Goal: Task Accomplishment & Management: Manage account settings

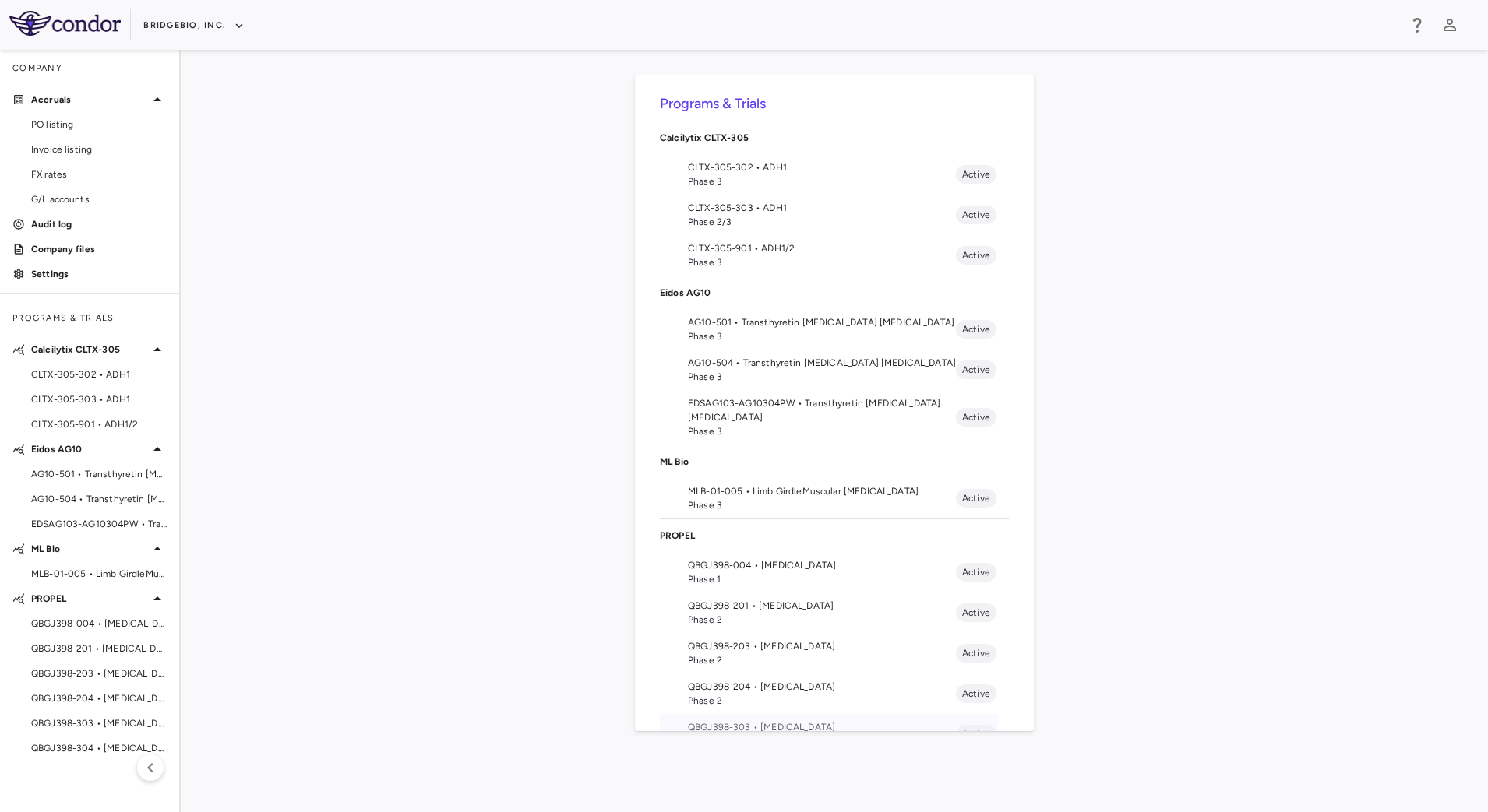
click at [762, 717] on li "QBGJ398-303 • Achondroplasia Phase 3 Active" at bounding box center [834, 734] width 349 height 41
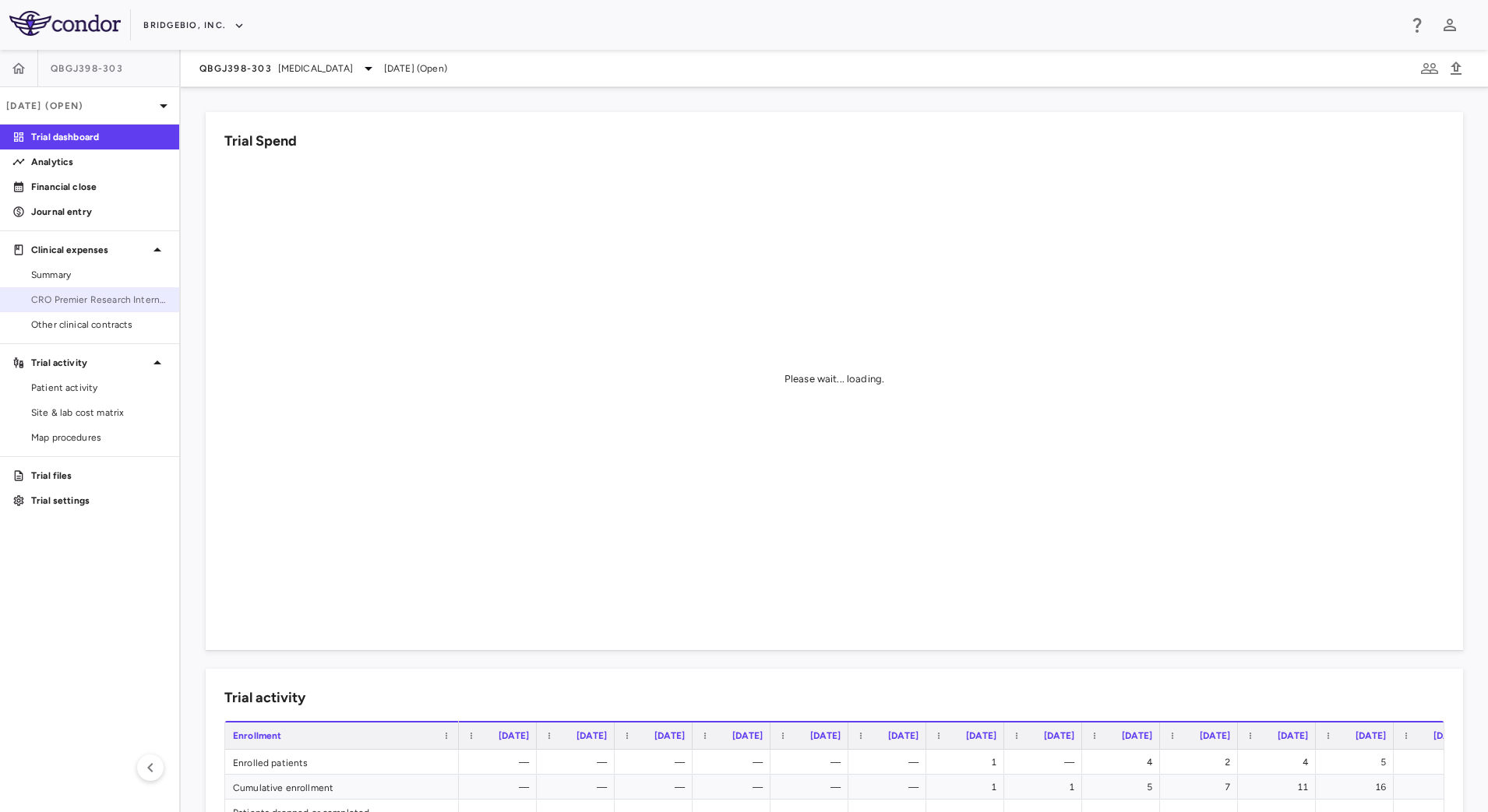
click at [102, 295] on span "CRO Premier Research International LLC" at bounding box center [99, 299] width 135 height 14
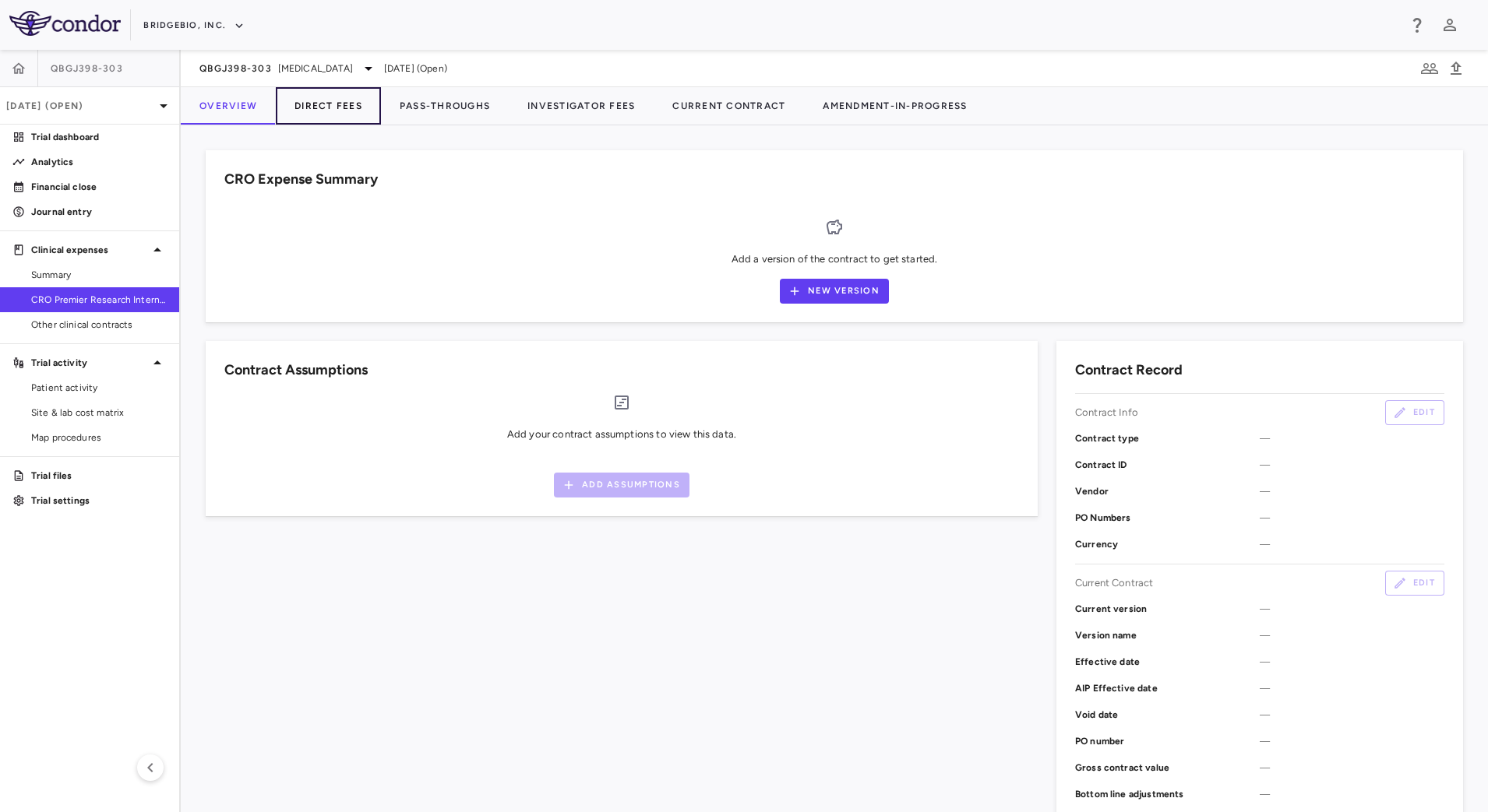
click at [342, 118] on button "Direct Fees" at bounding box center [328, 106] width 105 height 37
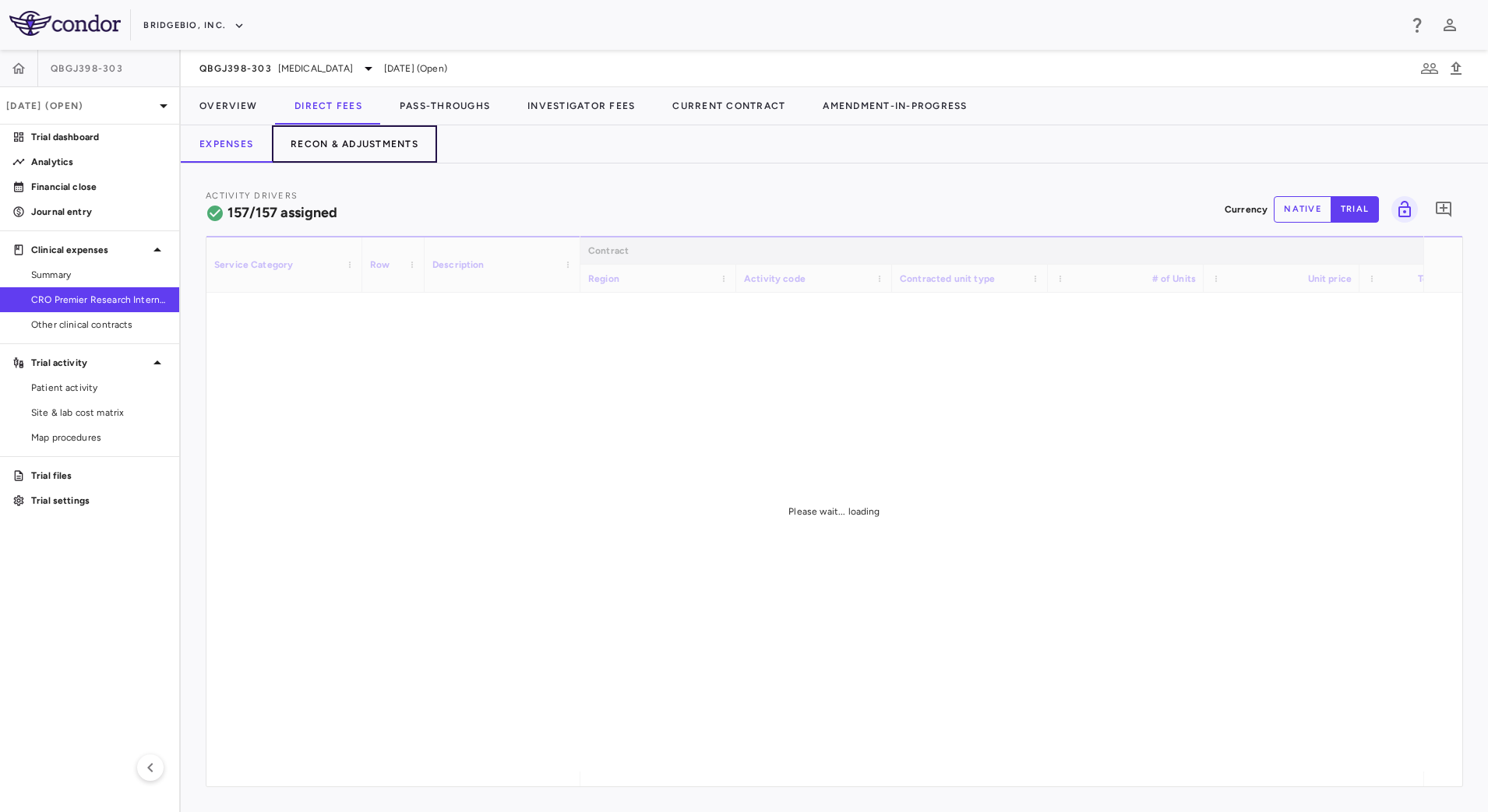
click at [358, 152] on button "Recon & Adjustments" at bounding box center [354, 144] width 165 height 37
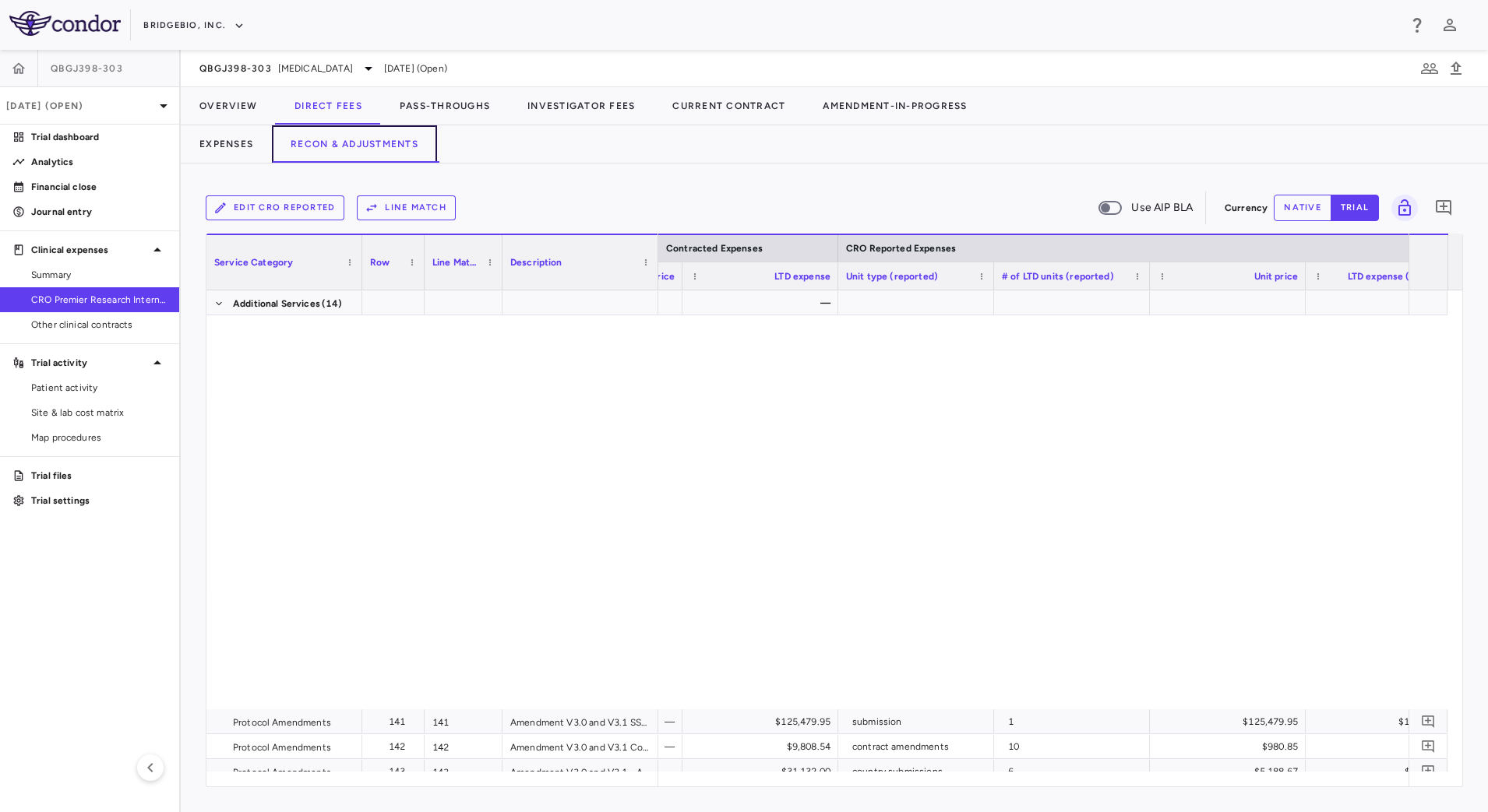
scroll to position [4777, 0]
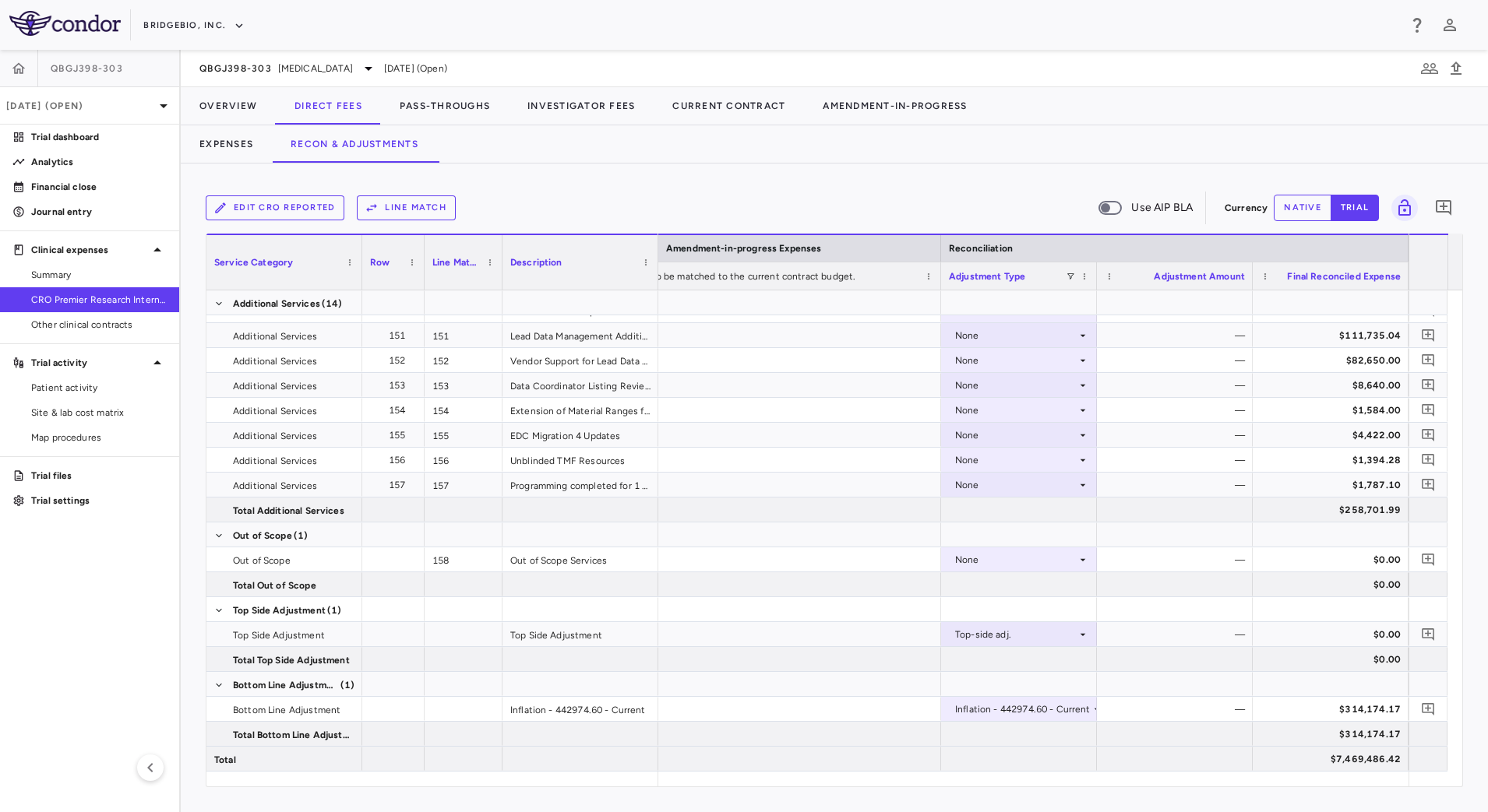
click at [1142, 145] on div "Expenses Recon & Adjustments" at bounding box center [834, 144] width 1307 height 37
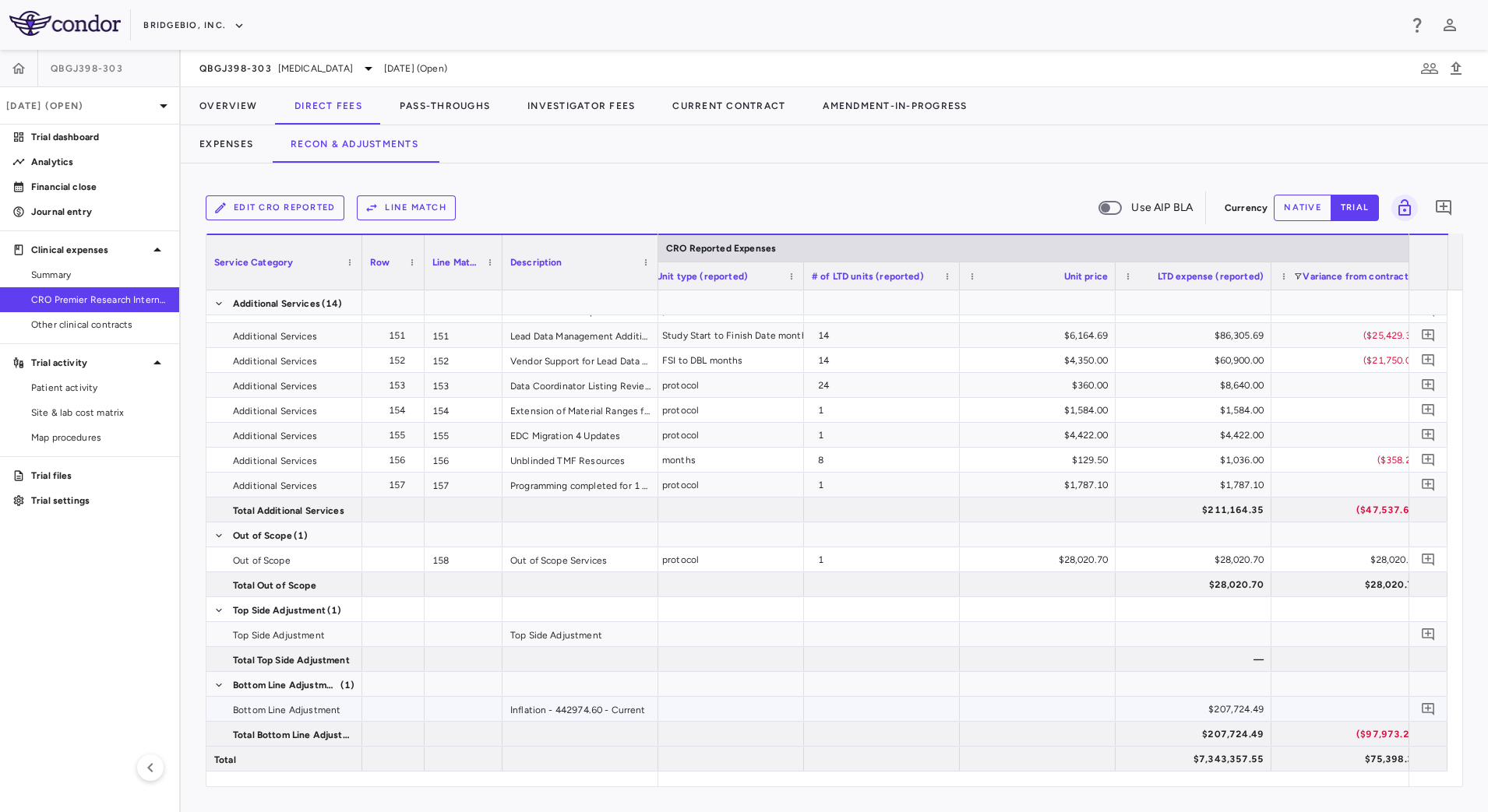
click at [1163, 712] on div "$207,724.49" at bounding box center [1196, 709] width 134 height 25
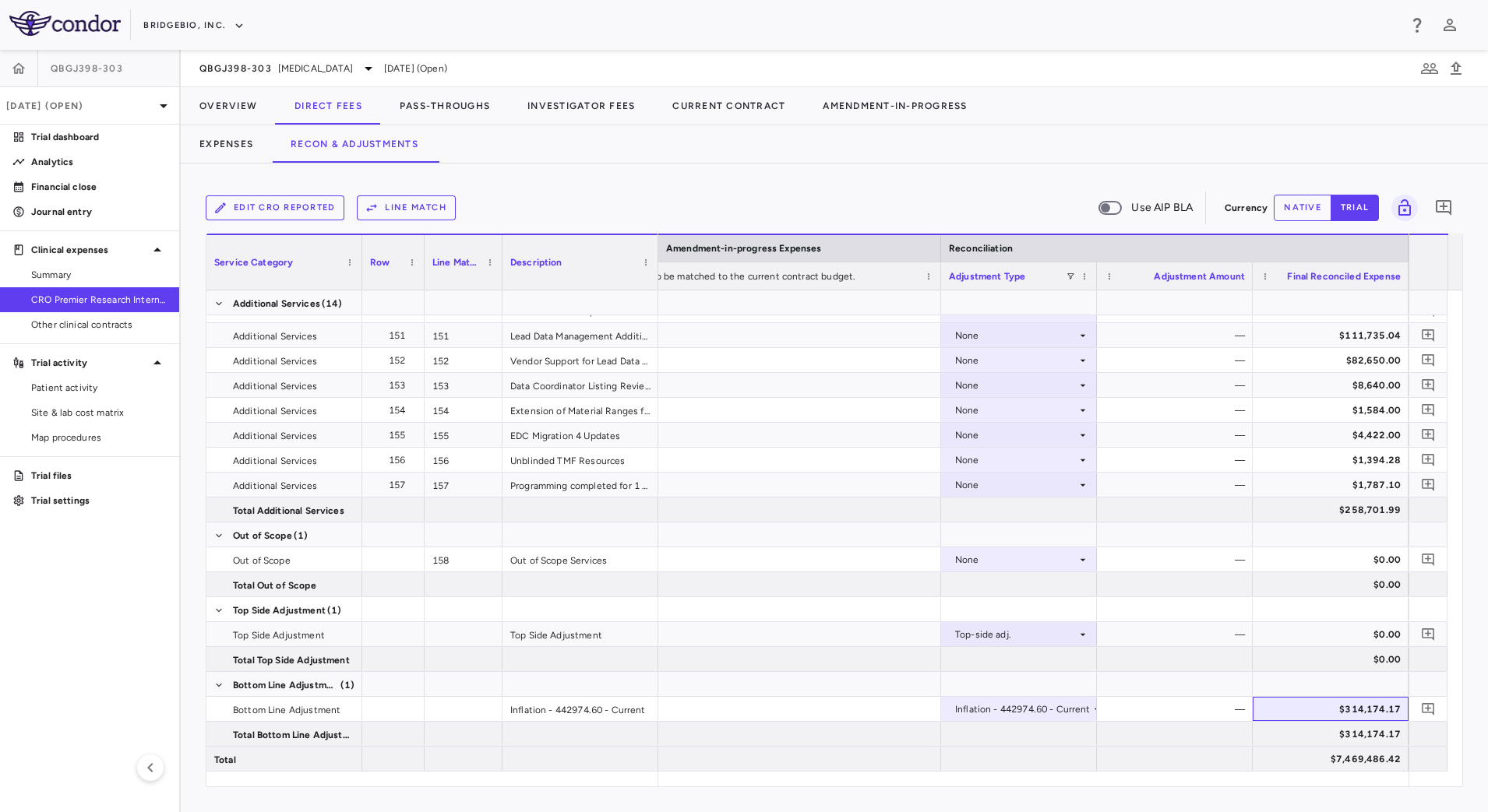
scroll to position [0, 2347]
click at [1178, 786] on div at bounding box center [1033, 778] width 750 height 14
click at [313, 71] on span "[MEDICAL_DATA]" at bounding box center [316, 69] width 74 height 14
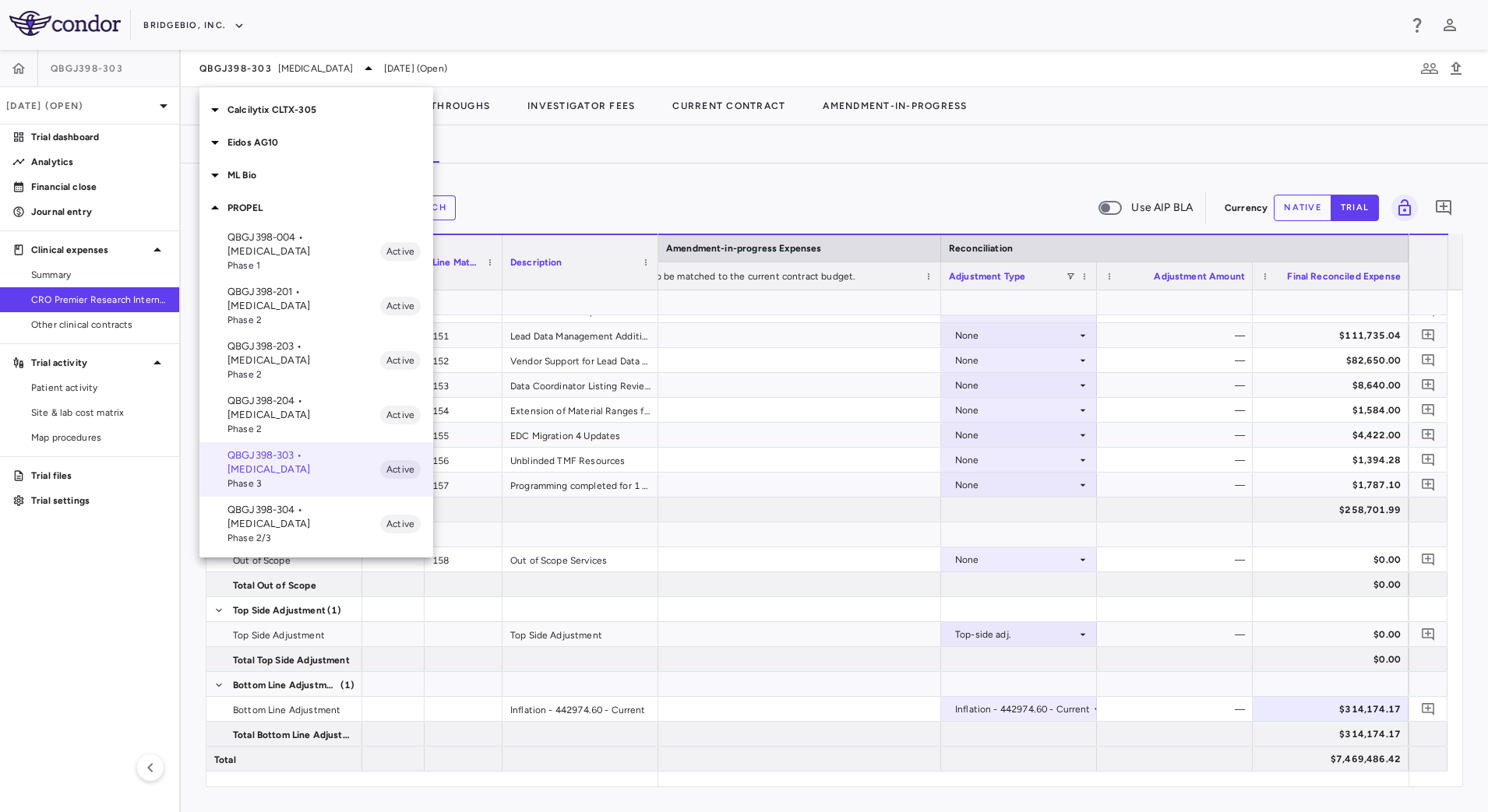
click at [565, 69] on div at bounding box center [744, 406] width 1488 height 812
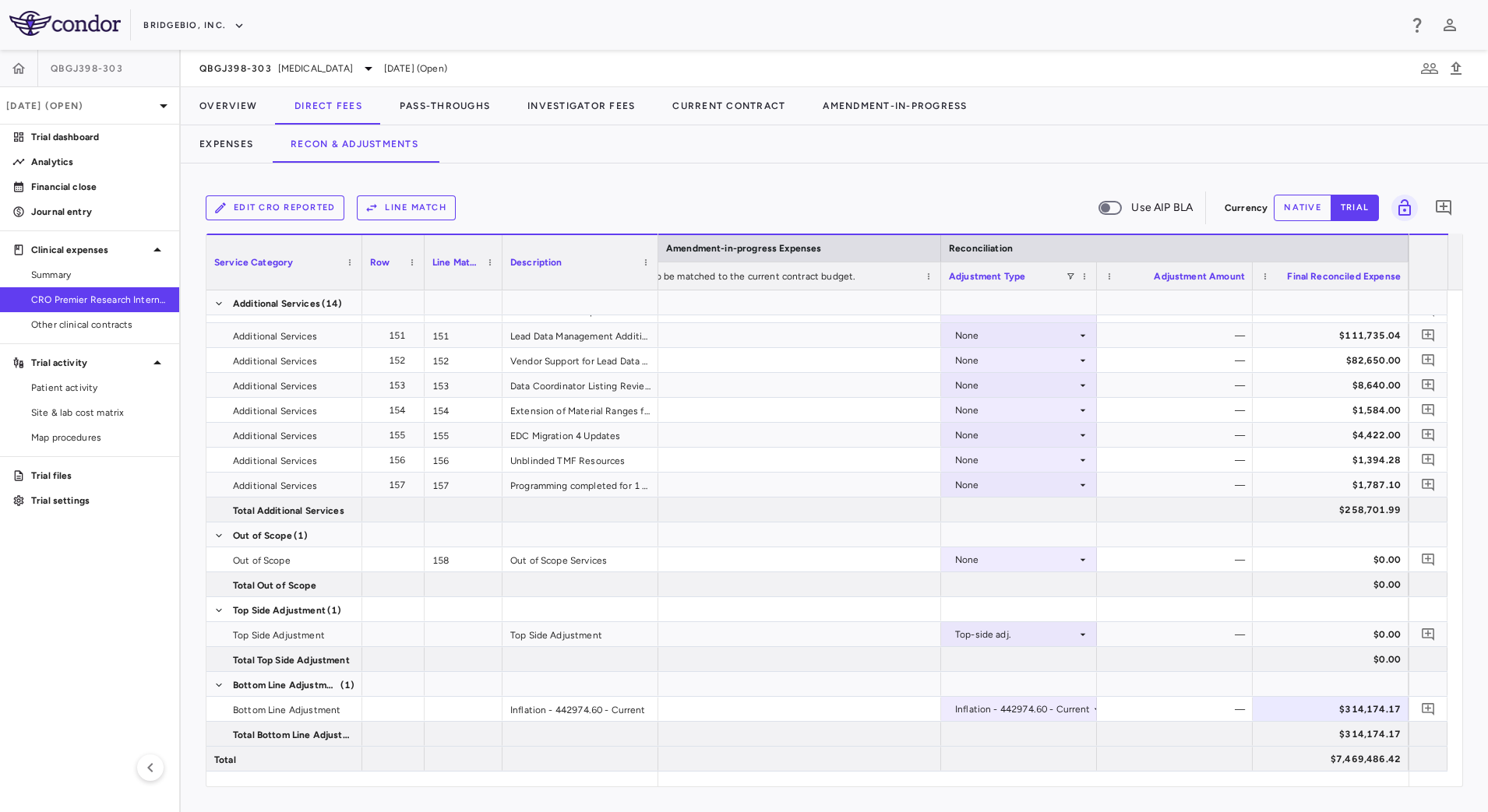
click at [1092, 153] on div "Expenses Recon & Adjustments" at bounding box center [834, 144] width 1307 height 37
click at [725, 70] on div "QBGJ398-303 Achondroplasia Jun 2025 (Open)" at bounding box center [834, 69] width 1307 height 37
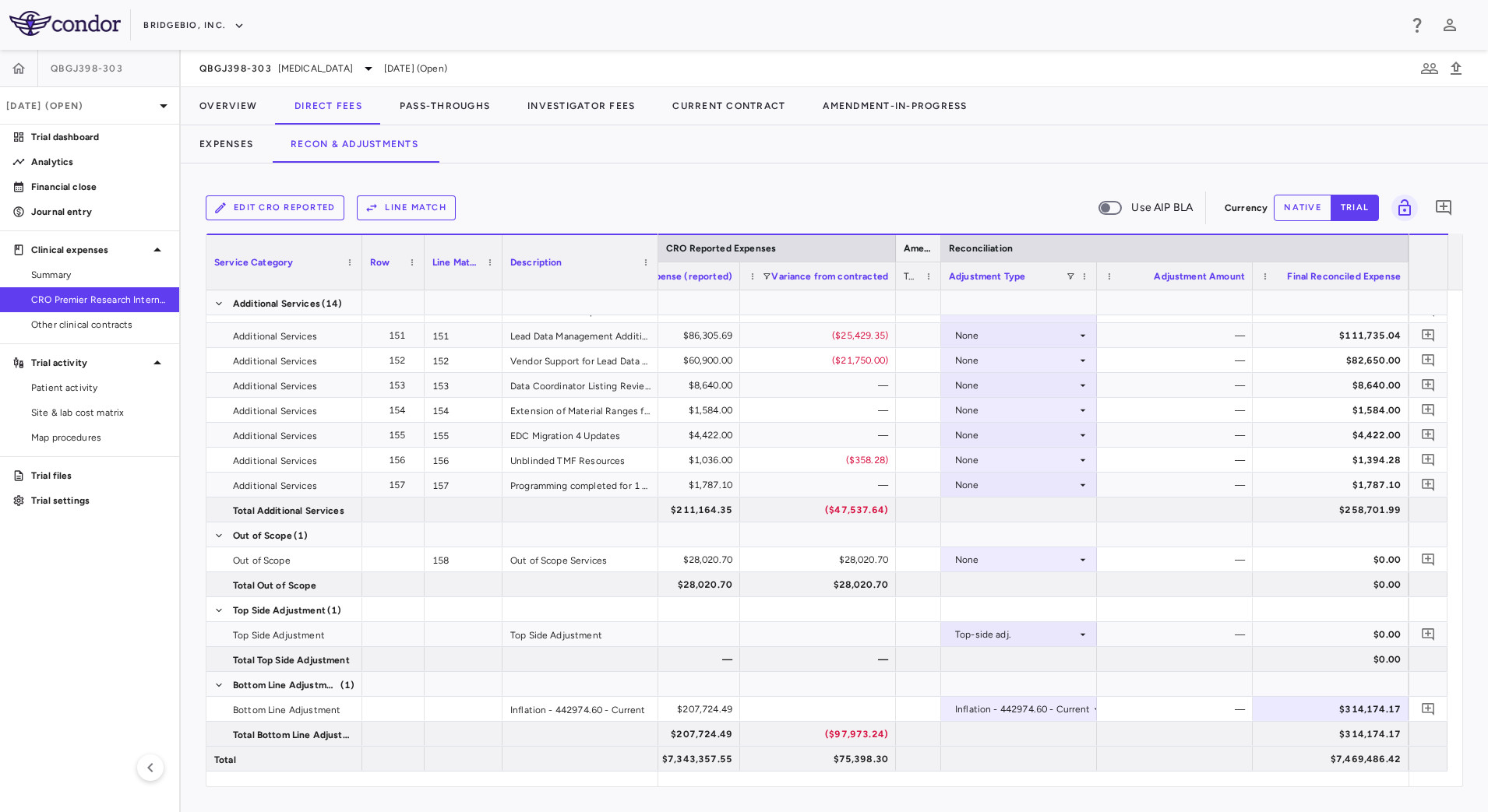
drag, startPoint x: 941, startPoint y: 250, endPoint x: 519, endPoint y: 287, distance: 423.6
click at [519, 287] on div "Service Category Row Line Match" at bounding box center [834, 261] width 1255 height 57
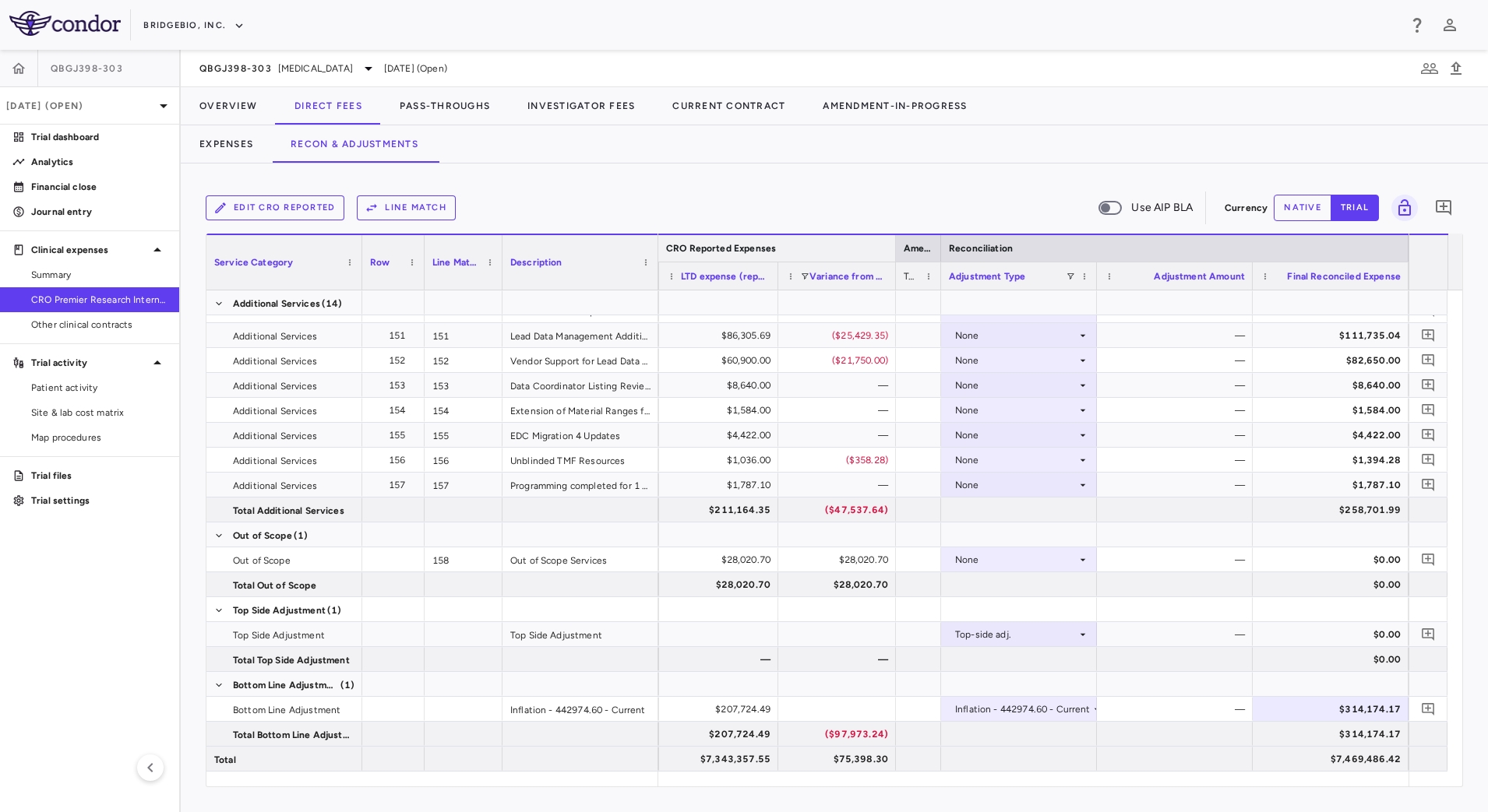
drag, startPoint x: 892, startPoint y: 250, endPoint x: 708, endPoint y: 250, distance: 184.0
click at [708, 250] on div "CRO Reported Expenses" at bounding box center [598, 247] width 595 height 28
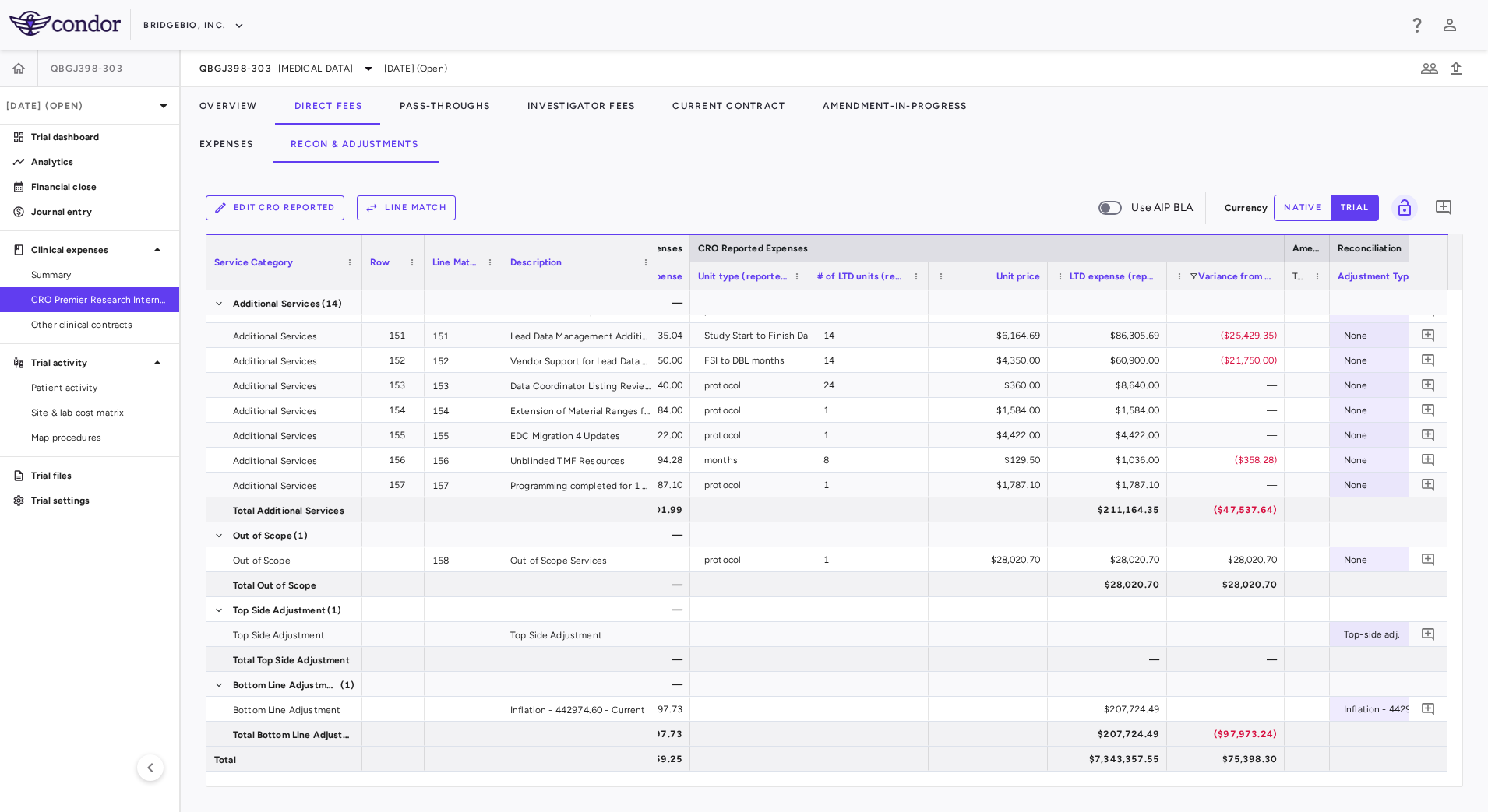
drag, startPoint x: 909, startPoint y: 246, endPoint x: 689, endPoint y: 243, distance: 220.0
click at [689, 243] on div at bounding box center [689, 248] width 6 height 26
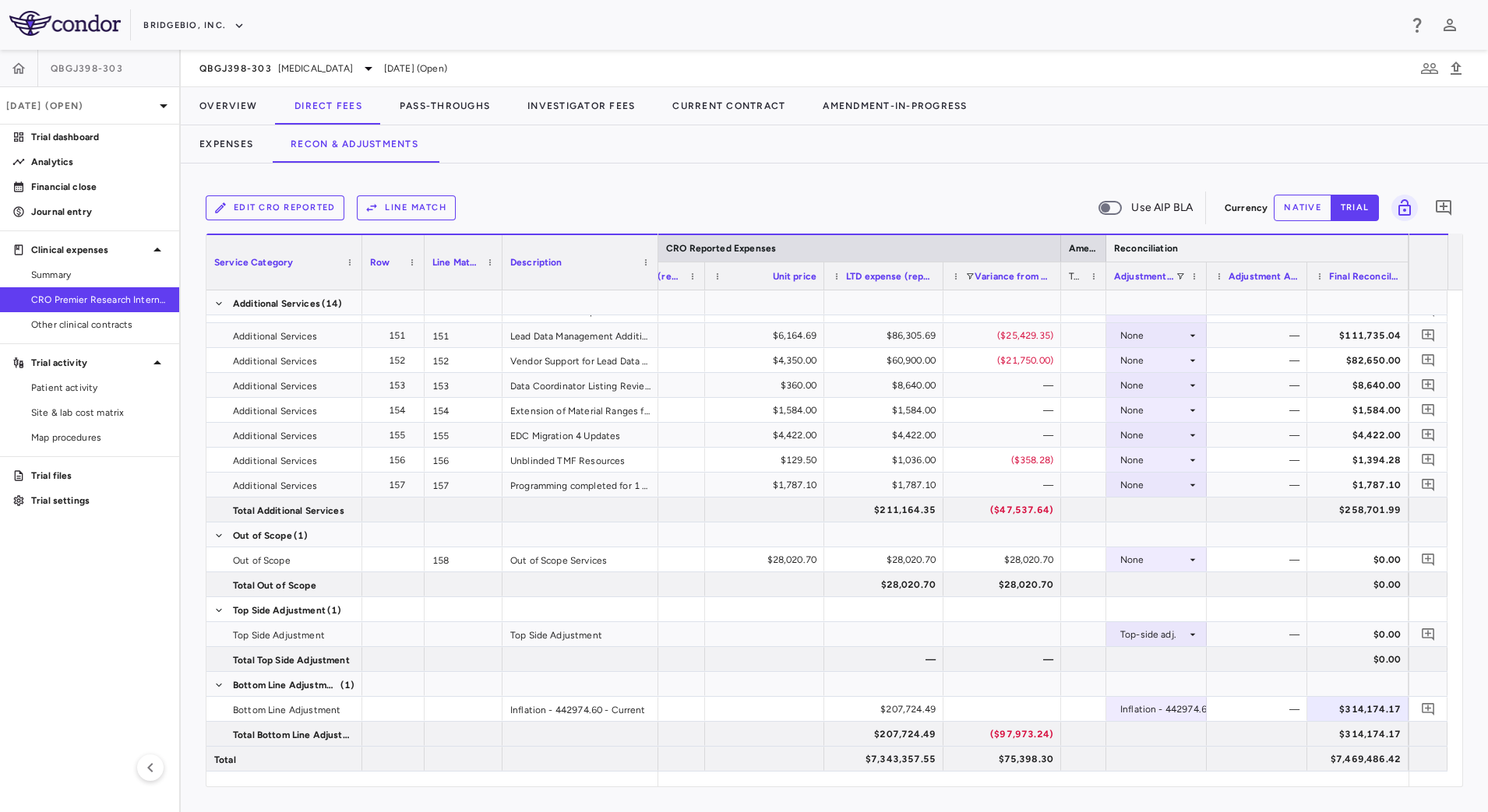
drag, startPoint x: 1404, startPoint y: 248, endPoint x: 1239, endPoint y: 246, distance: 165.0
click at [1239, 246] on div "Reconciliation" at bounding box center [1257, 247] width 302 height 28
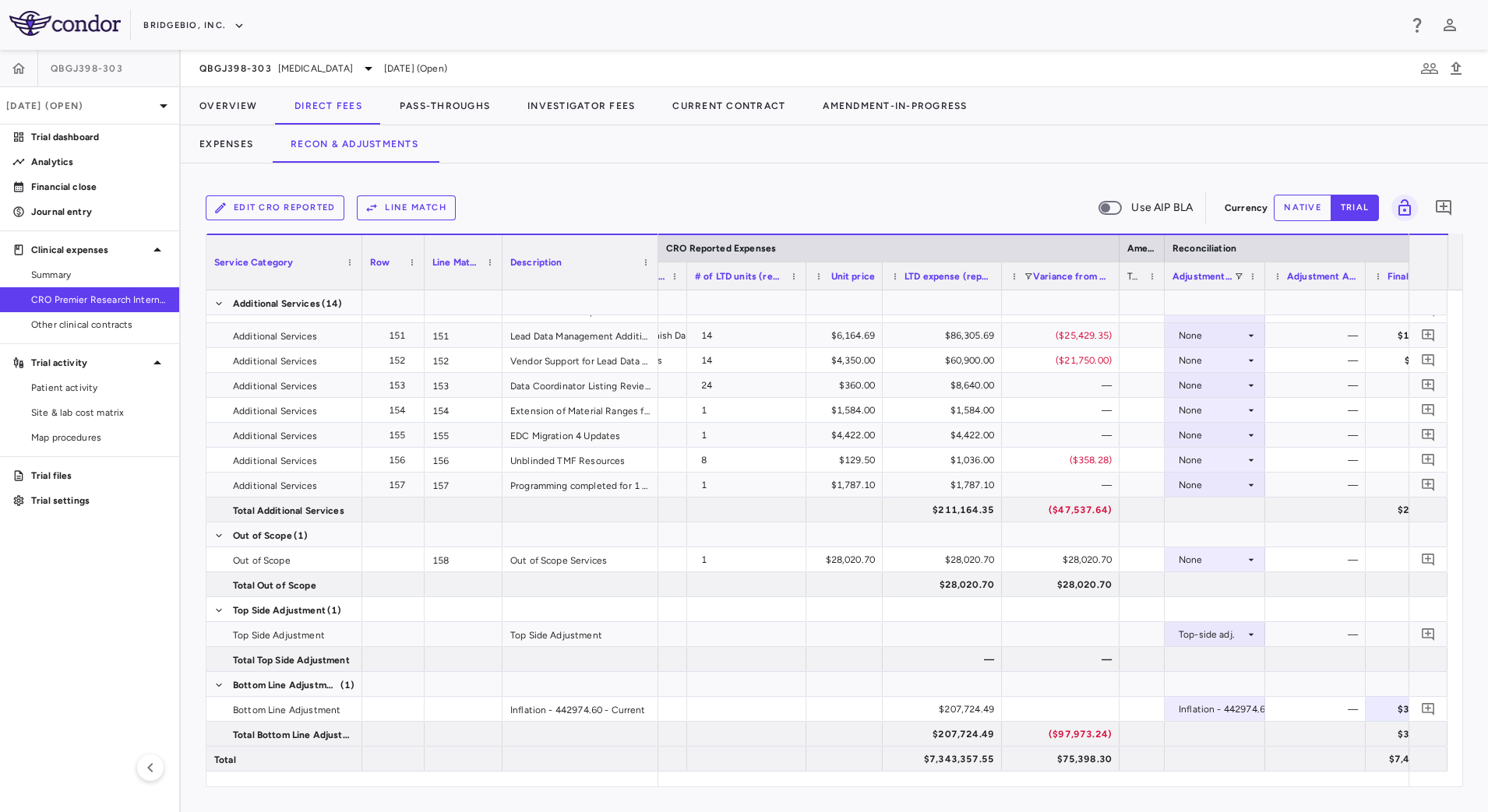
drag, startPoint x: 921, startPoint y: 268, endPoint x: 879, endPoint y: 261, distance: 42.6
click at [879, 261] on div "Unit price" at bounding box center [844, 275] width 76 height 28
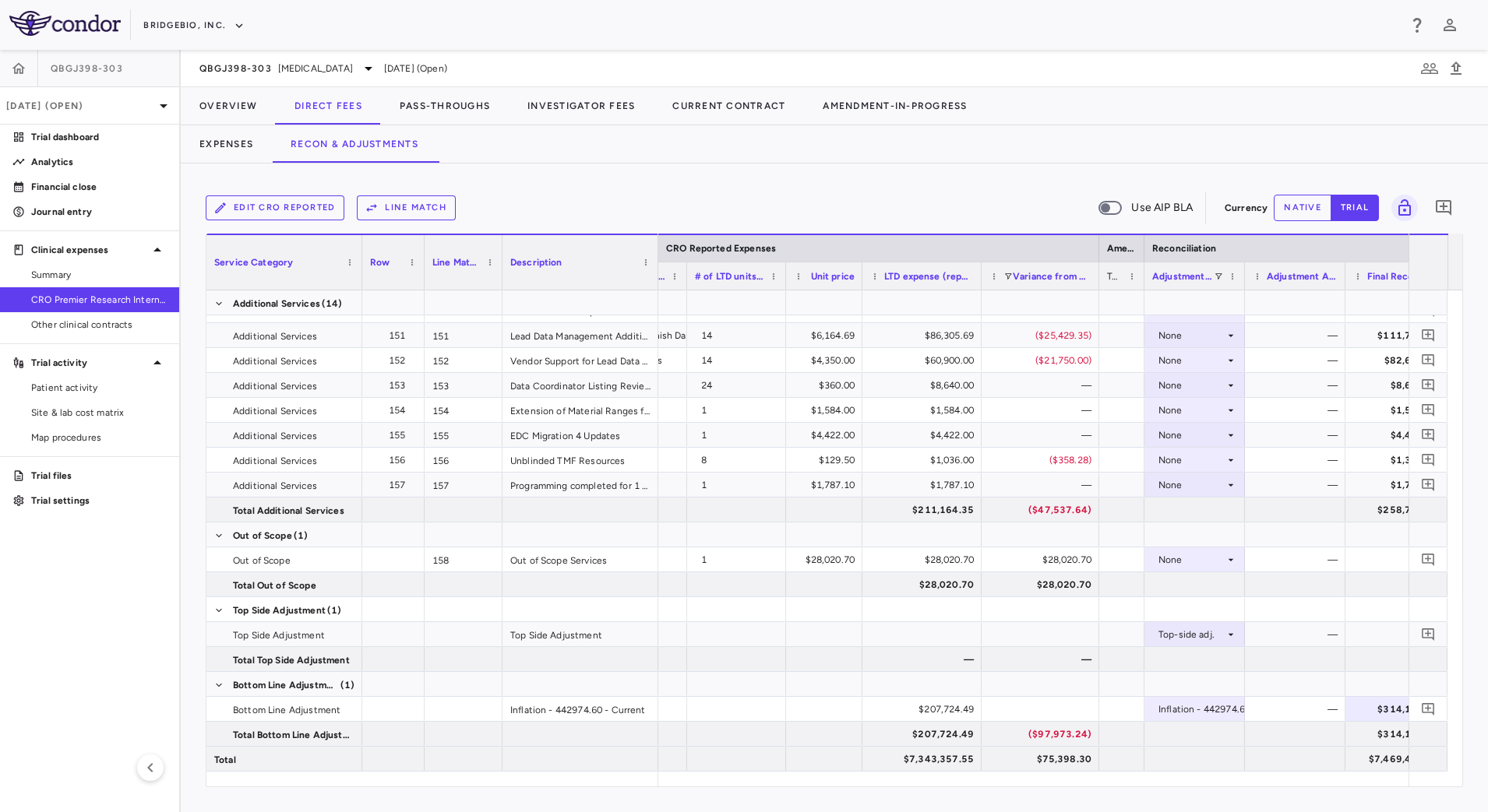
drag, startPoint x: 805, startPoint y: 270, endPoint x: 785, endPoint y: 268, distance: 20.1
click at [785, 268] on div at bounding box center [784, 276] width 6 height 27
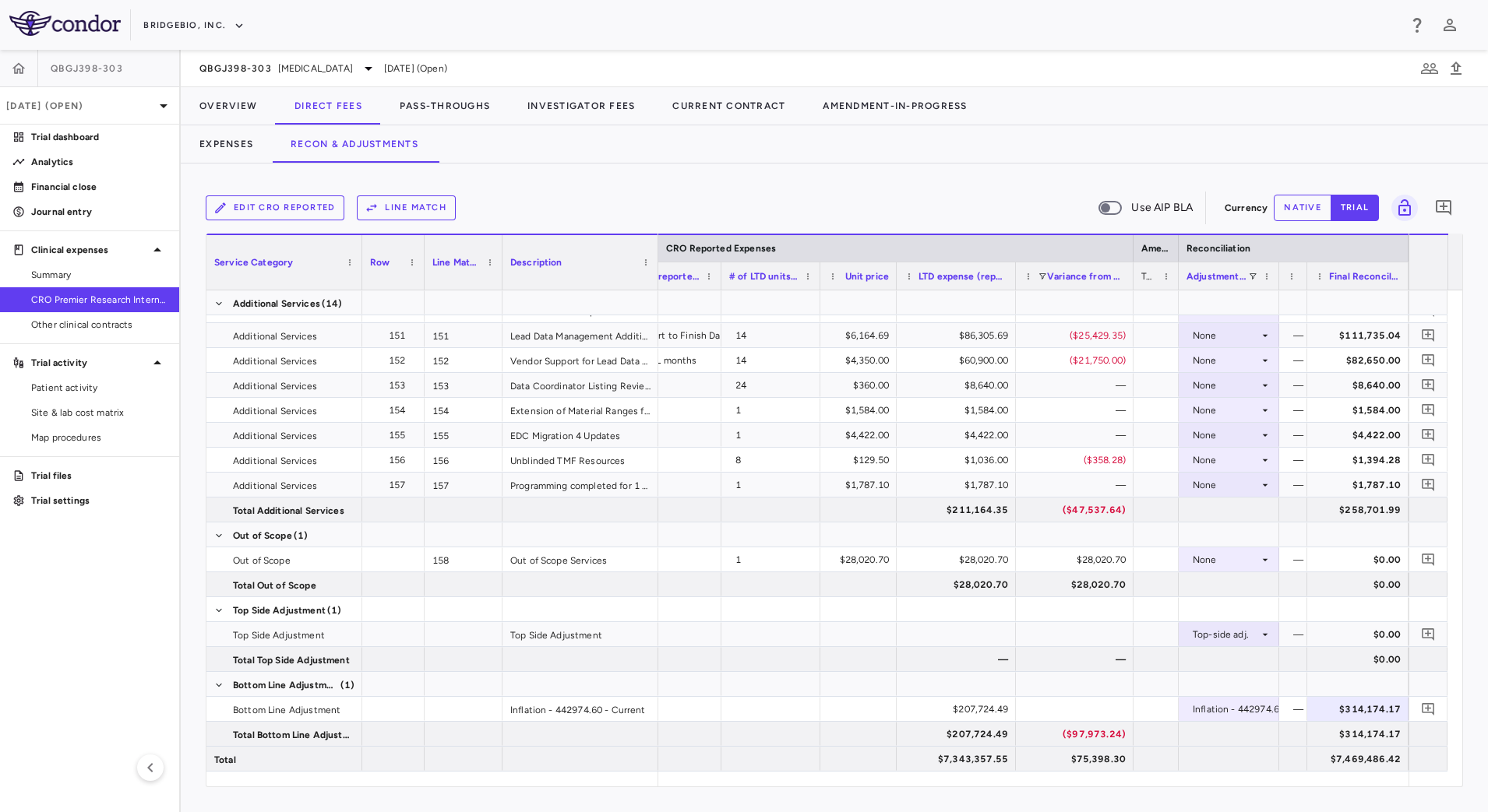
drag, startPoint x: 1305, startPoint y: 273, endPoint x: 1233, endPoint y: 271, distance: 72.0
click at [1233, 271] on div "Unit type (reported) # of LTD units (reported) Unit price LTD expense (reported)" at bounding box center [356, 275] width 2104 height 28
click at [928, 712] on div "$207,724.49" at bounding box center [958, 709] width 97 height 25
click at [1057, 733] on div "($97,973.24)" at bounding box center [1077, 734] width 96 height 25
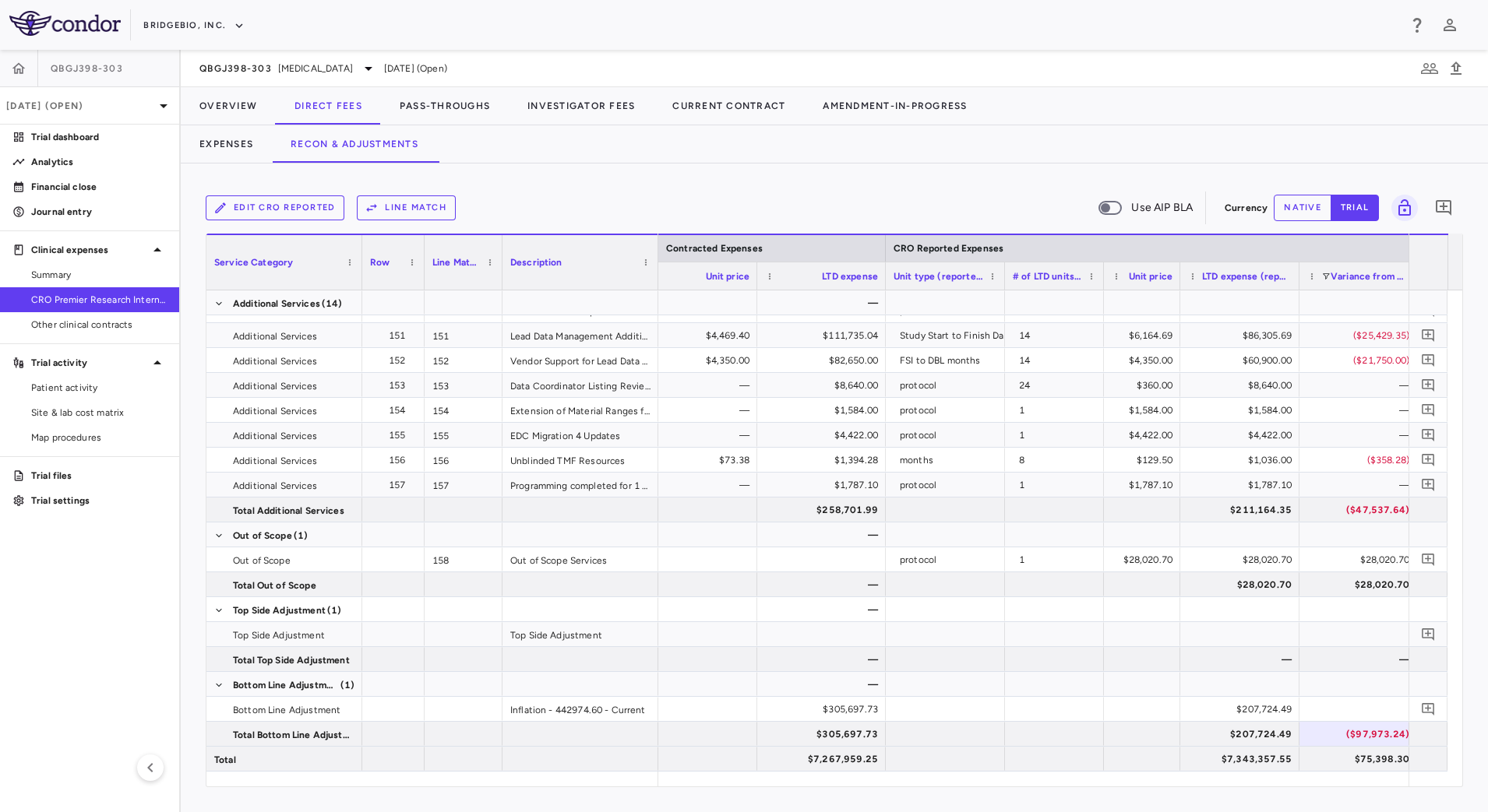
scroll to position [0, 1077]
click at [804, 707] on div "$305,697.73" at bounding box center [817, 709] width 107 height 25
click at [556, 707] on div "Inflation - 442974.60 - Current" at bounding box center [580, 709] width 156 height 25
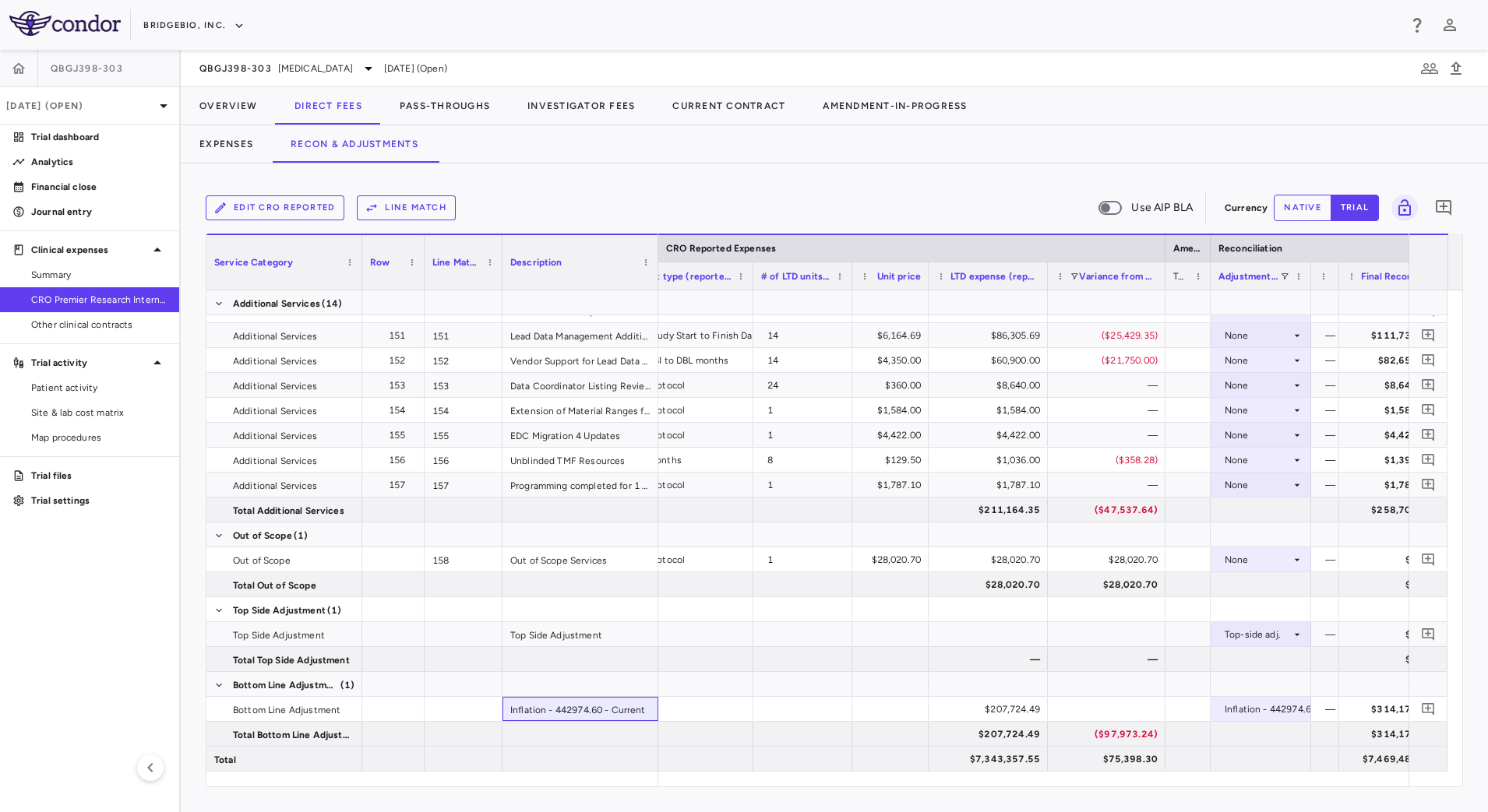
scroll to position [0, 1353]
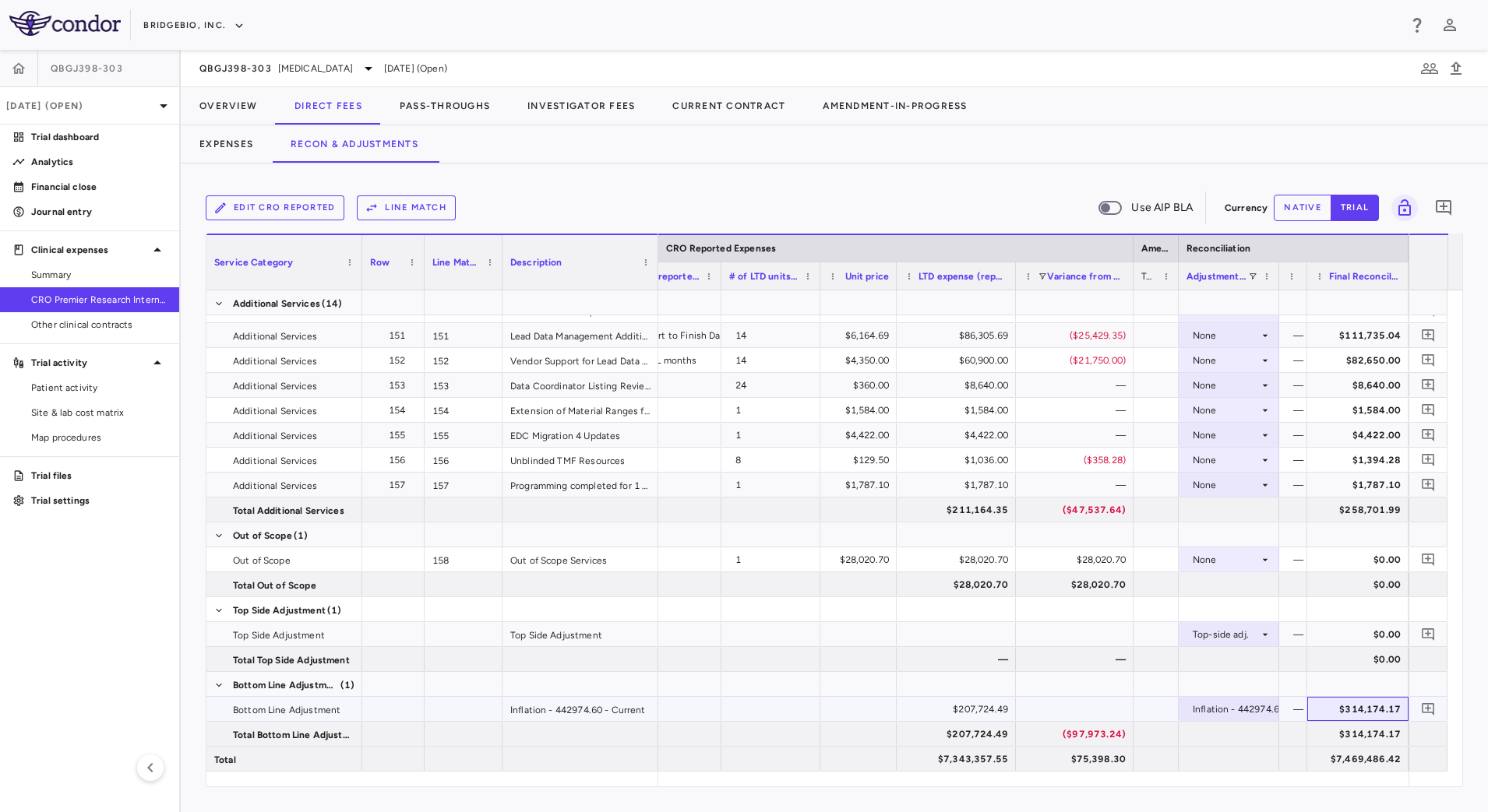
click at [1326, 713] on div "$314,174.17" at bounding box center [1361, 709] width 80 height 25
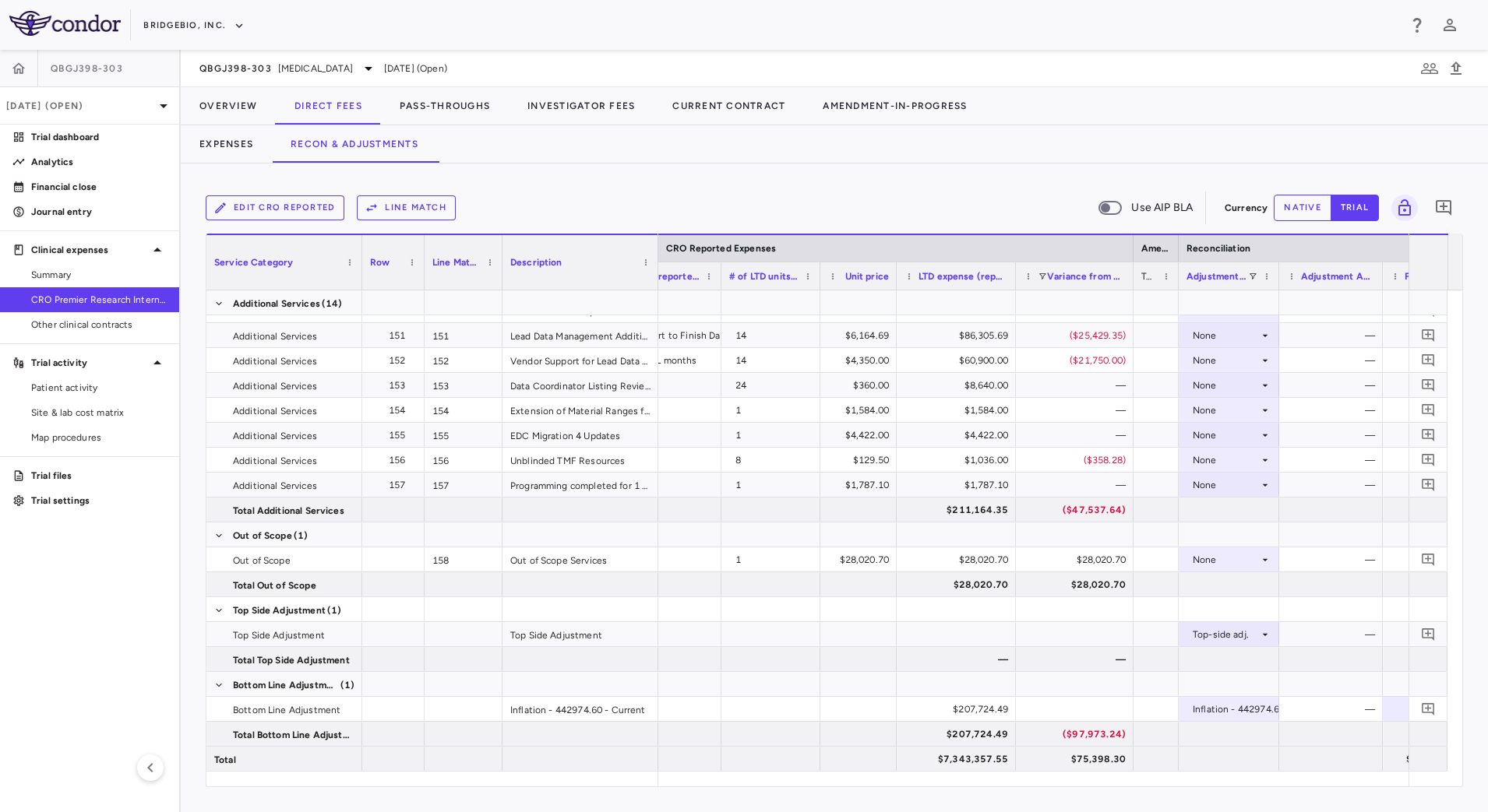
drag, startPoint x: 1305, startPoint y: 270, endPoint x: 1381, endPoint y: 276, distance: 76.2
click at [1381, 275] on div at bounding box center [1381, 276] width 6 height 27
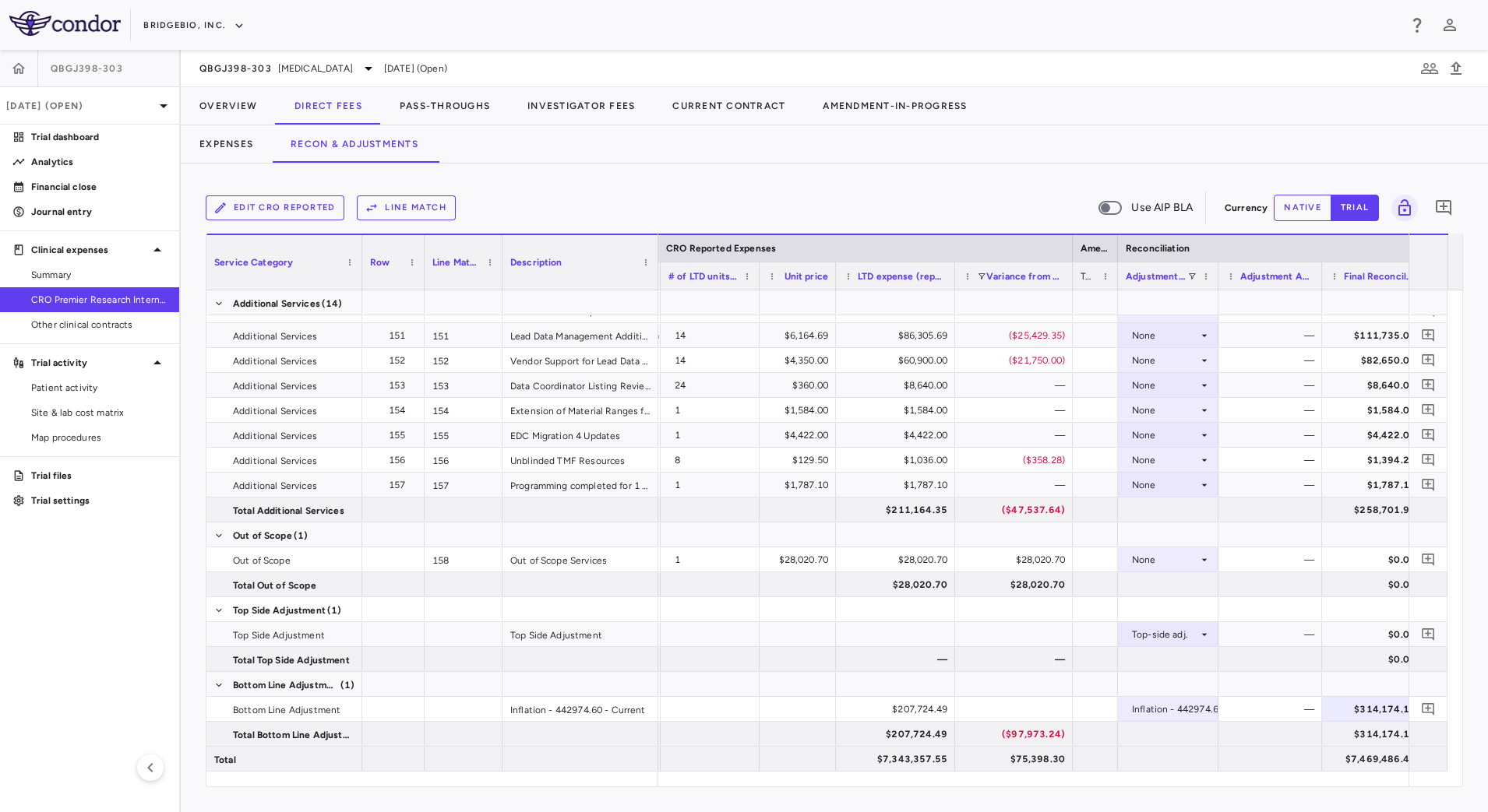
scroll to position [0, 1430]
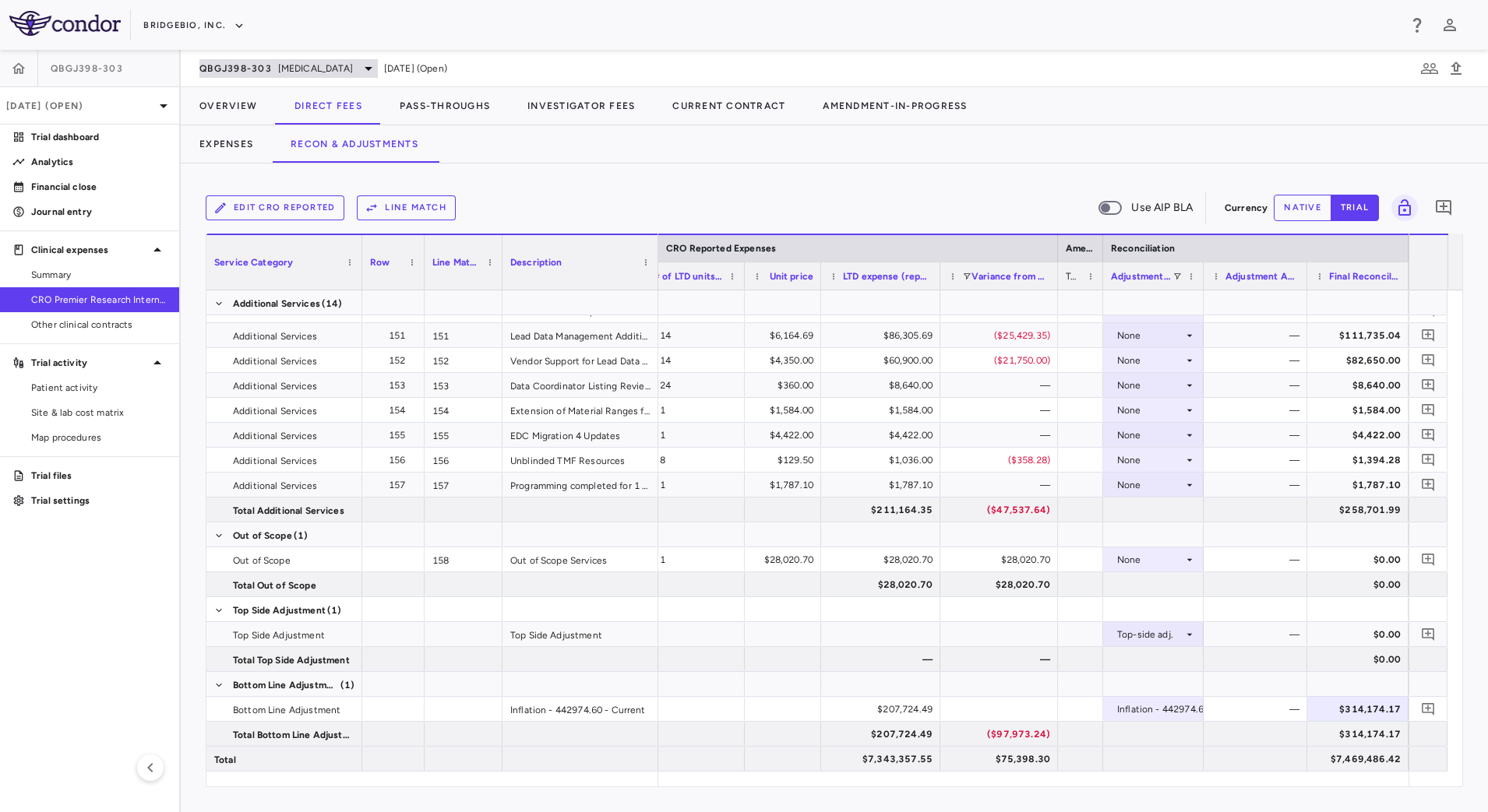
click at [310, 76] on div "QBGJ398-303 Achondroplasia" at bounding box center [288, 69] width 178 height 19
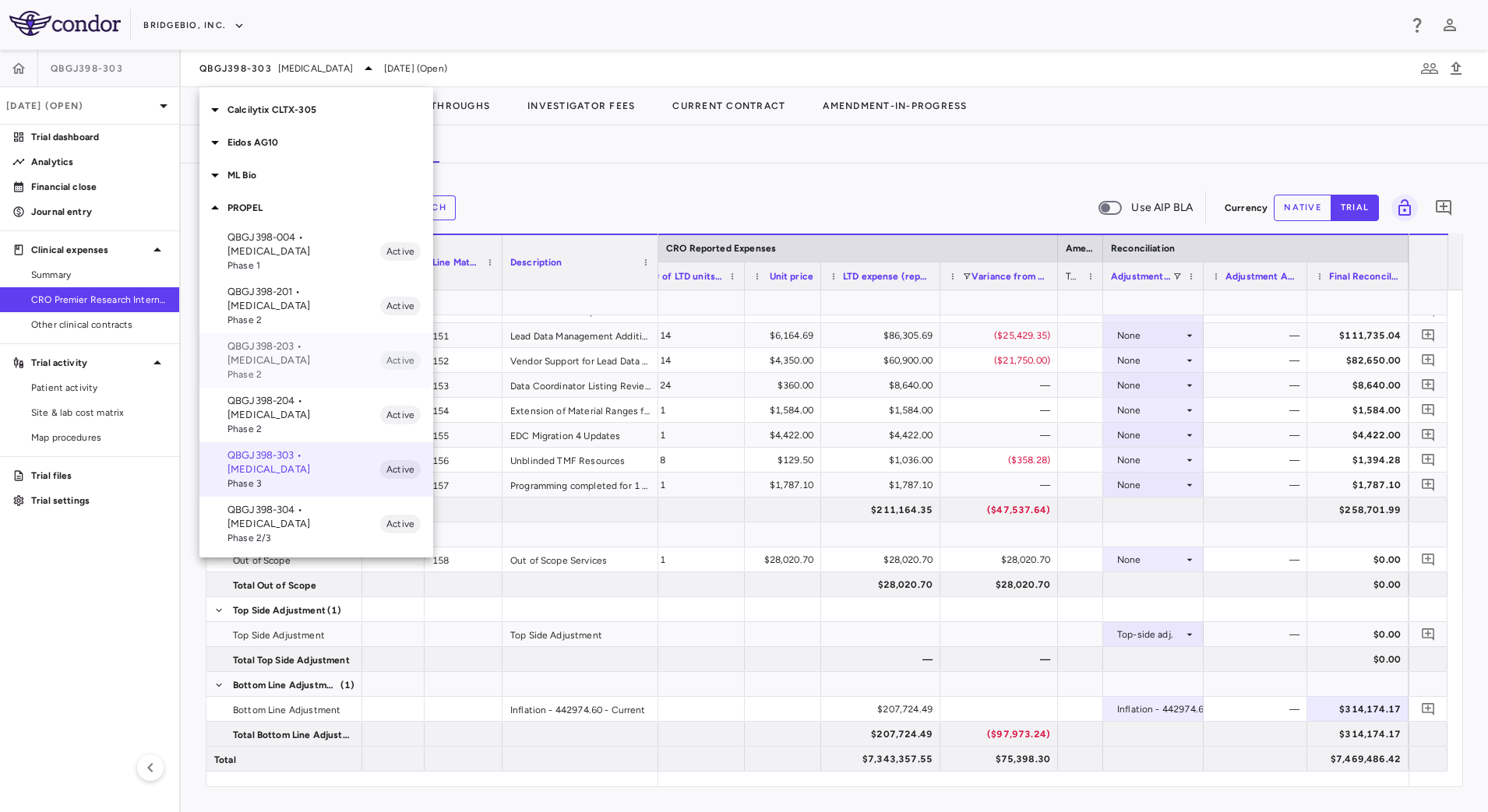
click at [288, 339] on p "QBGJ398-203 • [MEDICAL_DATA]" at bounding box center [304, 353] width 152 height 28
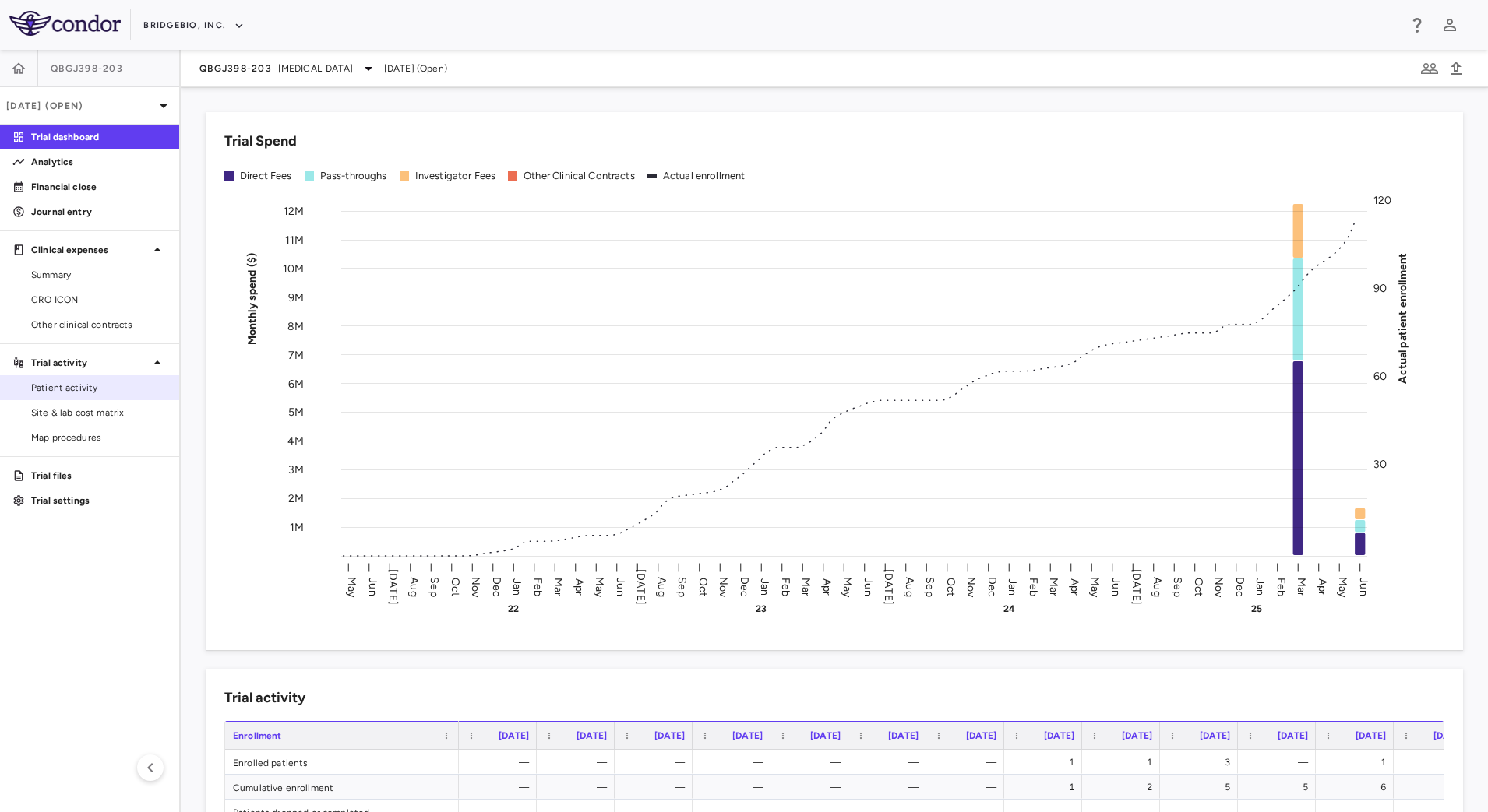
click at [66, 398] on link "Patient activity" at bounding box center [90, 388] width 179 height 24
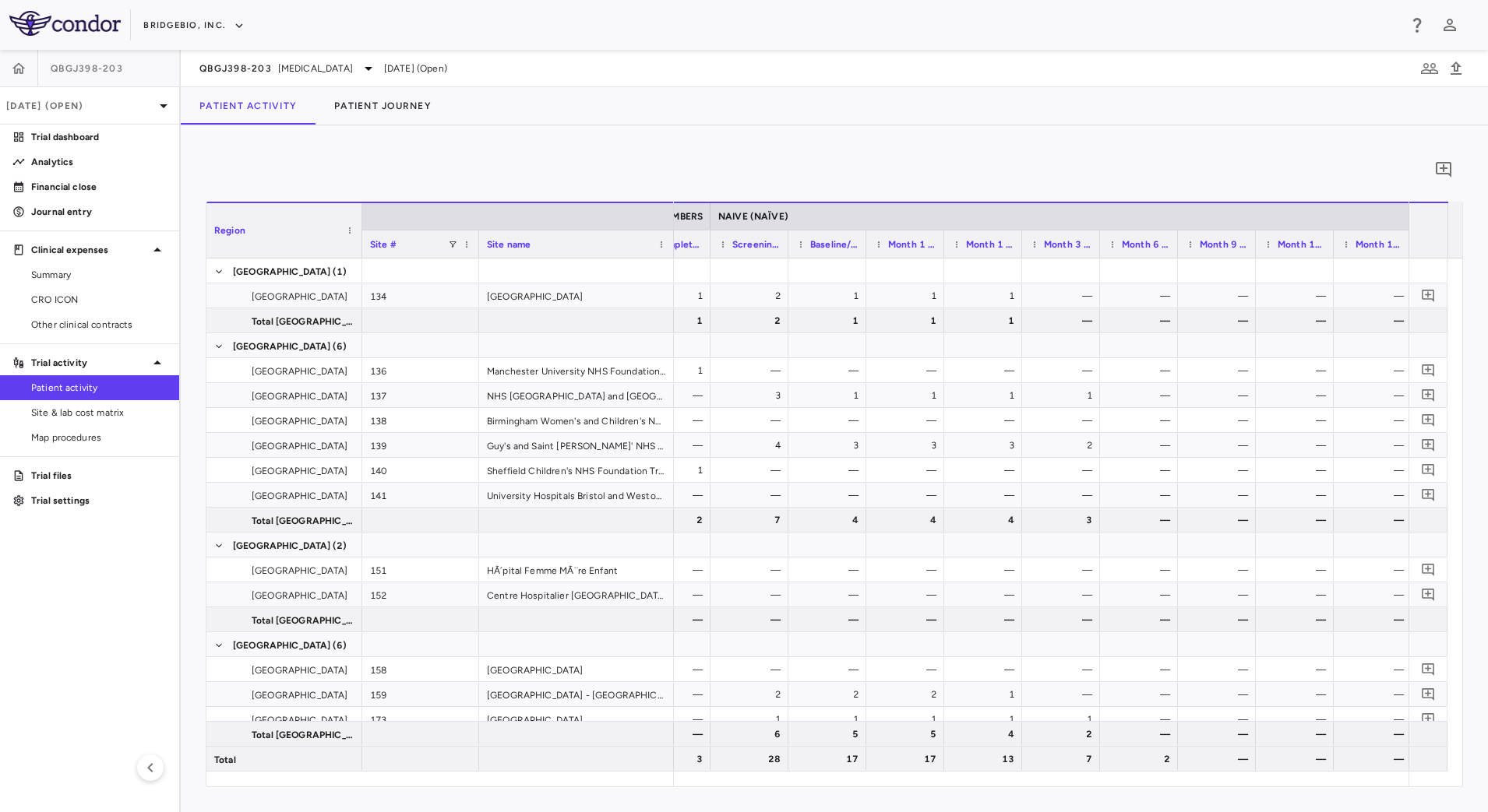
scroll to position [0, 892]
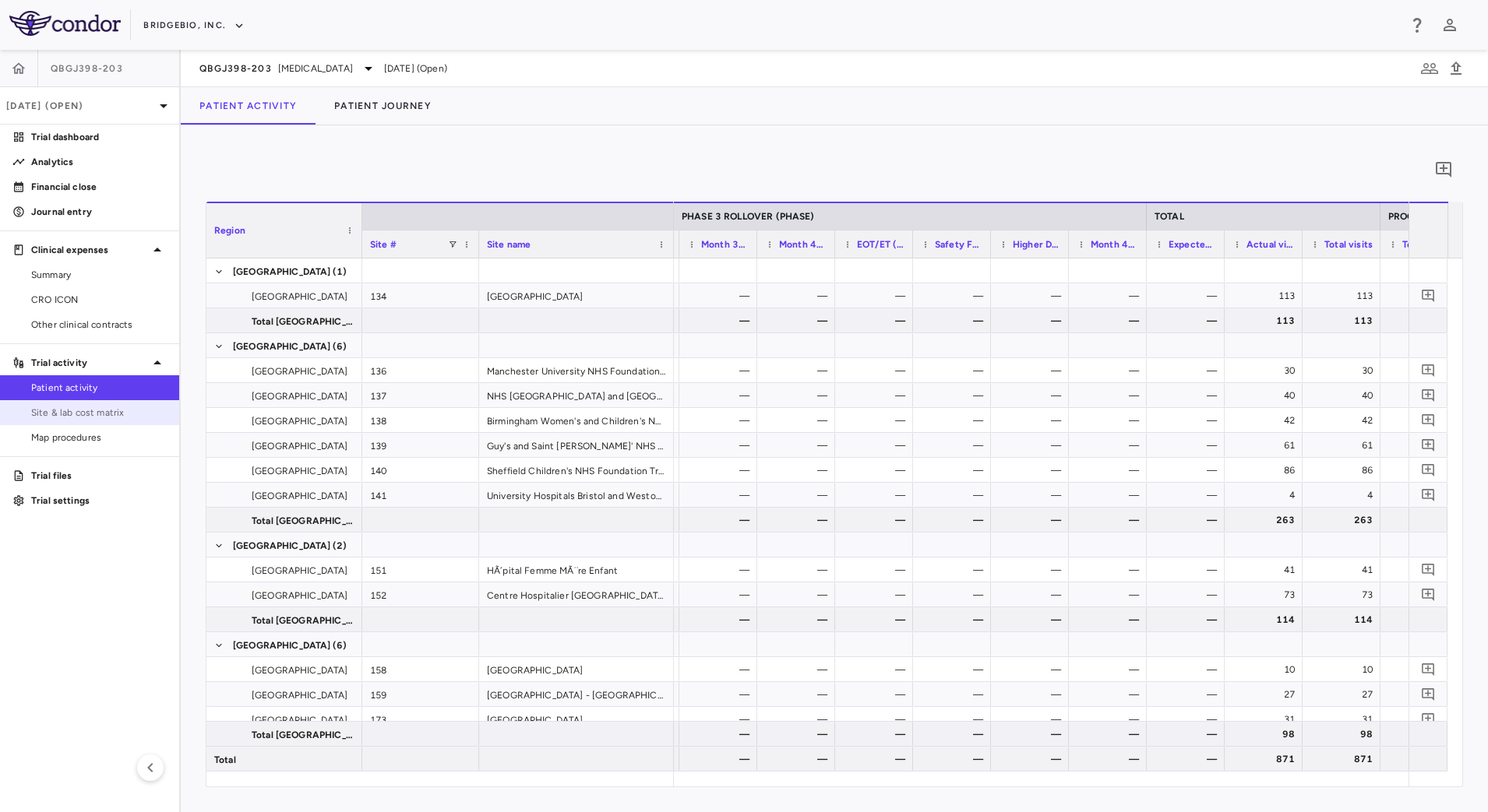
click at [107, 417] on span "Site & lab cost matrix" at bounding box center [99, 413] width 135 height 14
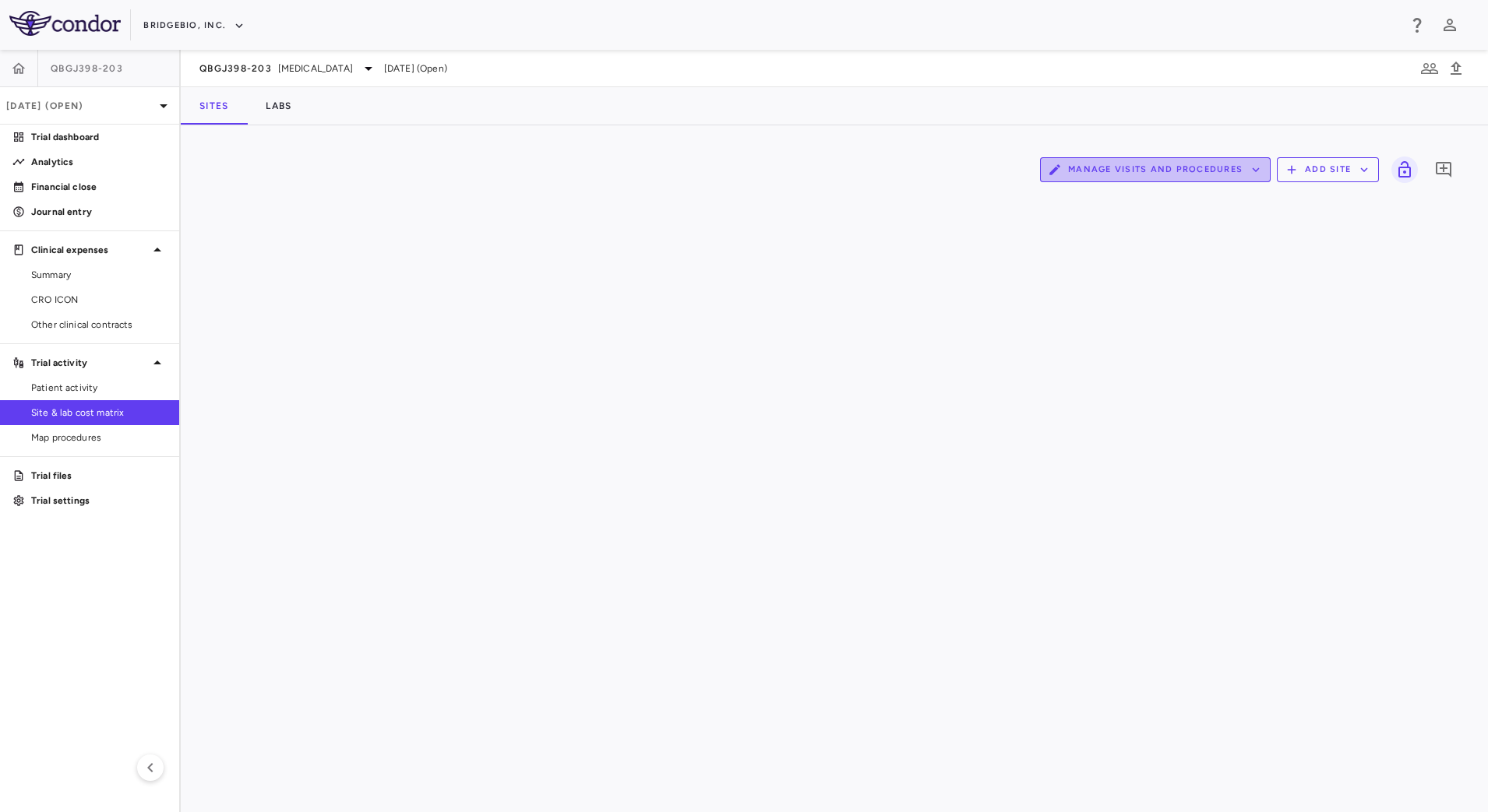
click at [1174, 166] on button "Manage Visits and Procedures" at bounding box center [1155, 169] width 231 height 25
click at [1118, 197] on li "Visit Schedules" at bounding box center [1139, 200] width 166 height 24
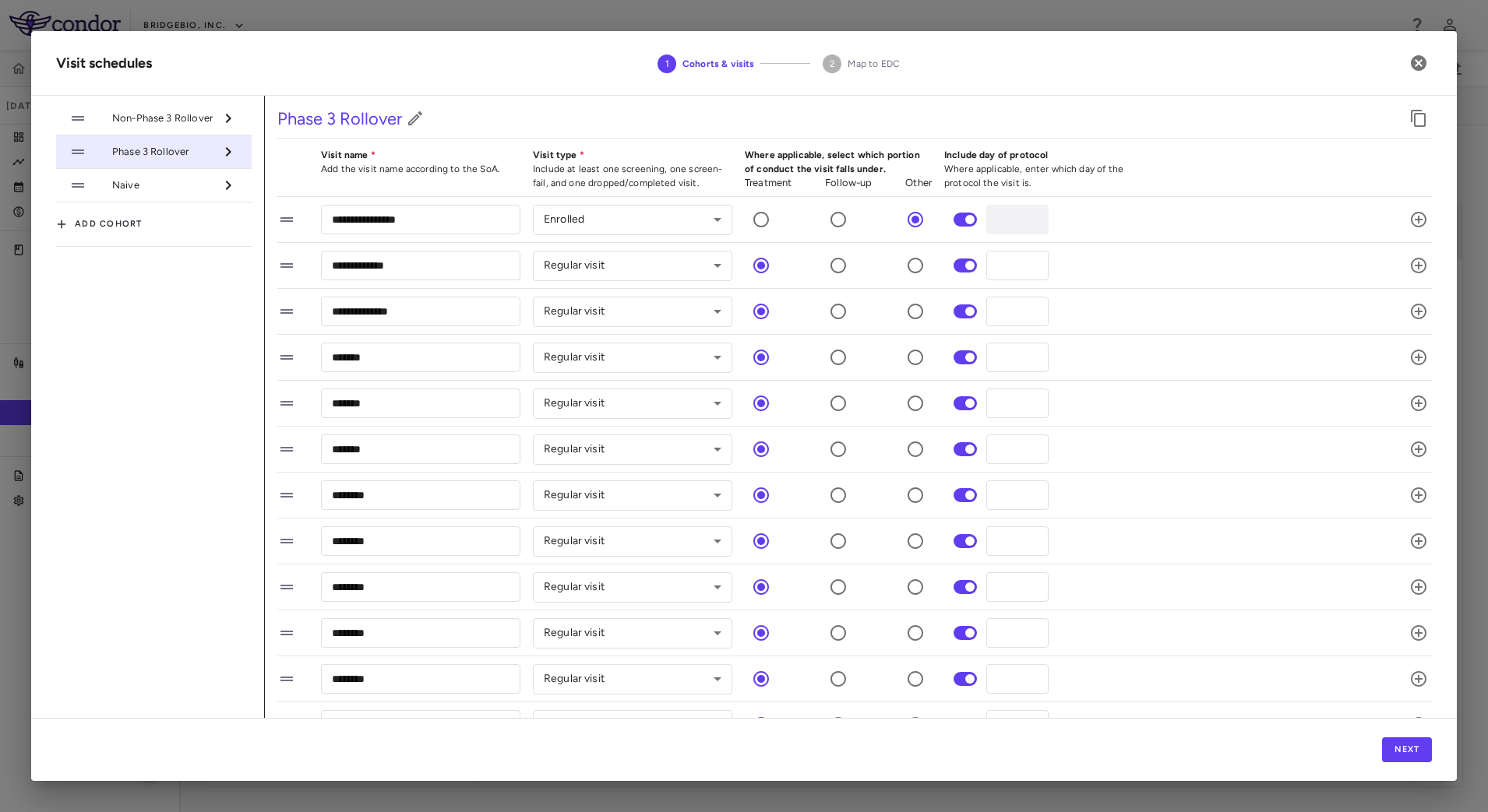
click at [184, 113] on span "Non-Phase 3 Rollover" at bounding box center [163, 118] width 102 height 14
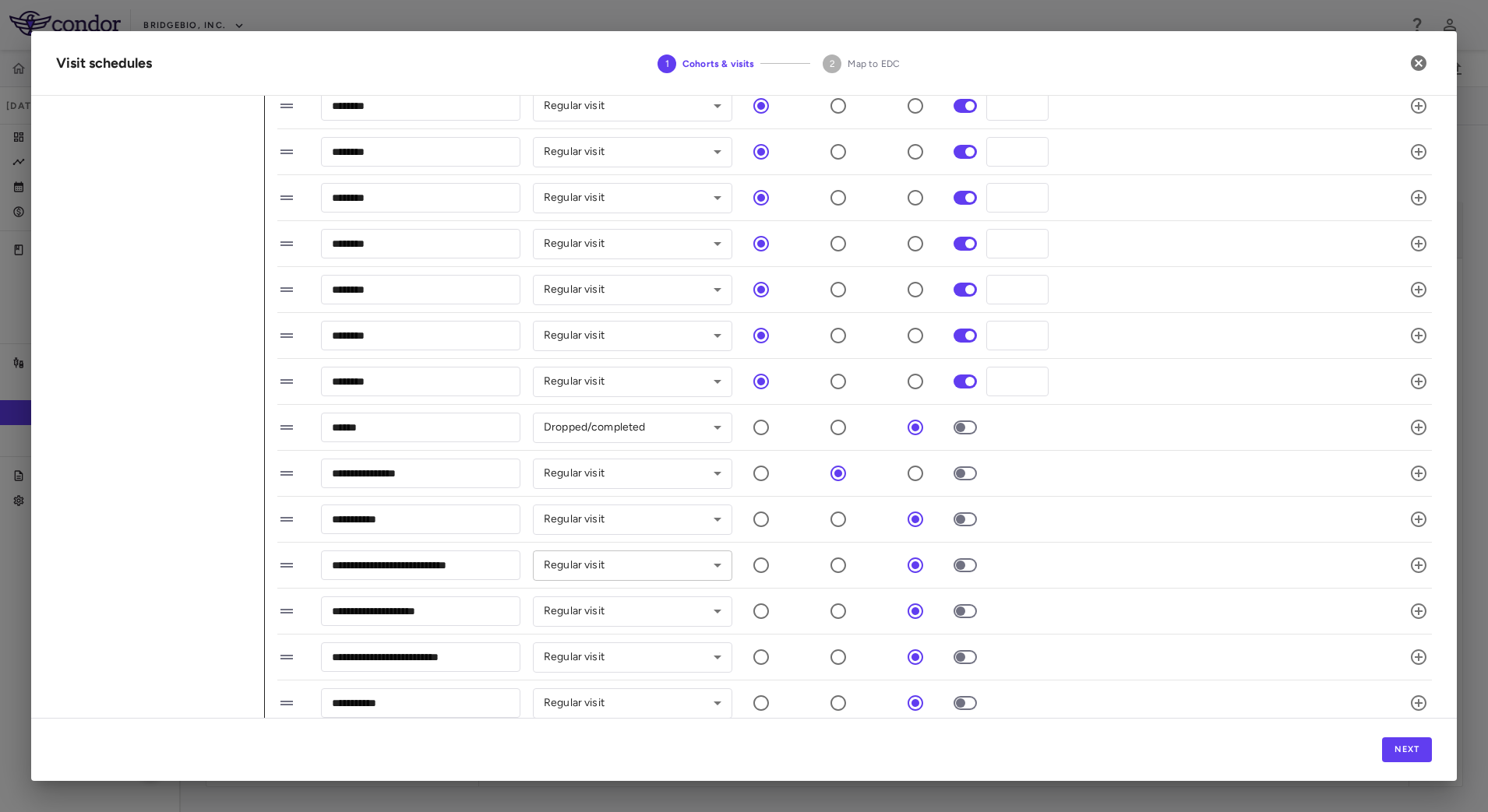
scroll to position [398, 0]
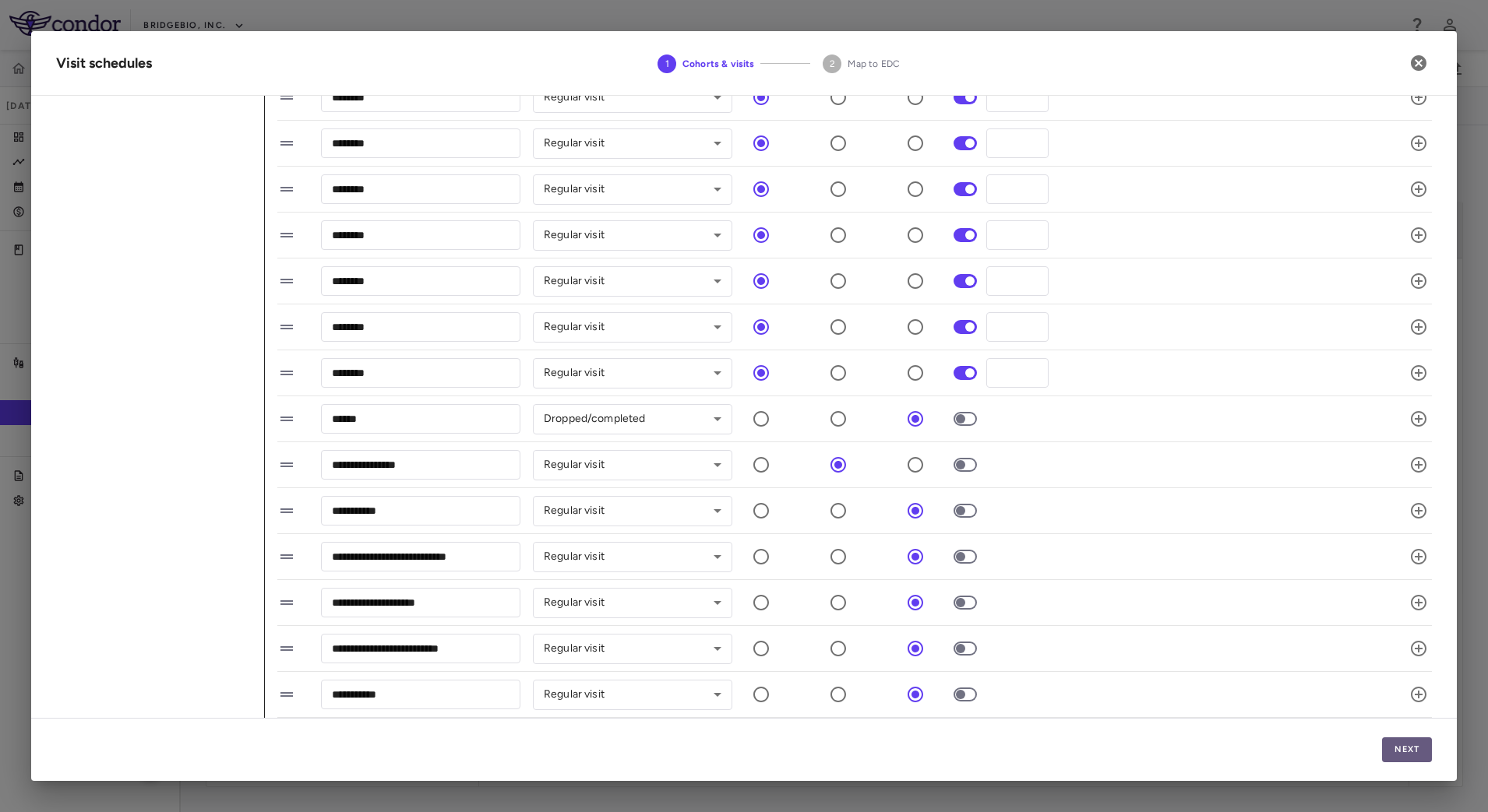
click at [1423, 755] on button "Next" at bounding box center [1406, 749] width 50 height 25
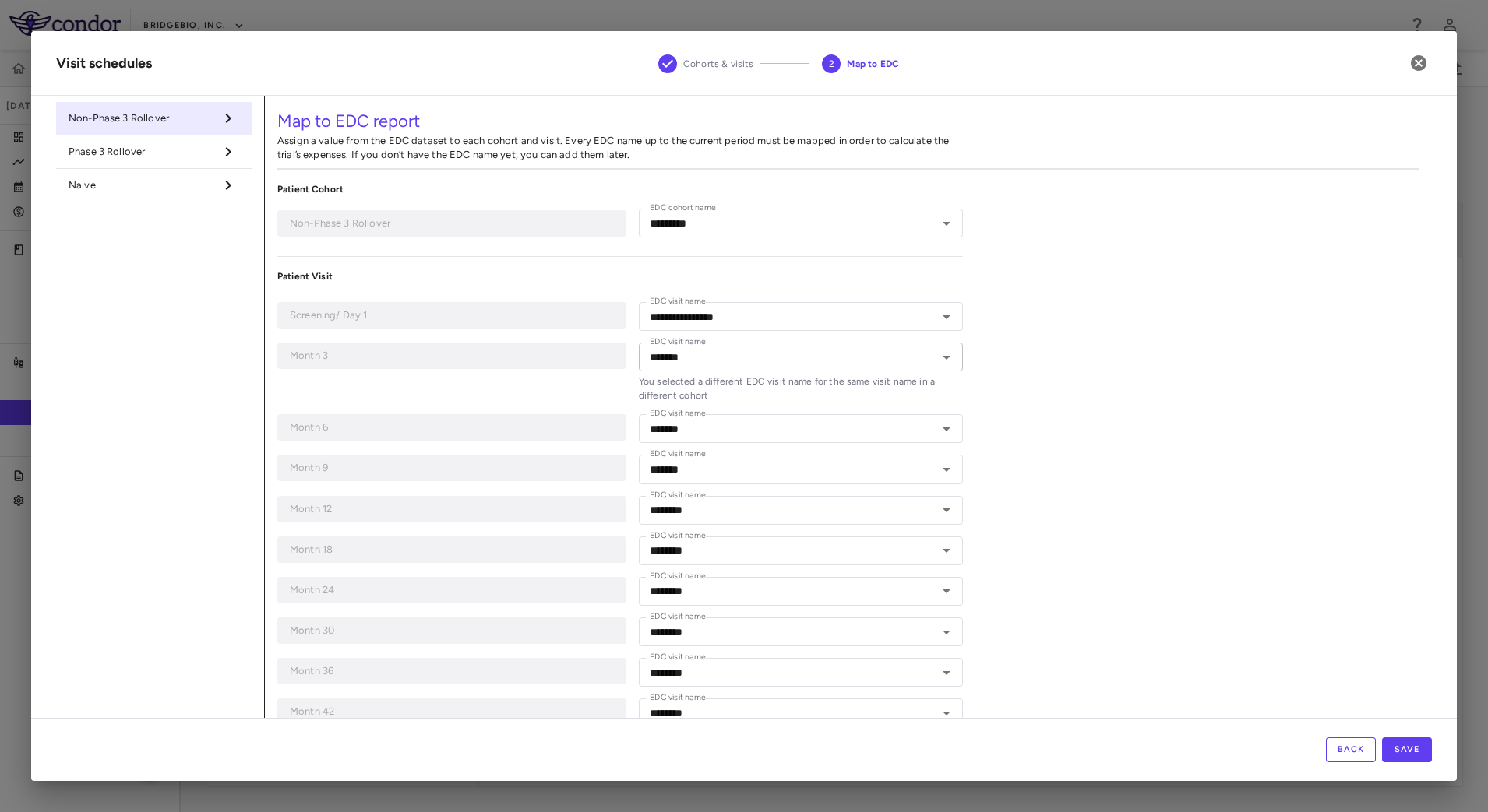
type input "*********"
type input "**********"
type input "*******"
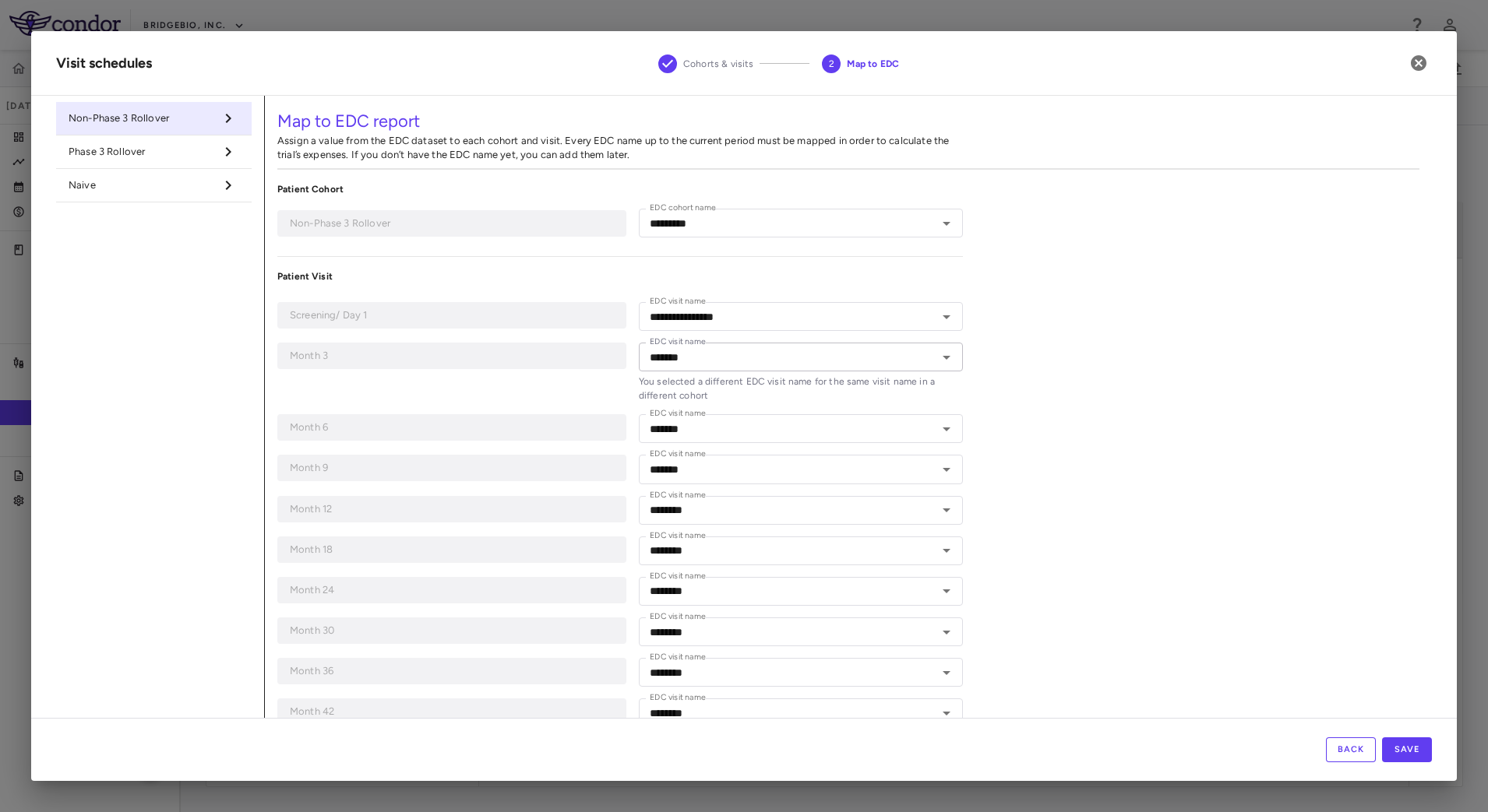
type input "********"
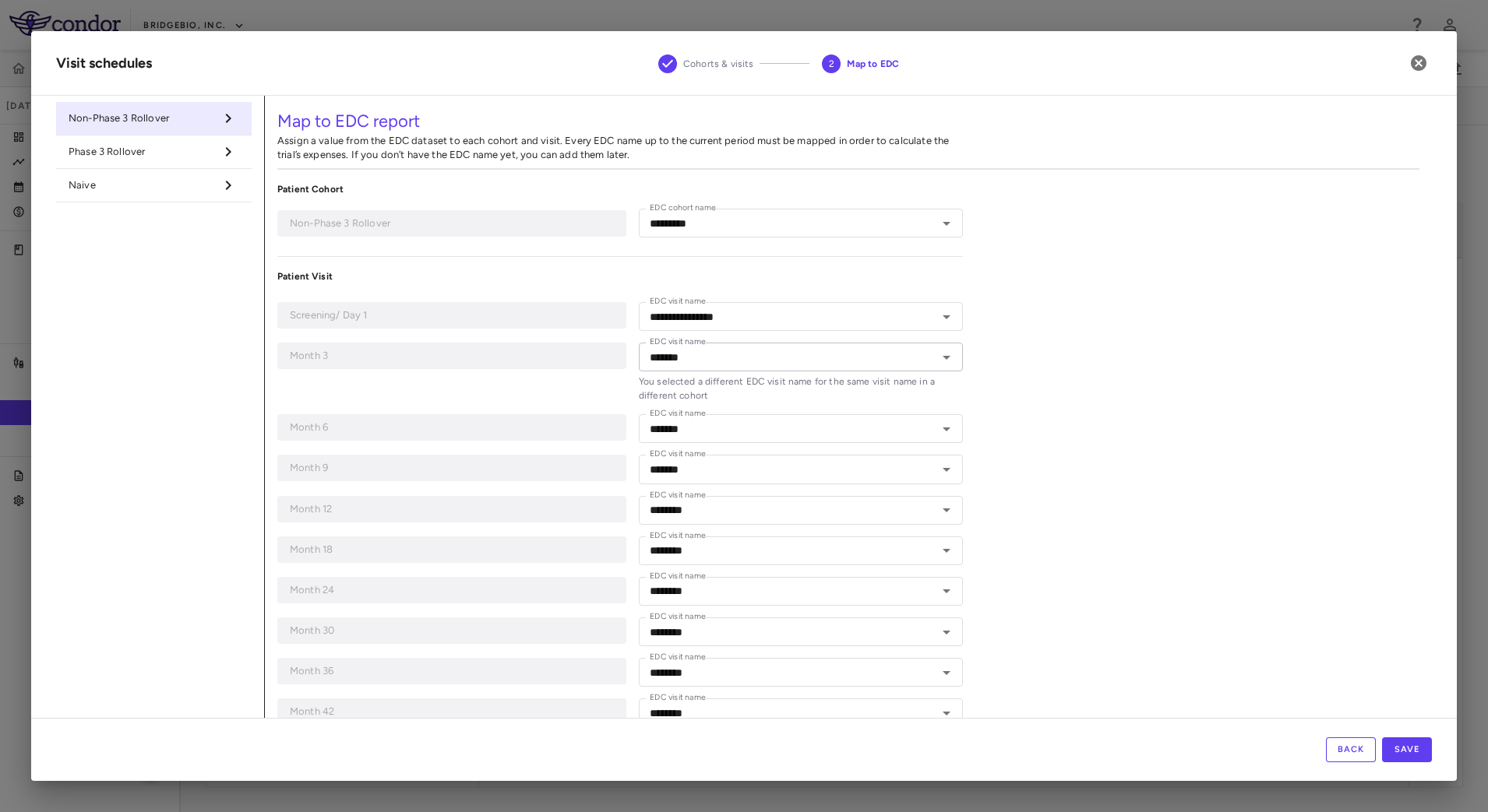
type input "********"
type input "**********"
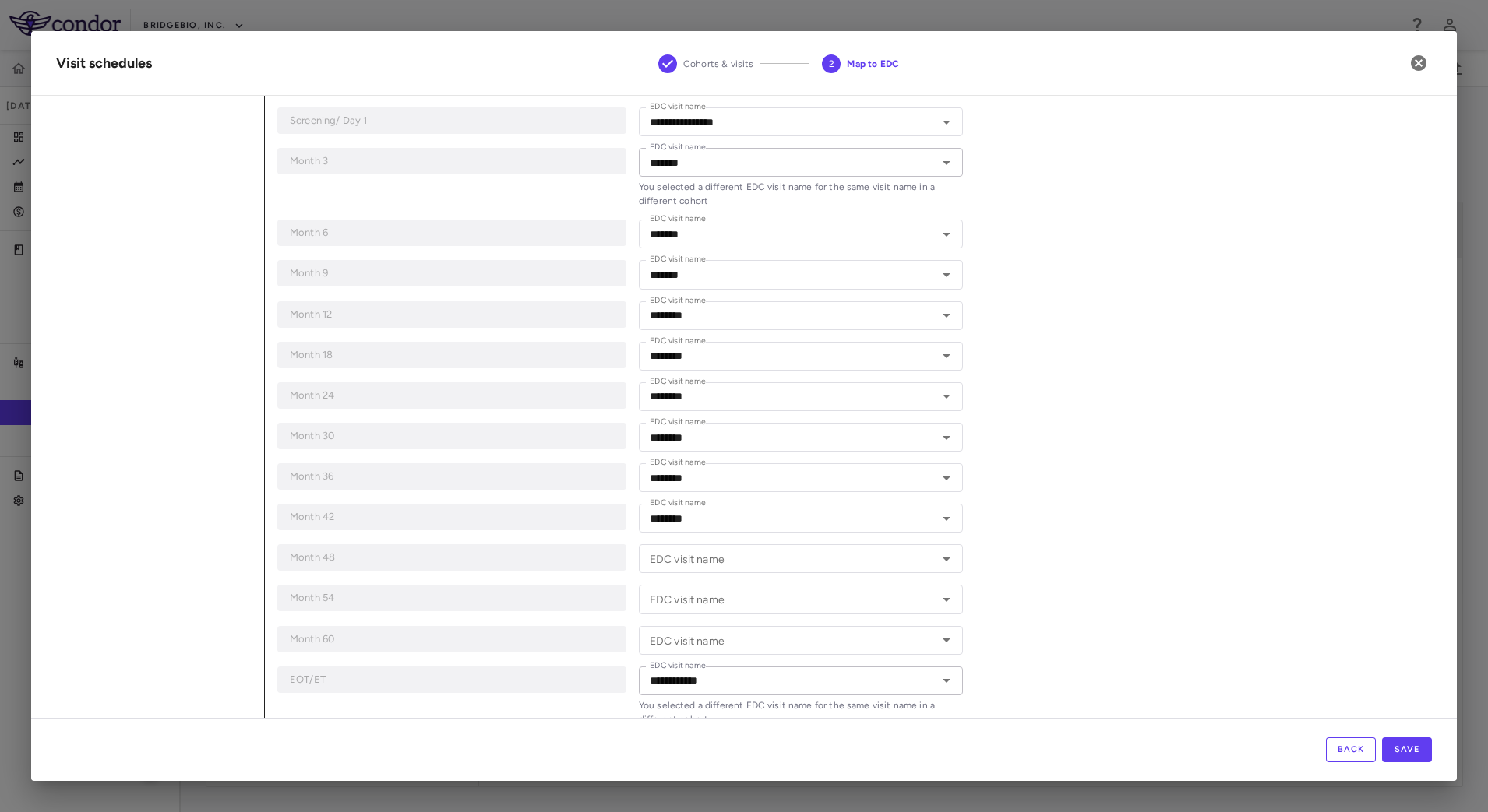
scroll to position [389, 0]
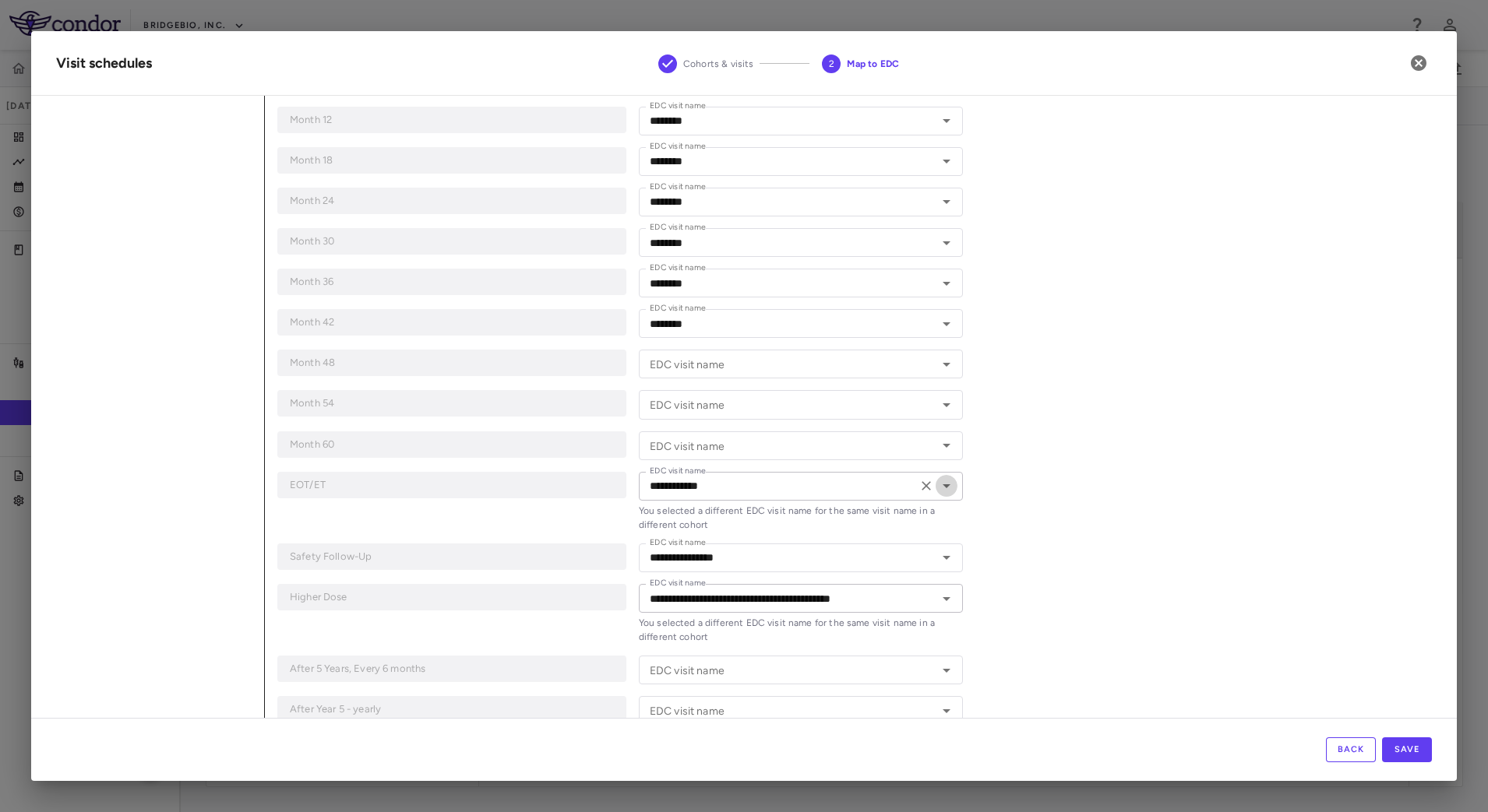
click at [942, 486] on icon "Open" at bounding box center [946, 486] width 8 height 4
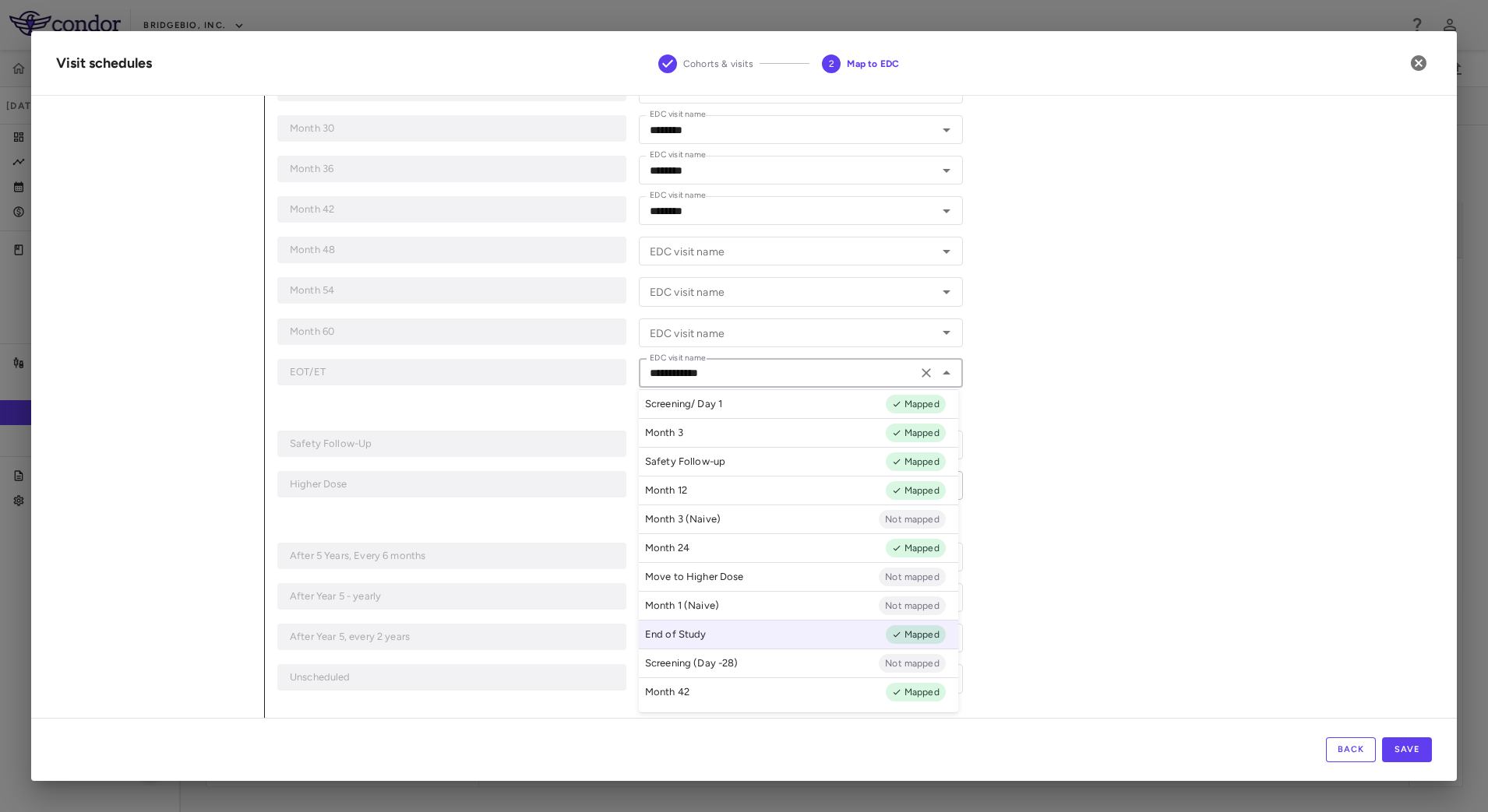
scroll to position [262, 0]
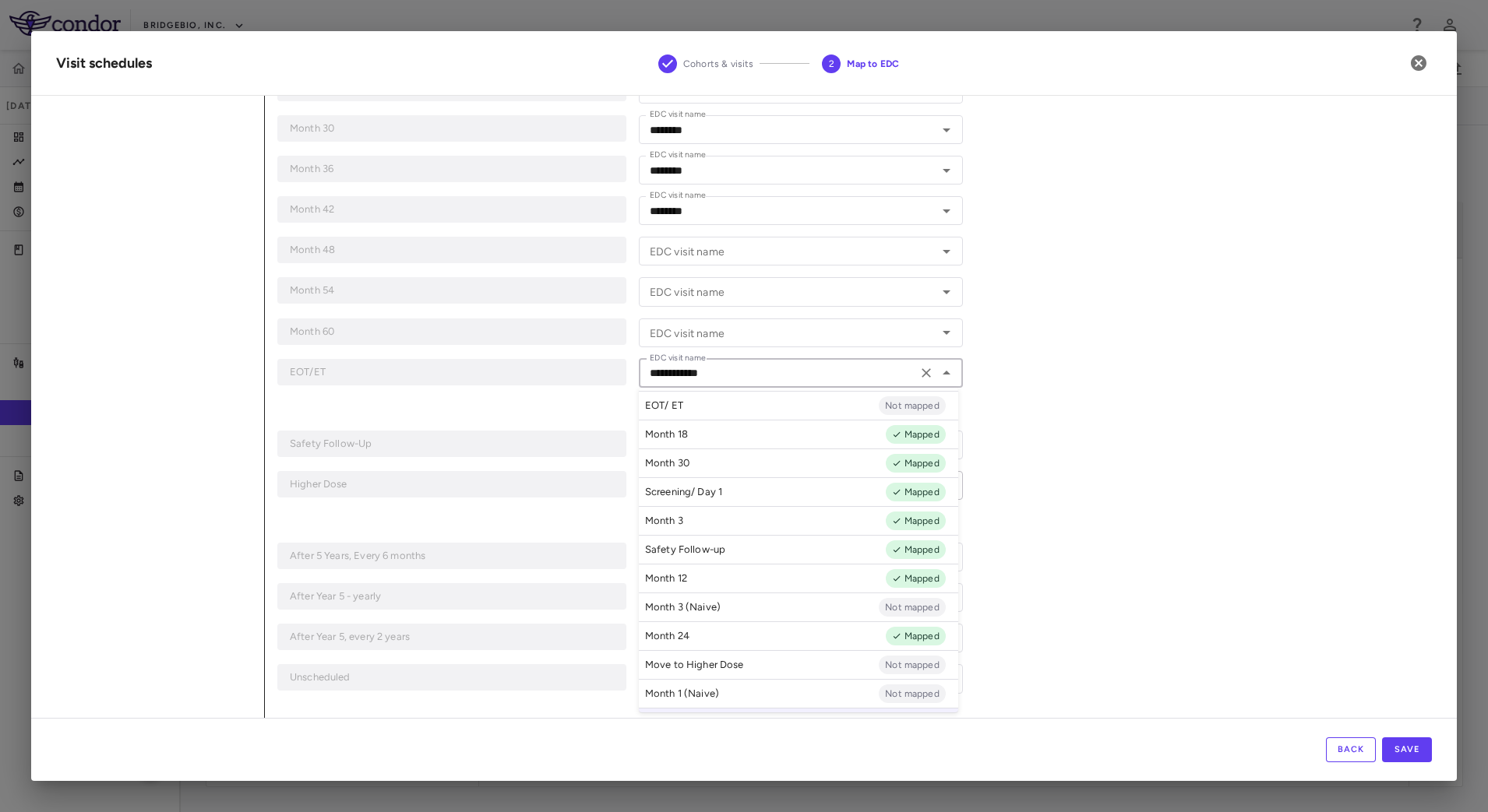
click at [706, 416] on li "EOT/ ET Not mapped" at bounding box center [799, 405] width 320 height 29
type input "*******"
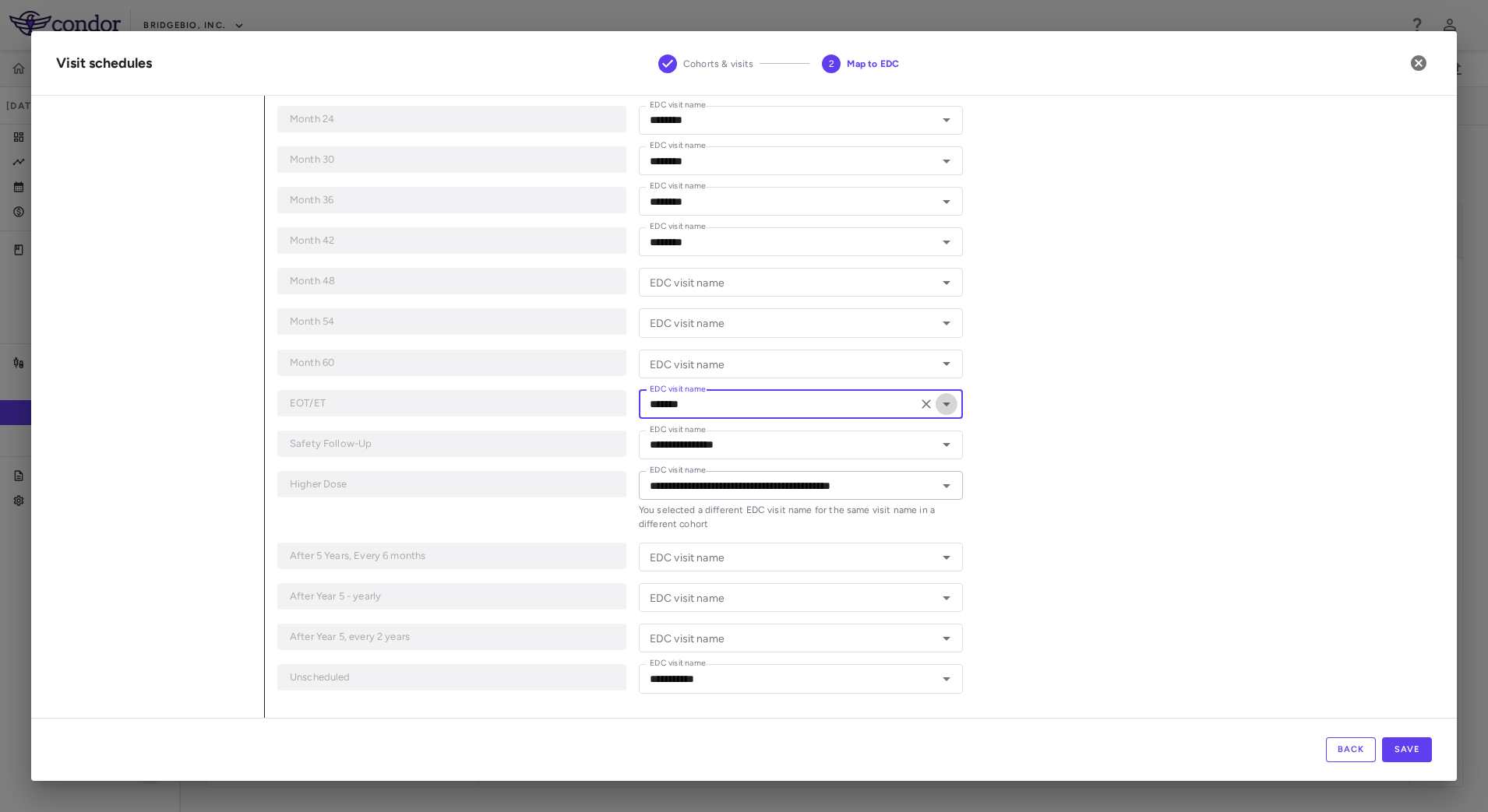
click at [939, 408] on icon "Open" at bounding box center [947, 404] width 19 height 19
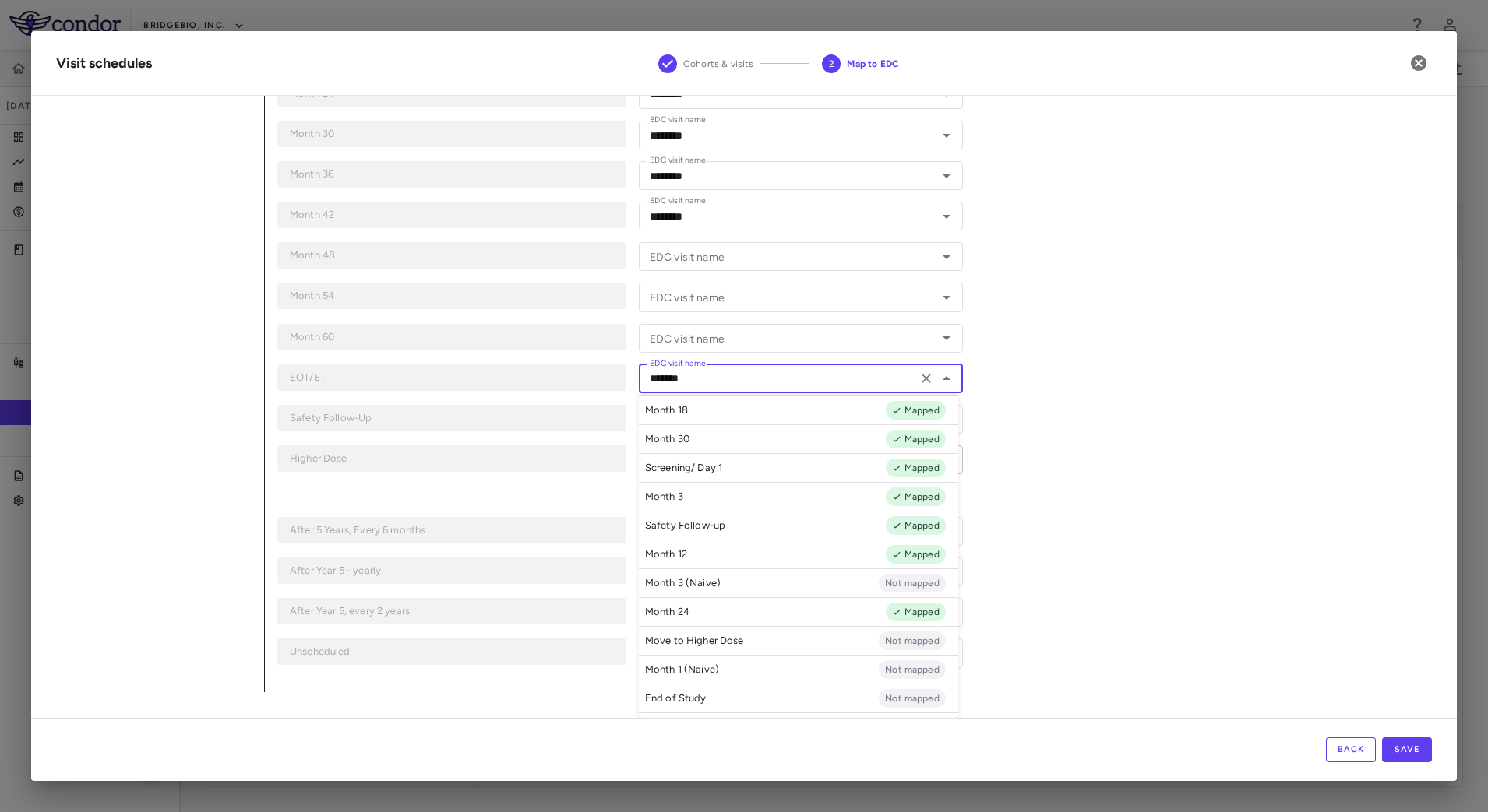
scroll to position [359, 0]
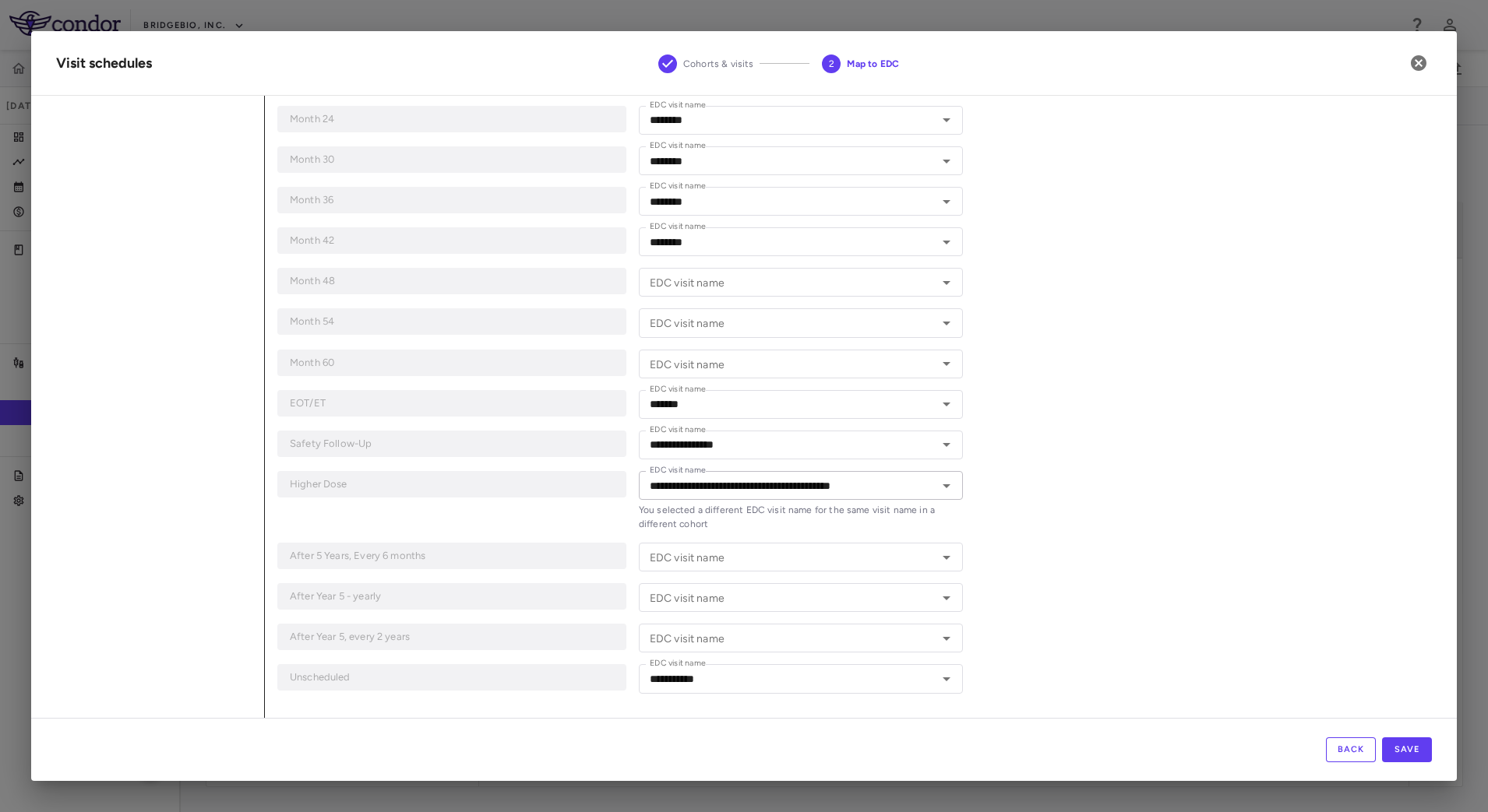
click at [1149, 519] on div "**********" at bounding box center [848, 171] width 1167 height 1094
click at [939, 491] on icon "Open" at bounding box center [947, 486] width 19 height 19
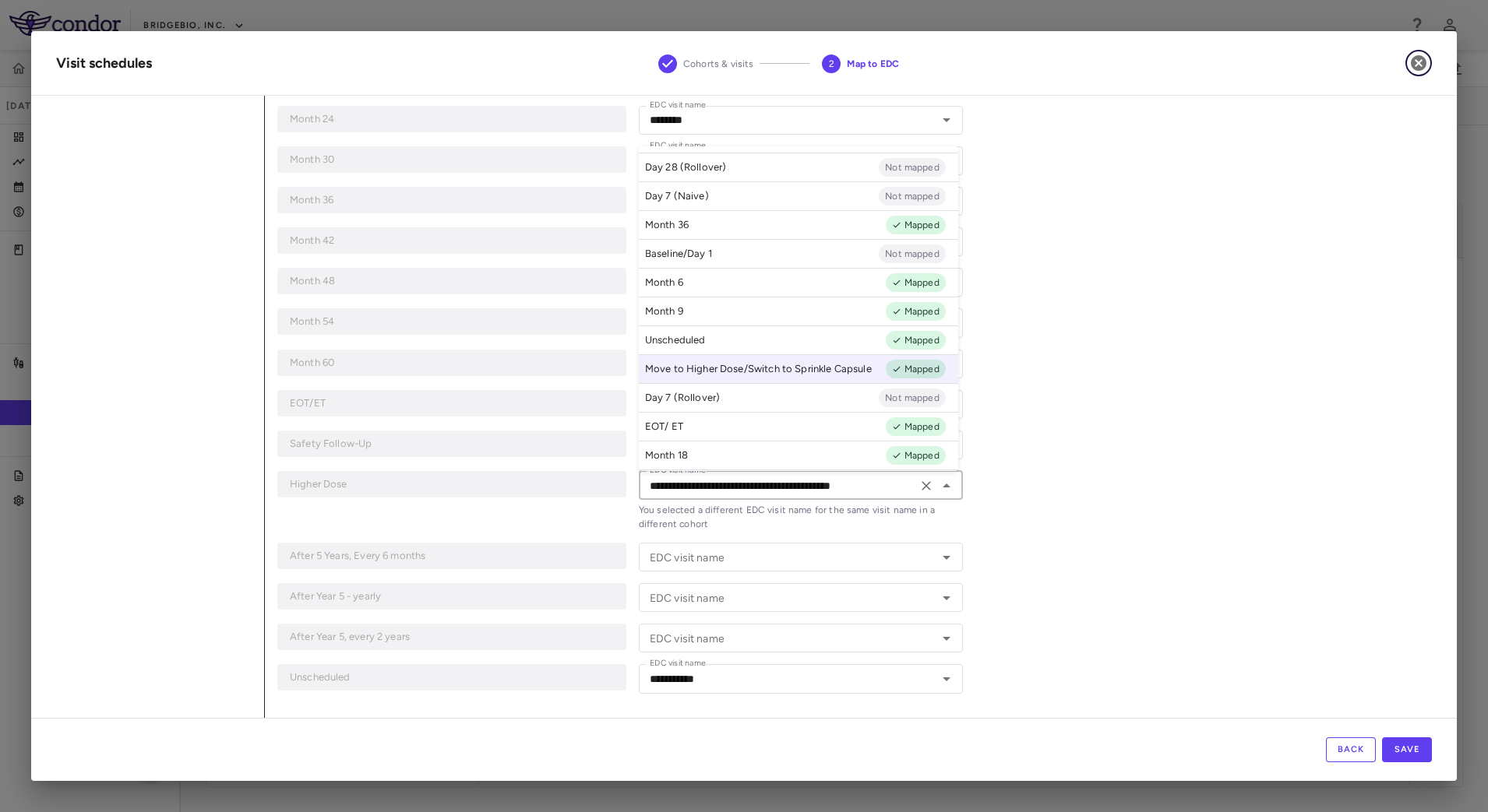
click at [1427, 70] on icon "button" at bounding box center [1419, 63] width 19 height 19
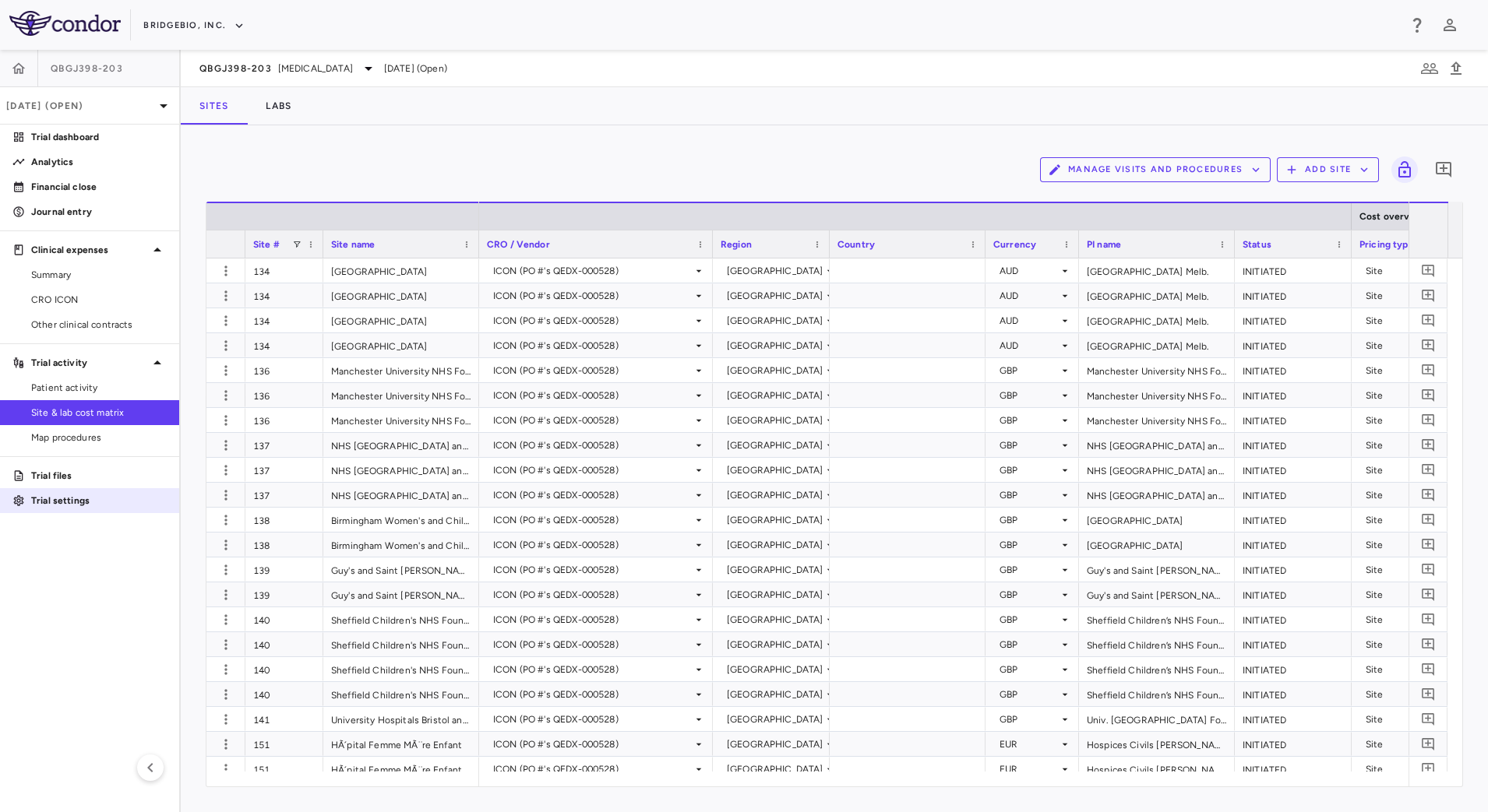
click at [54, 494] on p "Trial settings" at bounding box center [99, 501] width 135 height 14
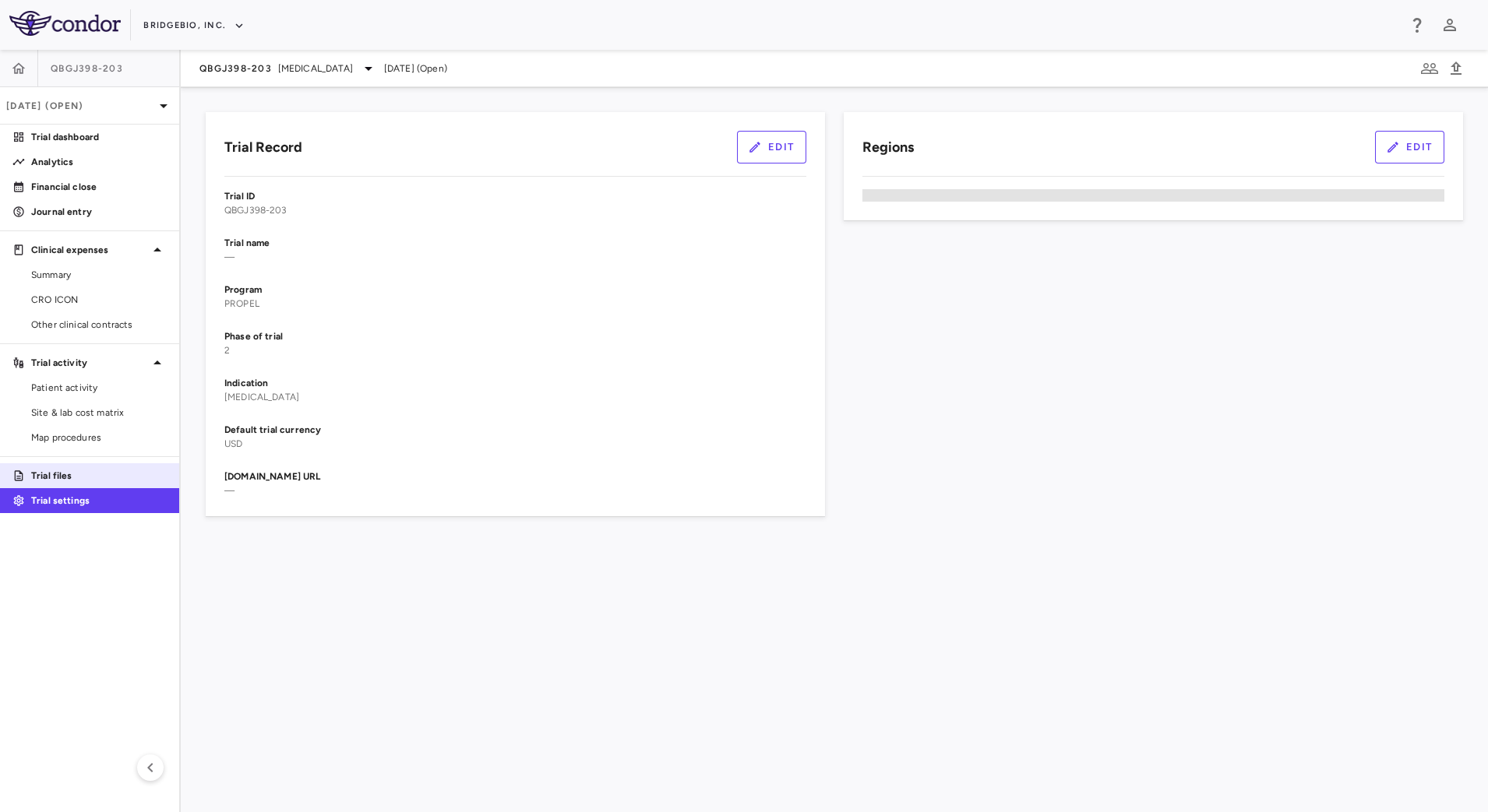
click at [54, 477] on p "Trial files" at bounding box center [99, 475] width 135 height 14
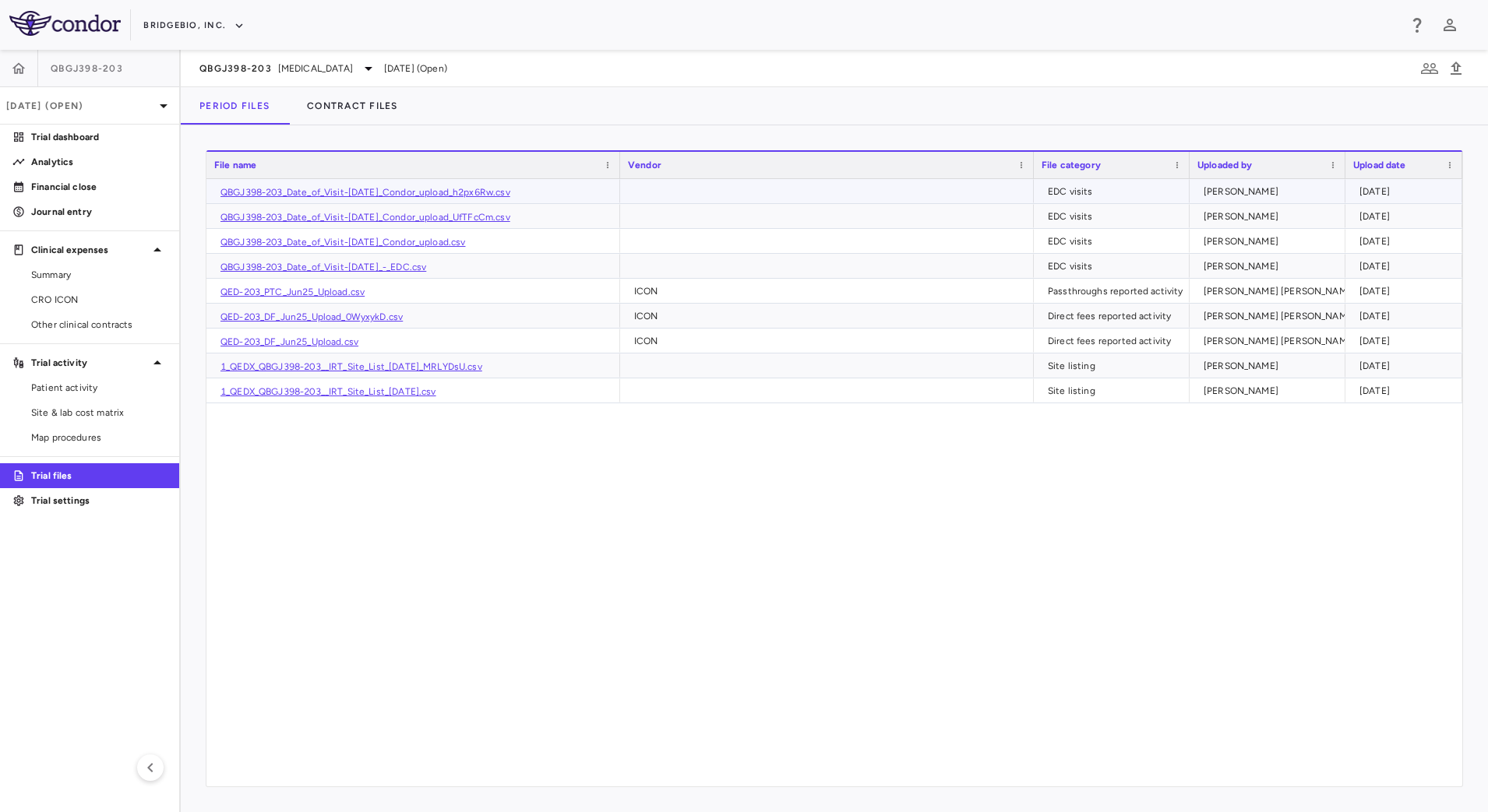
click at [290, 195] on link "QBGJ398-203_Date_of_Visit-[DATE]_Condor_upload_h2px6Rw.csv" at bounding box center [365, 192] width 290 height 11
click at [93, 394] on span "Patient activity" at bounding box center [99, 387] width 135 height 14
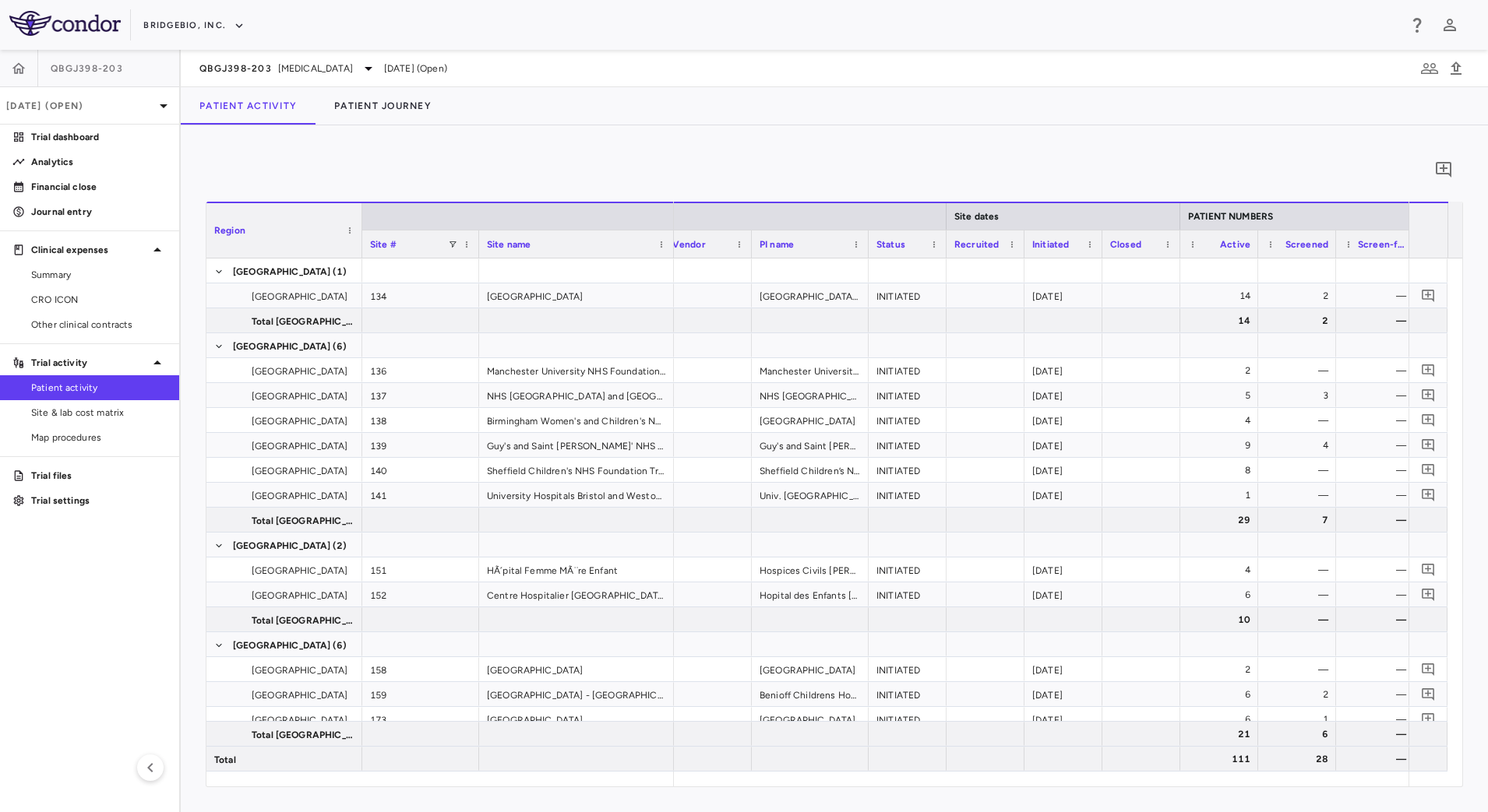
scroll to position [0, 116]
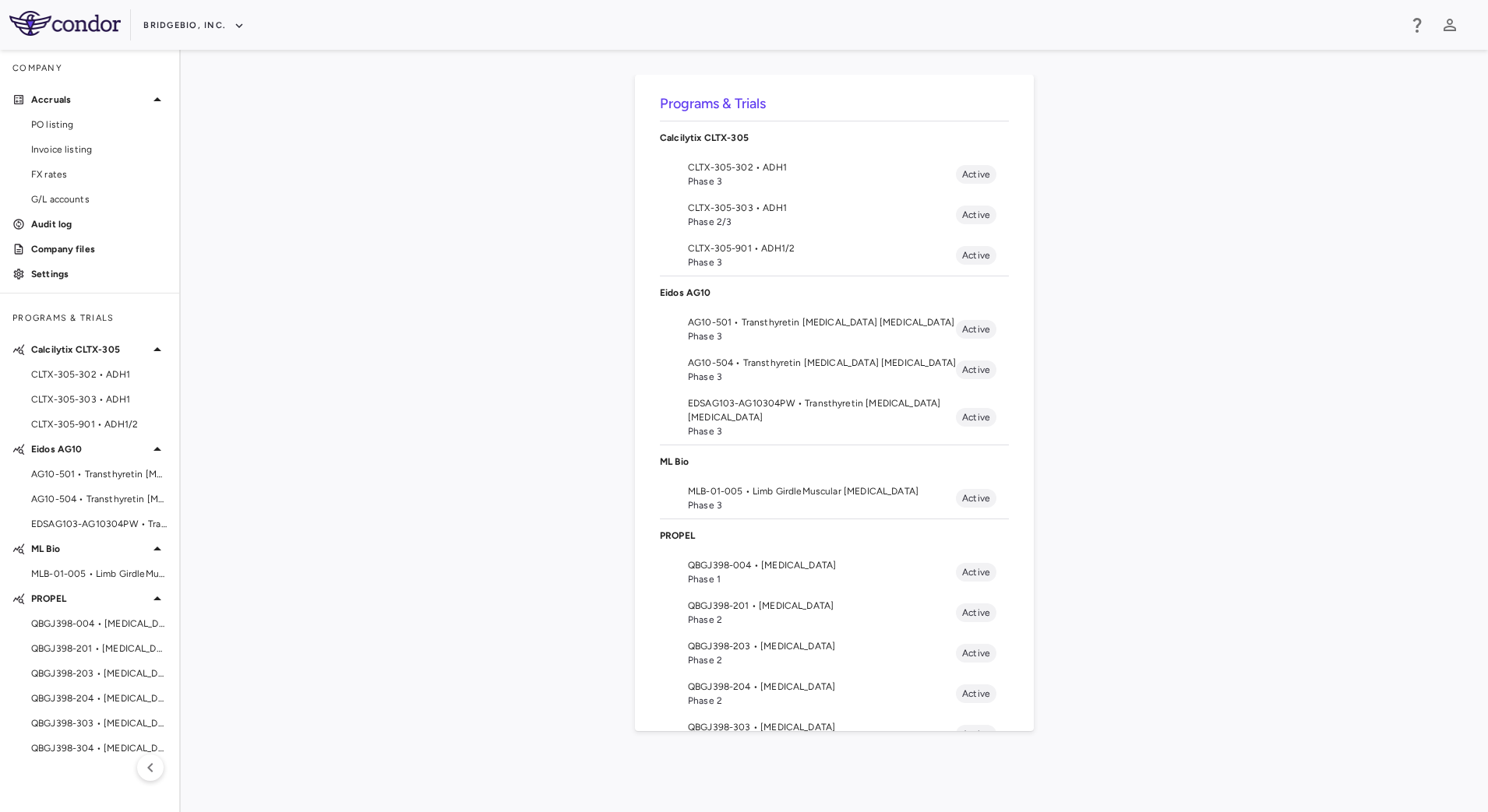
click at [765, 650] on span "QBGJ398-203 • [MEDICAL_DATA]" at bounding box center [821, 646] width 268 height 14
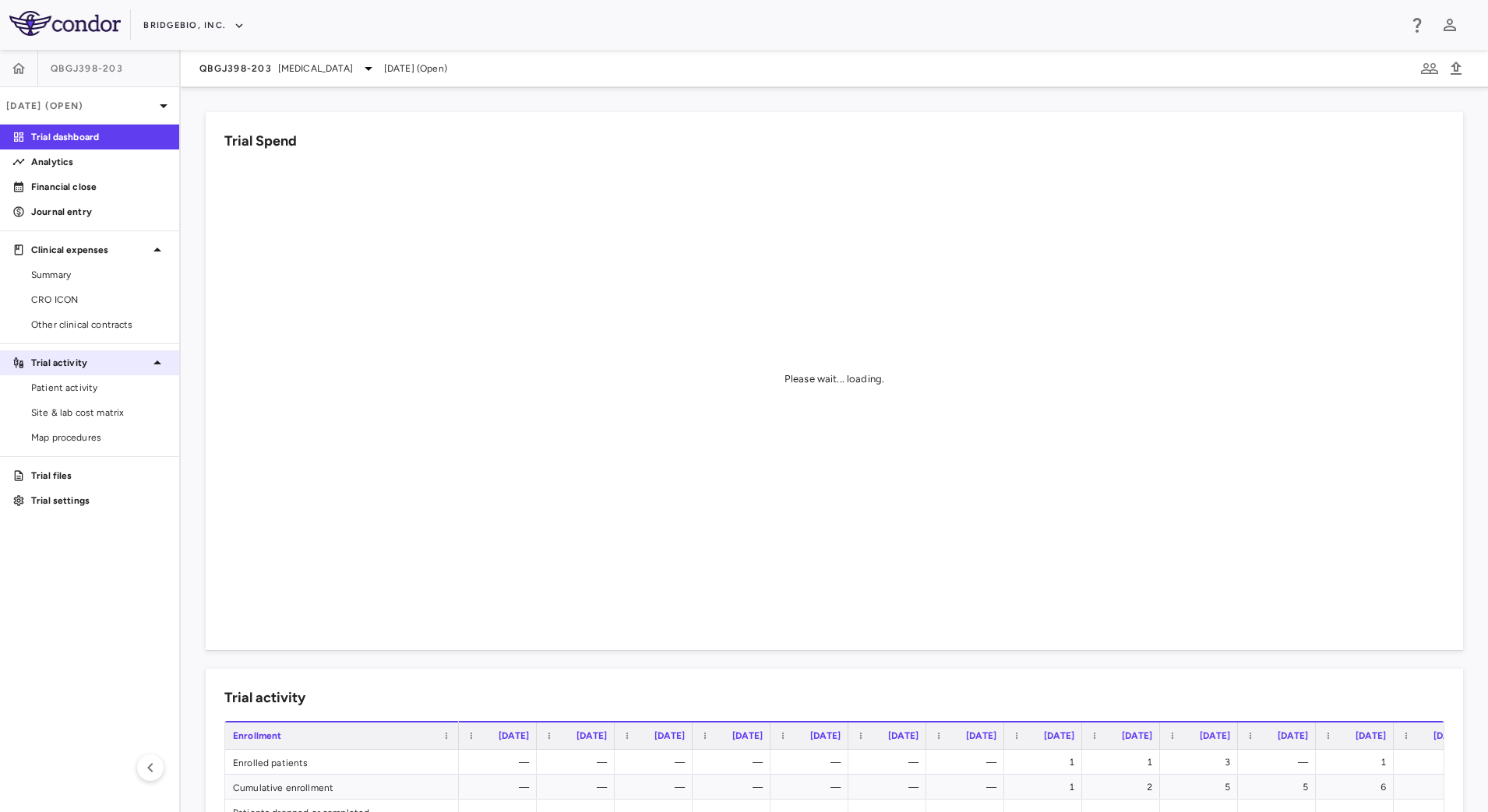
click at [105, 394] on span "Patient activity" at bounding box center [99, 387] width 135 height 14
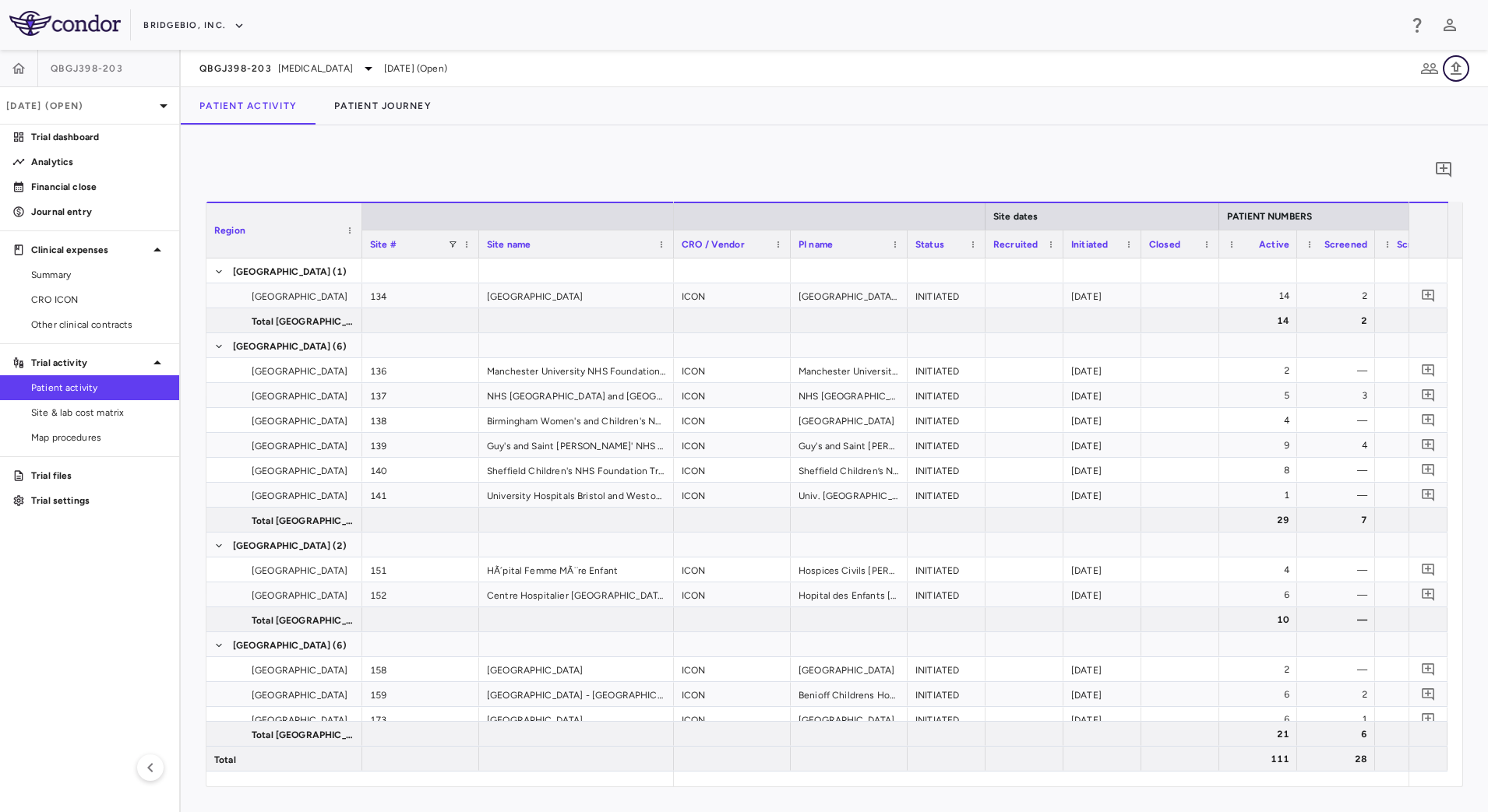
click at [1463, 74] on icon "button" at bounding box center [1456, 69] width 19 height 19
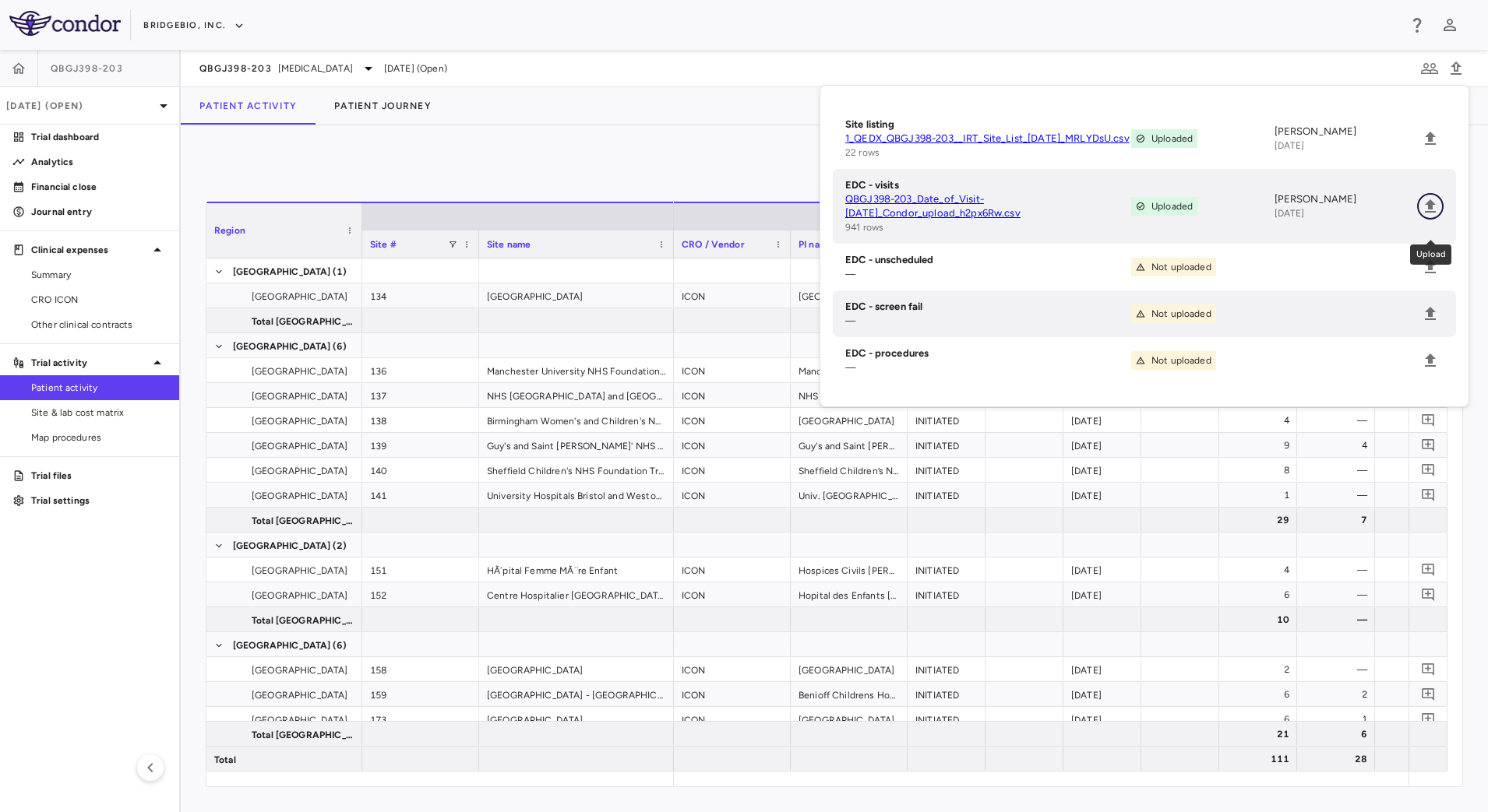
click at [1431, 212] on icon "Upload" at bounding box center [1430, 206] width 11 height 14
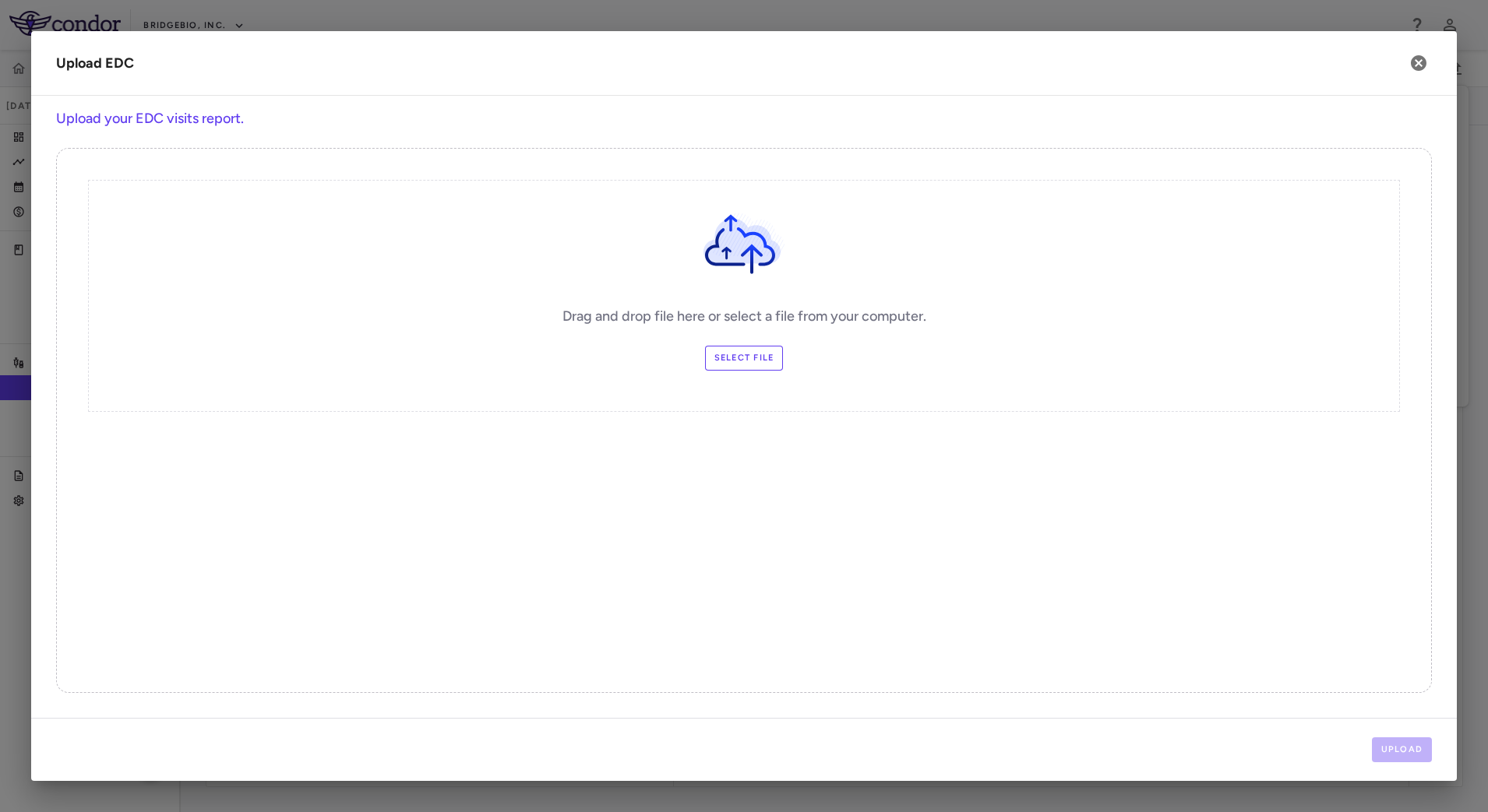
click at [730, 359] on label "Select file" at bounding box center [744, 358] width 79 height 25
click at [0, 0] on input "Select file" at bounding box center [0, 0] width 0 height 0
click at [1400, 745] on button "Upload" at bounding box center [1402, 749] width 61 height 25
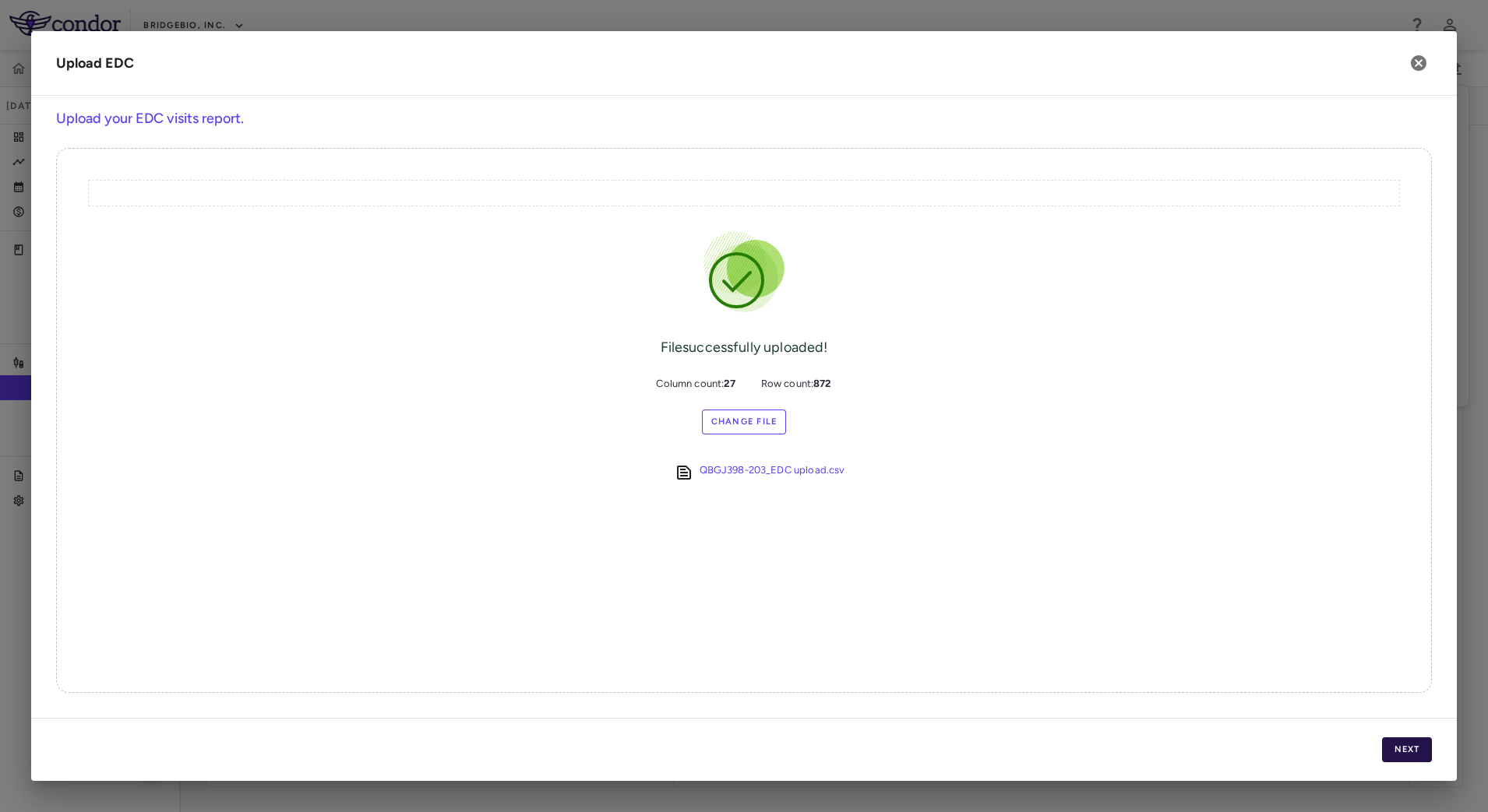
click at [1403, 752] on button "Next" at bounding box center [1406, 749] width 50 height 25
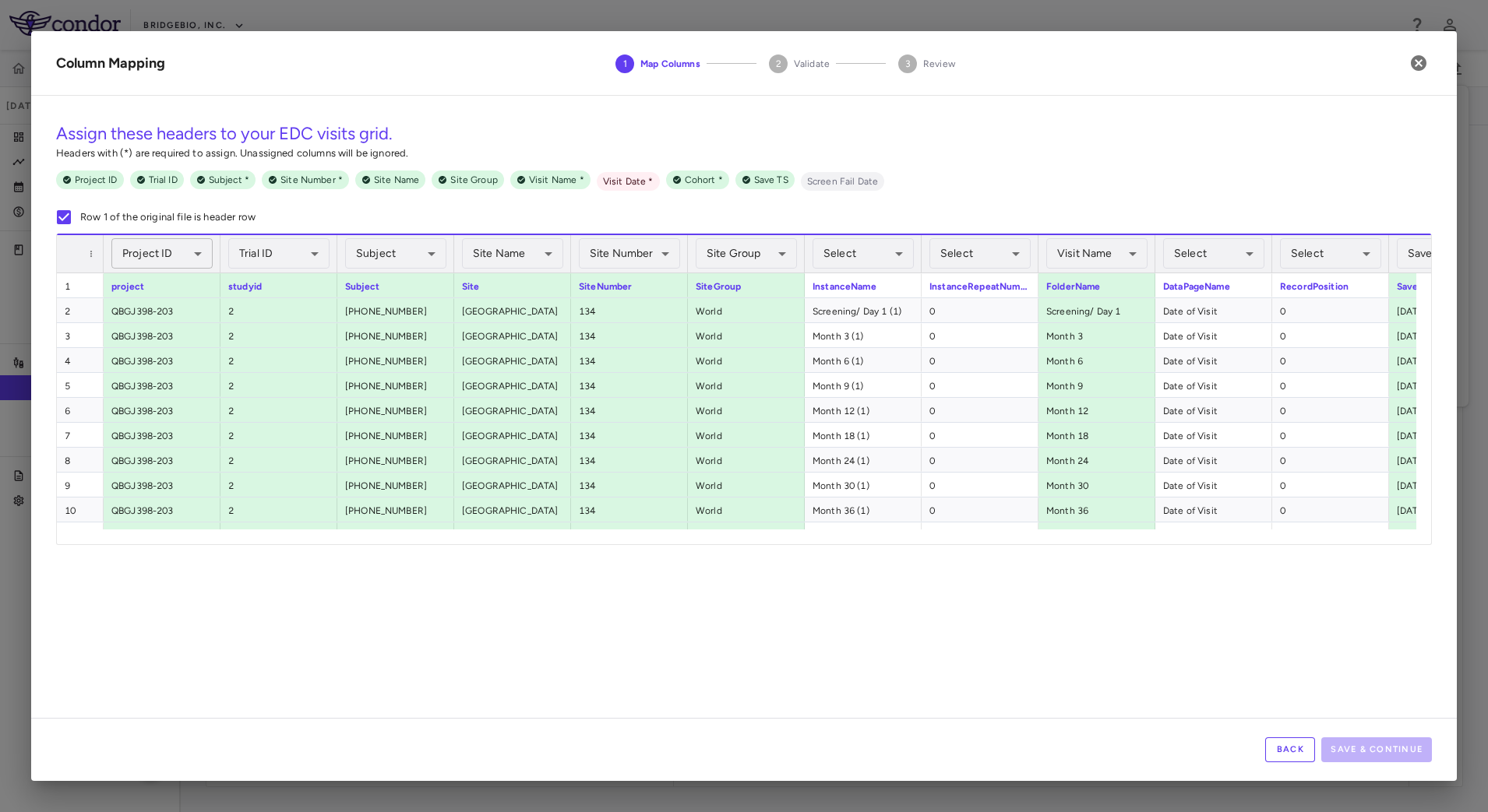
click at [195, 254] on body "Skip to sidebar Skip to main content BridgeBio, Inc. QBGJ398-203 [DATE] (Open) …" at bounding box center [744, 406] width 1488 height 812
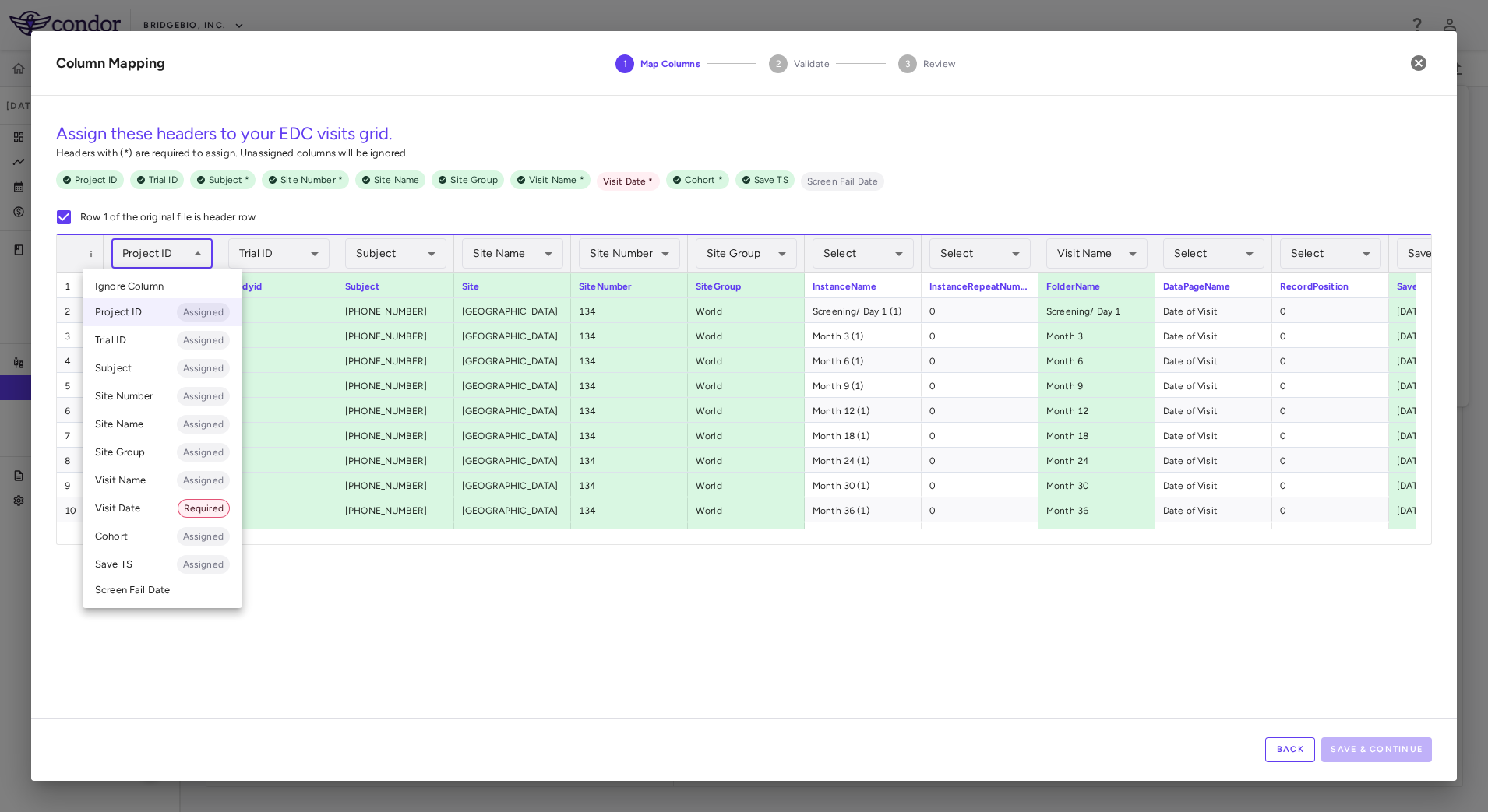
click at [151, 337] on li "Trial ID Assigned" at bounding box center [162, 340] width 160 height 28
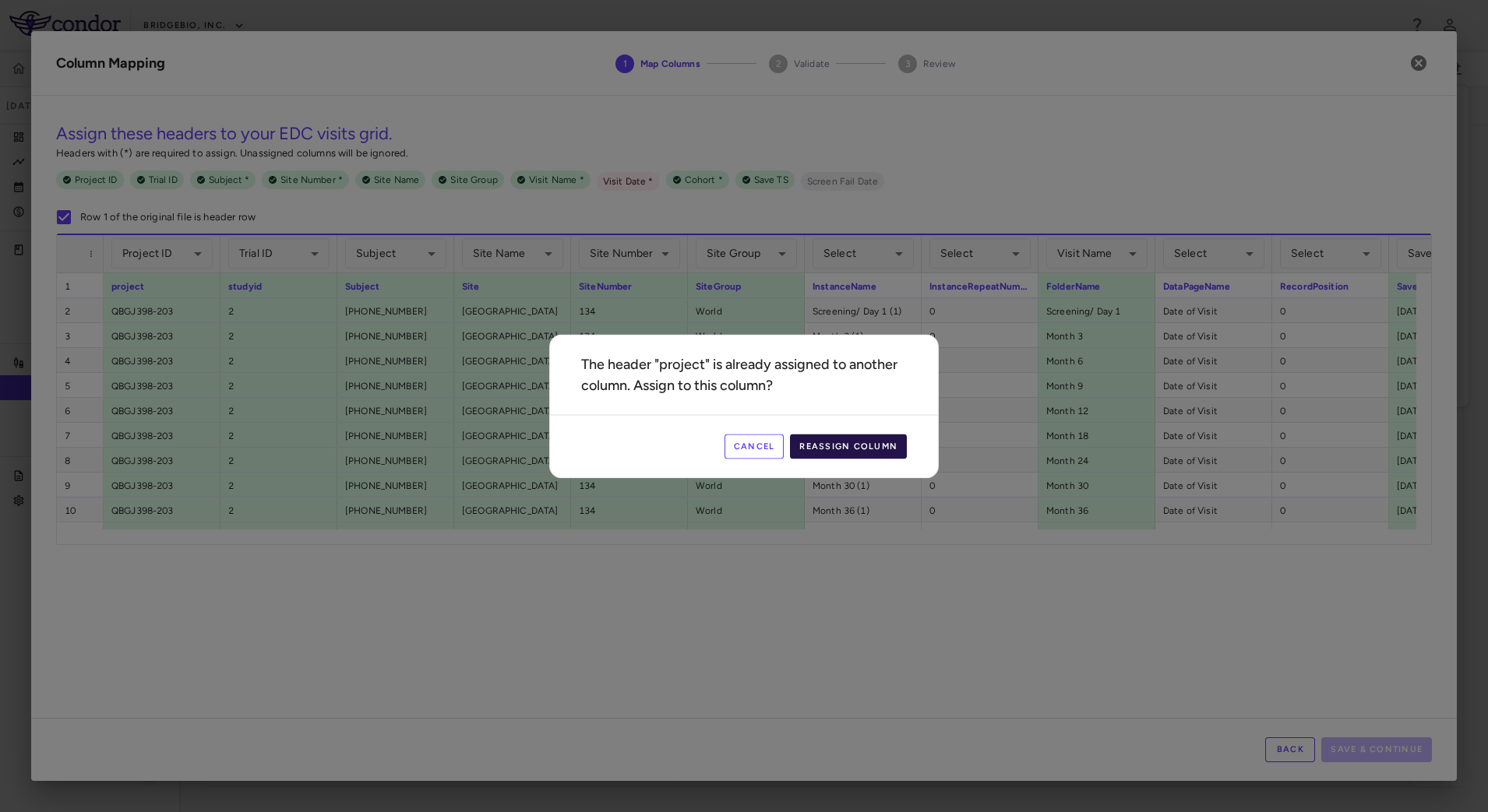
click at [892, 453] on button "Reassign Column" at bounding box center [848, 446] width 117 height 25
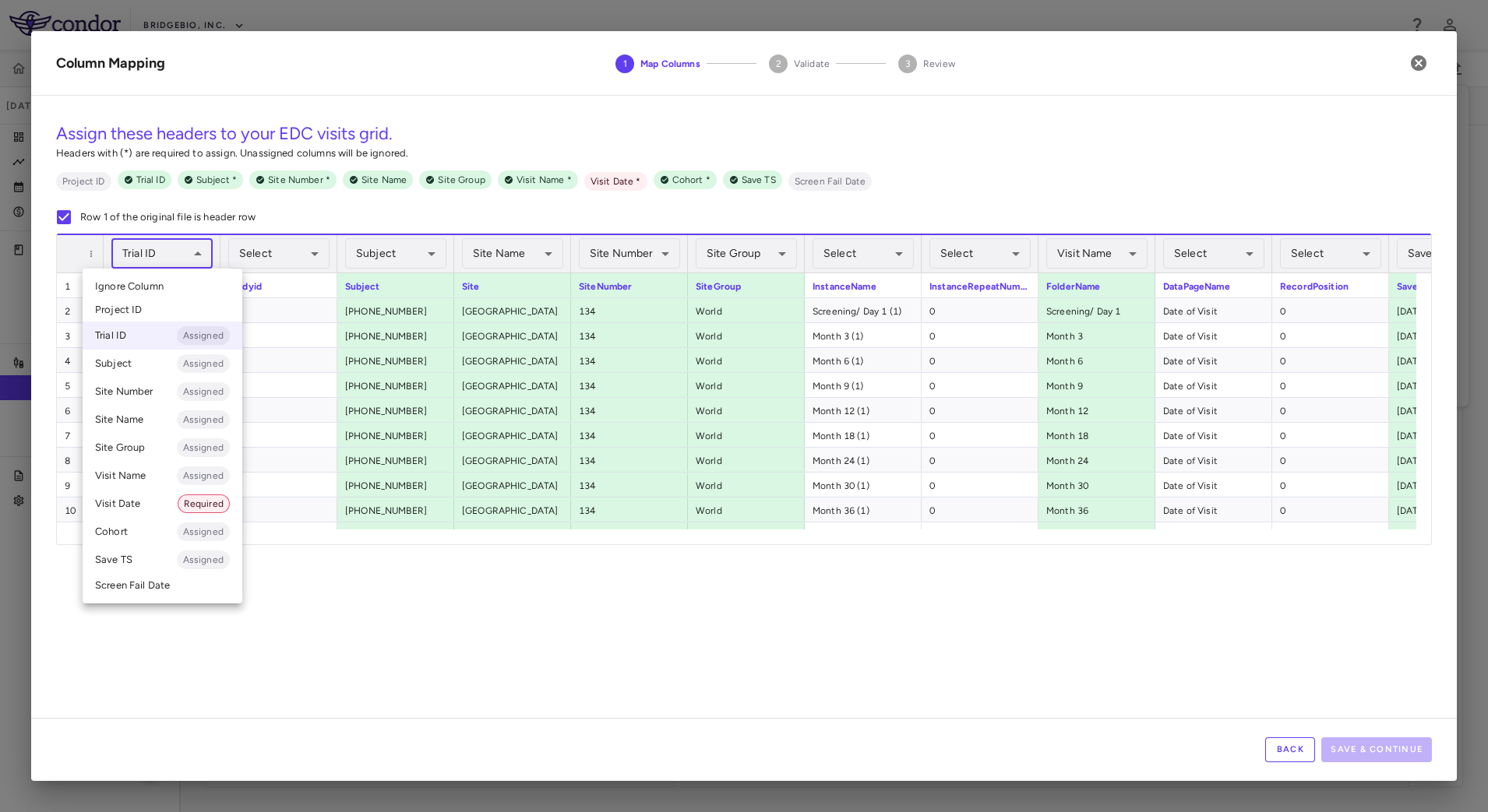
click at [200, 256] on body "Skip to sidebar Skip to main content BridgeBio, Inc. QBGJ398-203 [DATE] (Open) …" at bounding box center [744, 406] width 1488 height 812
click at [283, 598] on div at bounding box center [744, 406] width 1488 height 812
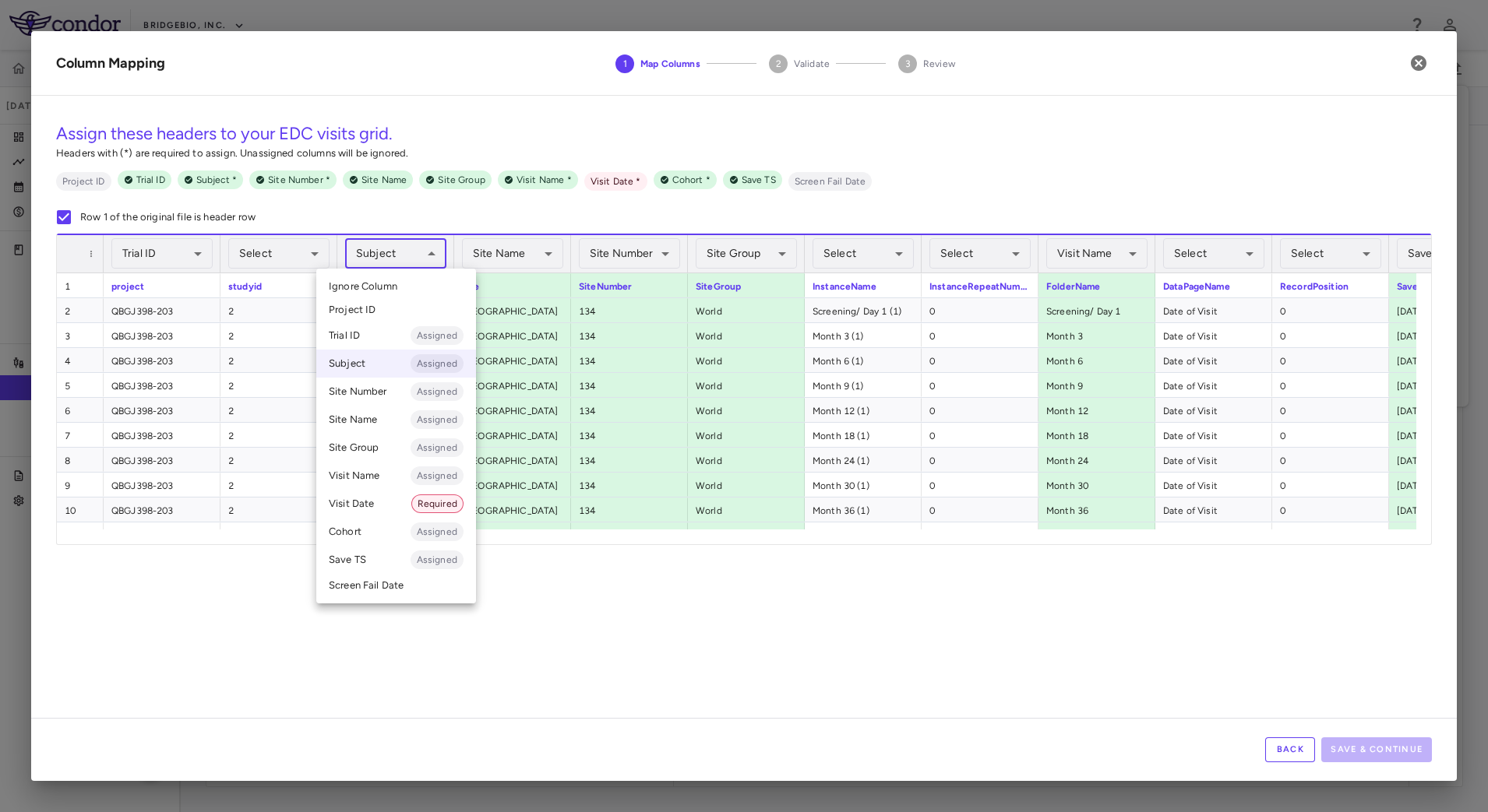
click at [418, 251] on body "Skip to sidebar Skip to main content BridgeBio, Inc. QBGJ398-203 [DATE] (Open) …" at bounding box center [744, 406] width 1488 height 812
click at [587, 568] on div at bounding box center [744, 406] width 1488 height 812
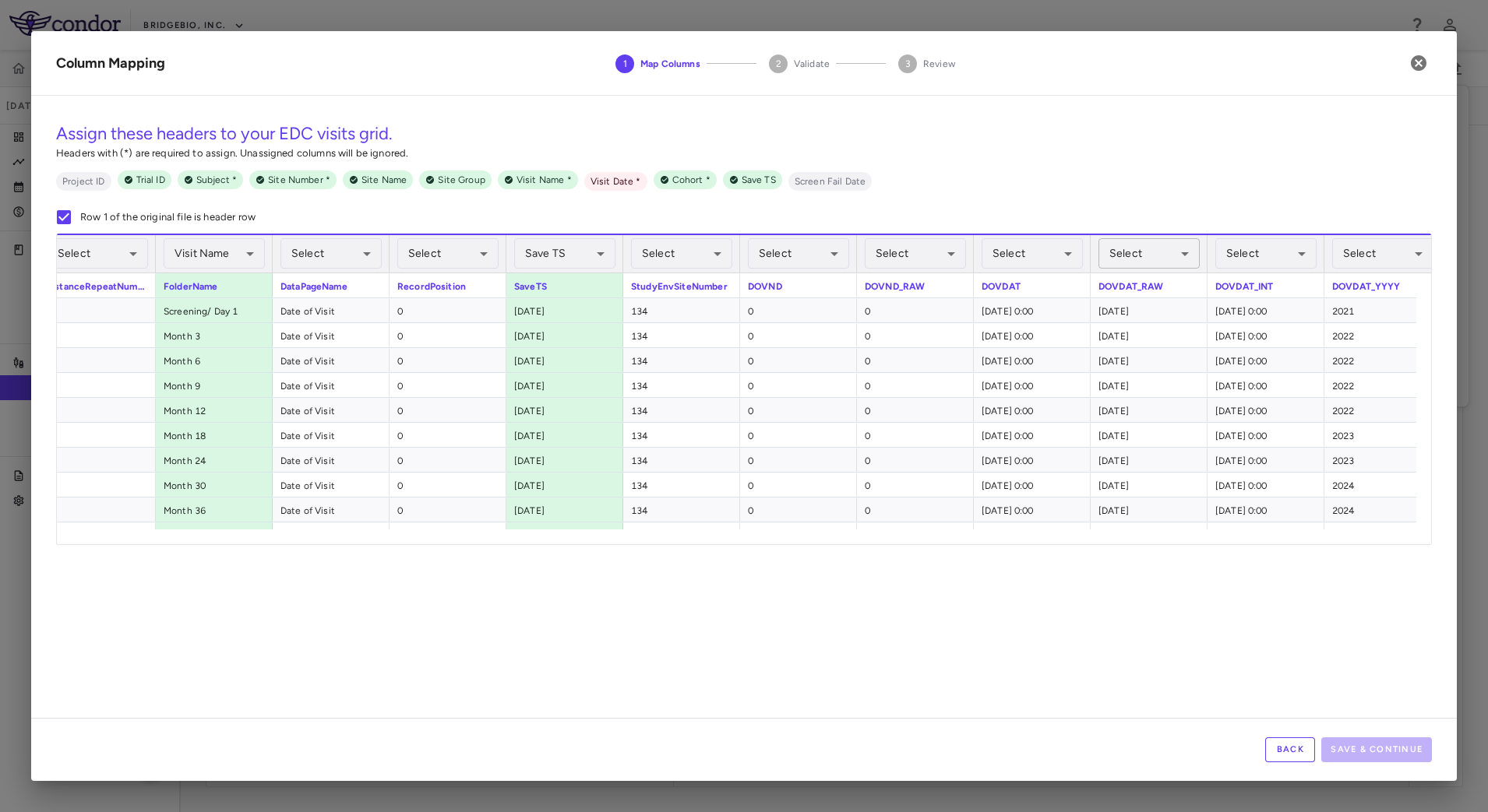
click at [1156, 245] on body "Skip to sidebar Skip to main content BridgeBio, Inc. QBGJ398-203 [DATE] (Open) …" at bounding box center [744, 406] width 1488 height 812
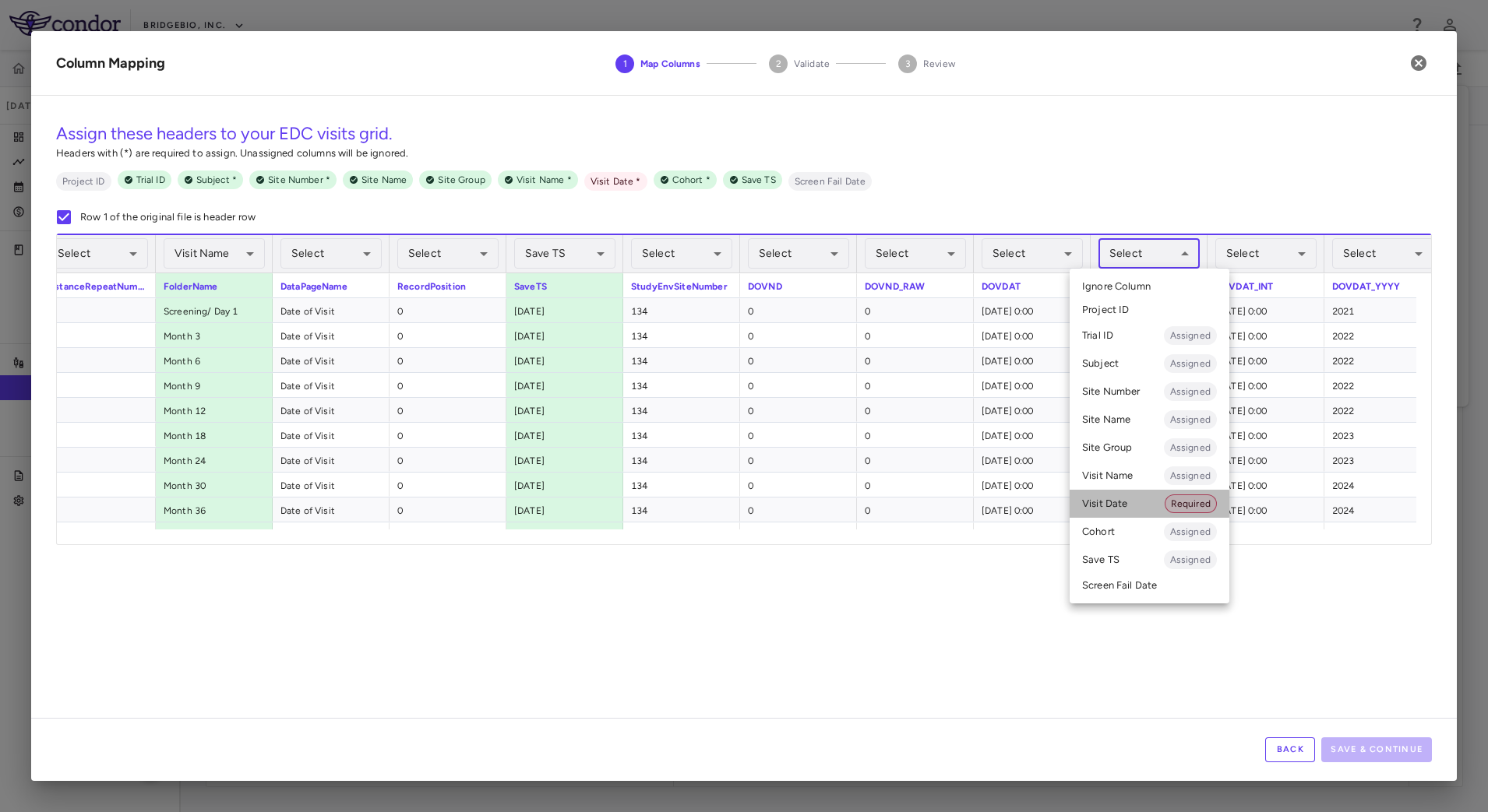
click at [1125, 504] on li "Visit Date Required" at bounding box center [1149, 503] width 160 height 28
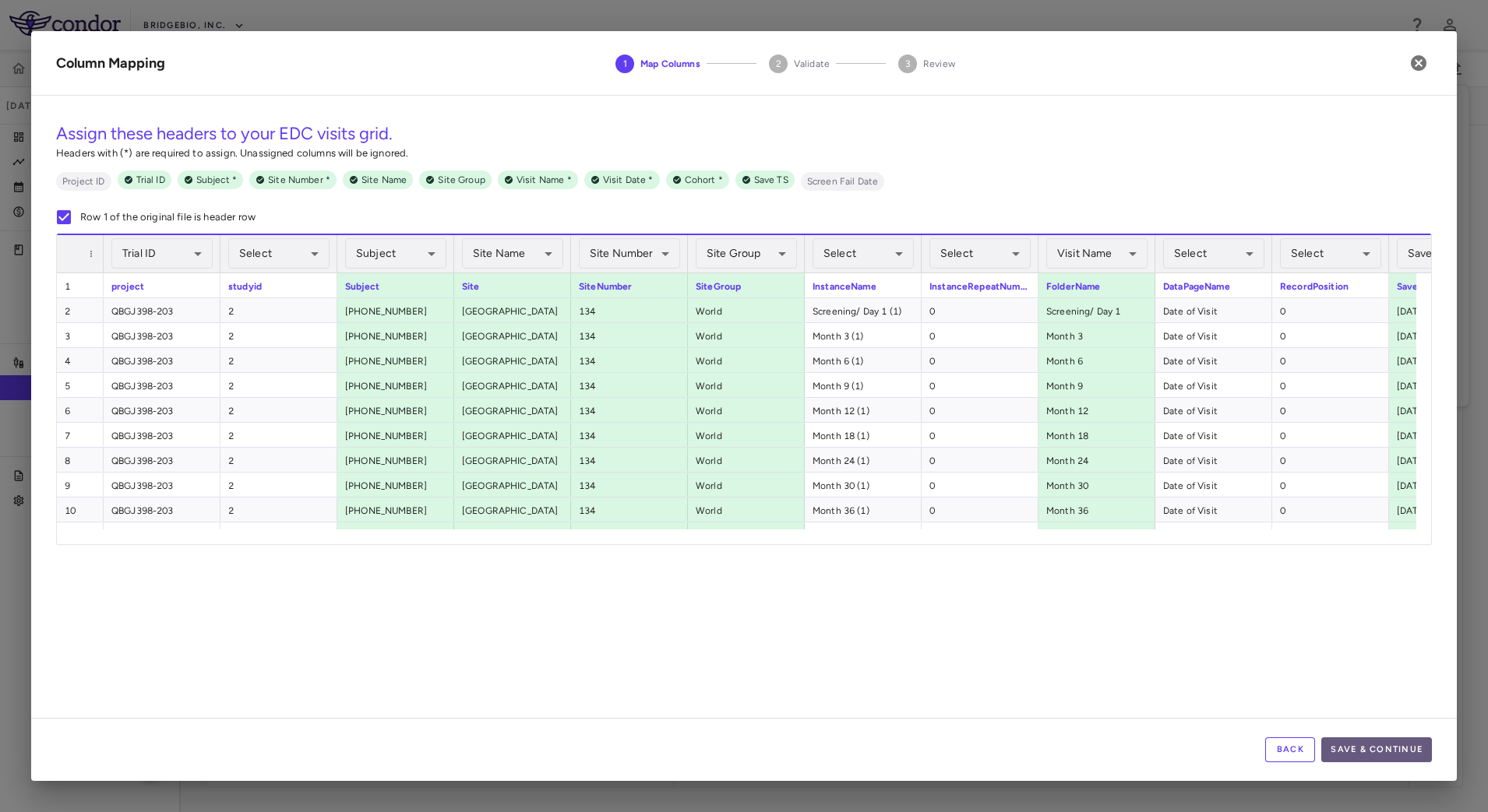
click at [1364, 747] on button "Save & Continue" at bounding box center [1376, 749] width 111 height 25
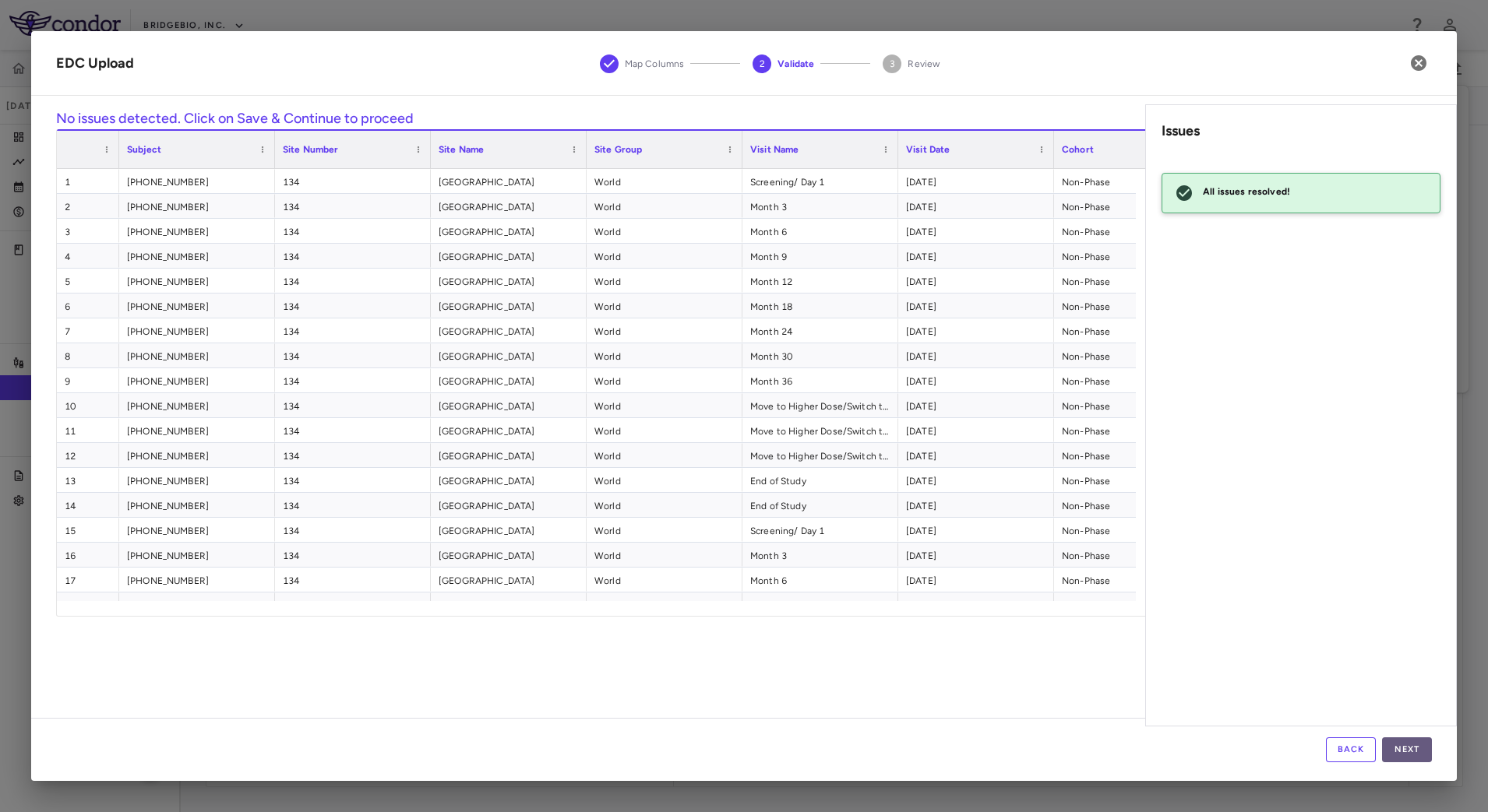
click at [1407, 750] on button "Next" at bounding box center [1406, 749] width 50 height 25
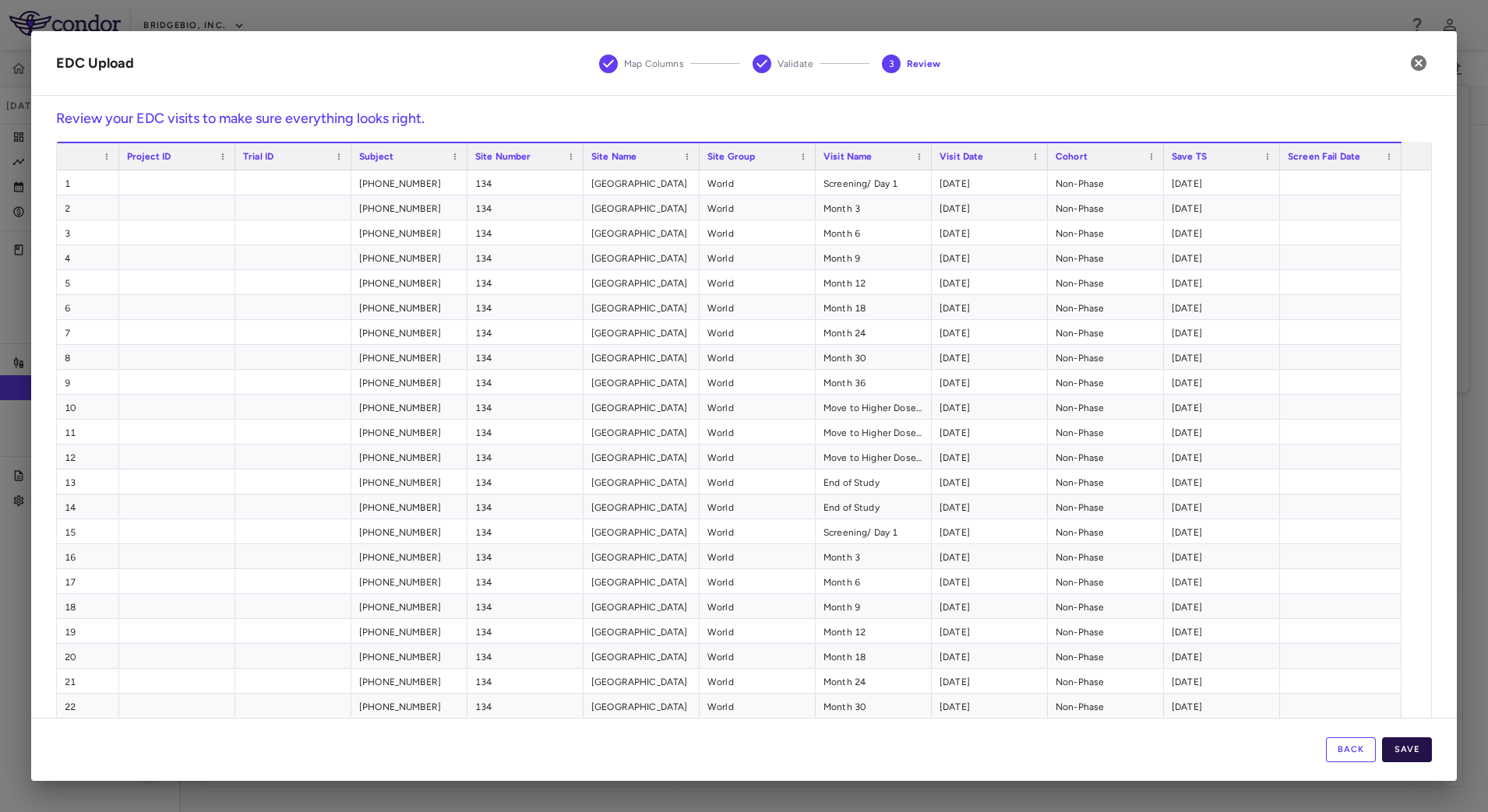
click at [1410, 749] on button "Save" at bounding box center [1406, 749] width 50 height 25
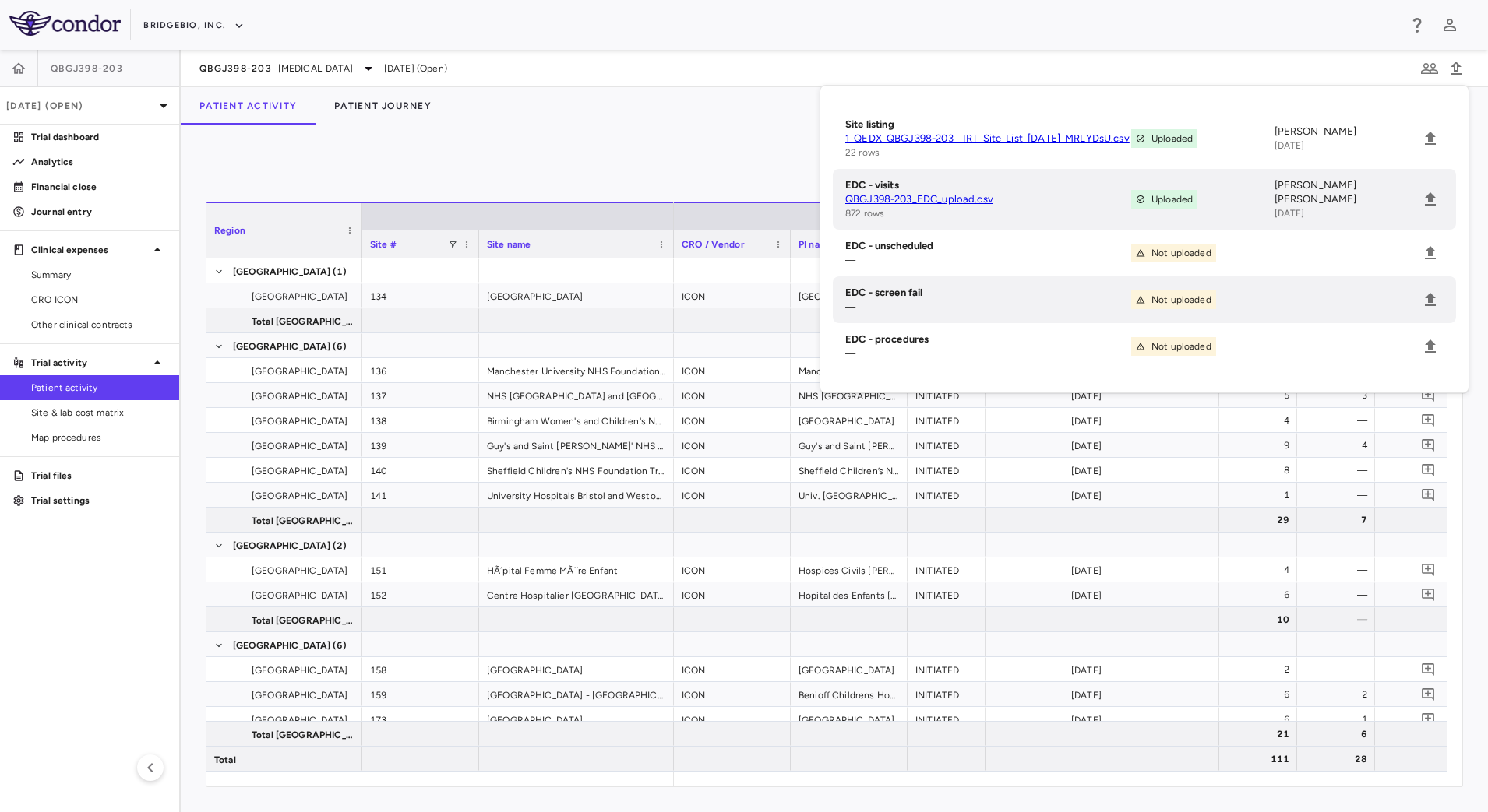
click at [676, 138] on div "0 Region Drag here to set column labels Region Site # Site name 14" at bounding box center [834, 469] width 1307 height 687
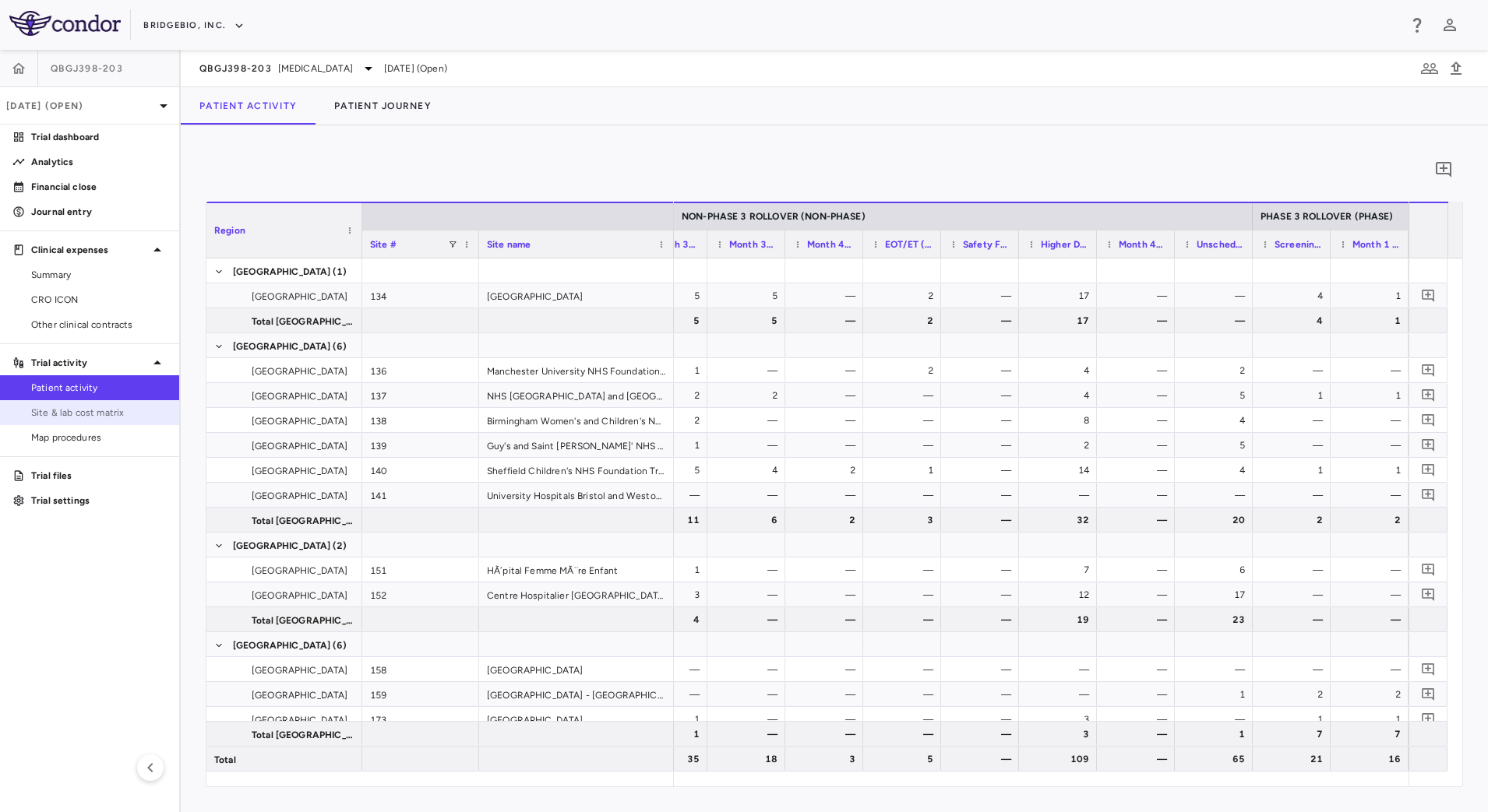
click at [102, 406] on span "Site & lab cost matrix" at bounding box center [99, 413] width 135 height 14
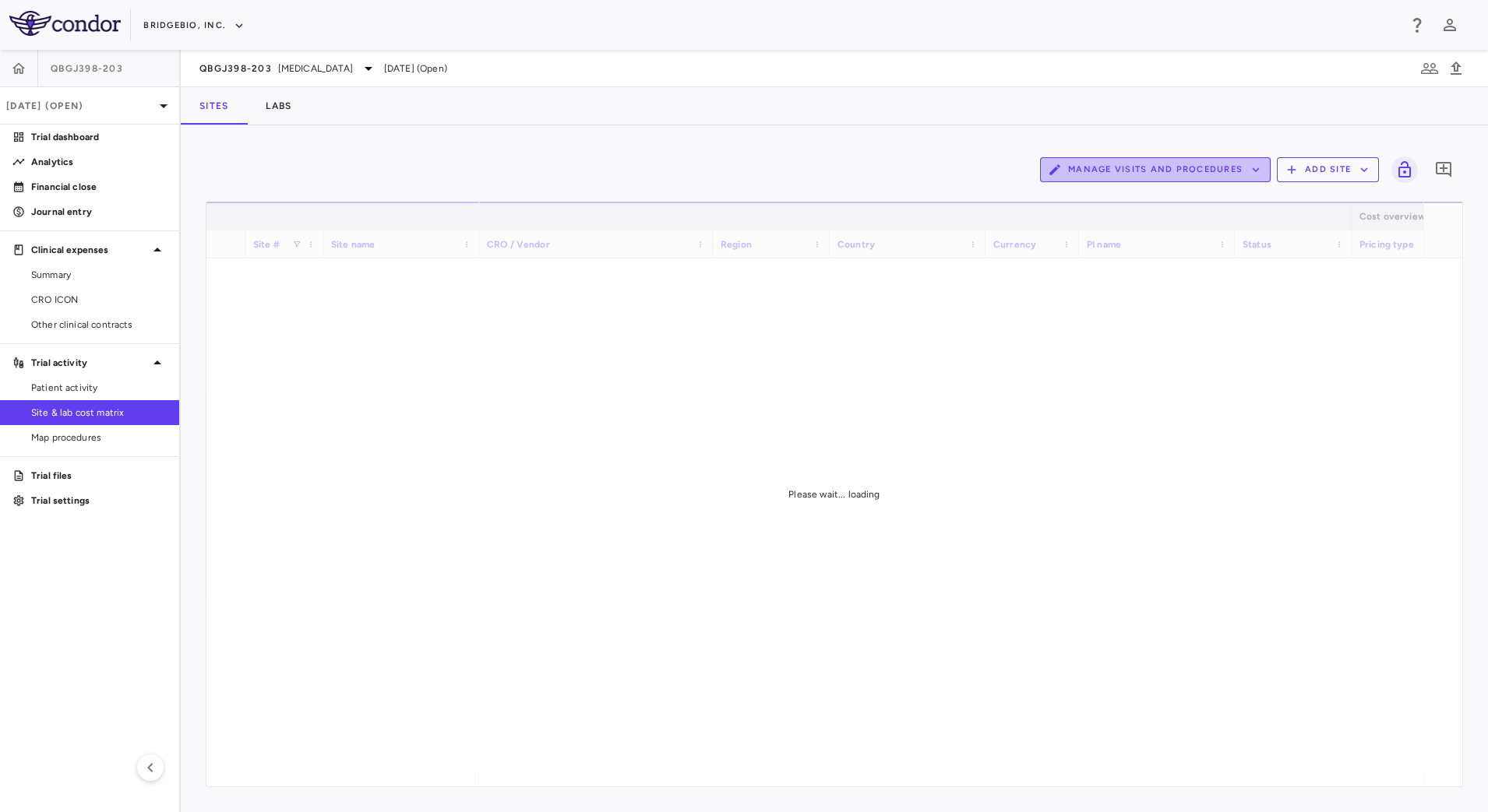
click at [1180, 167] on button "Manage Visits and Procedures" at bounding box center [1155, 169] width 231 height 25
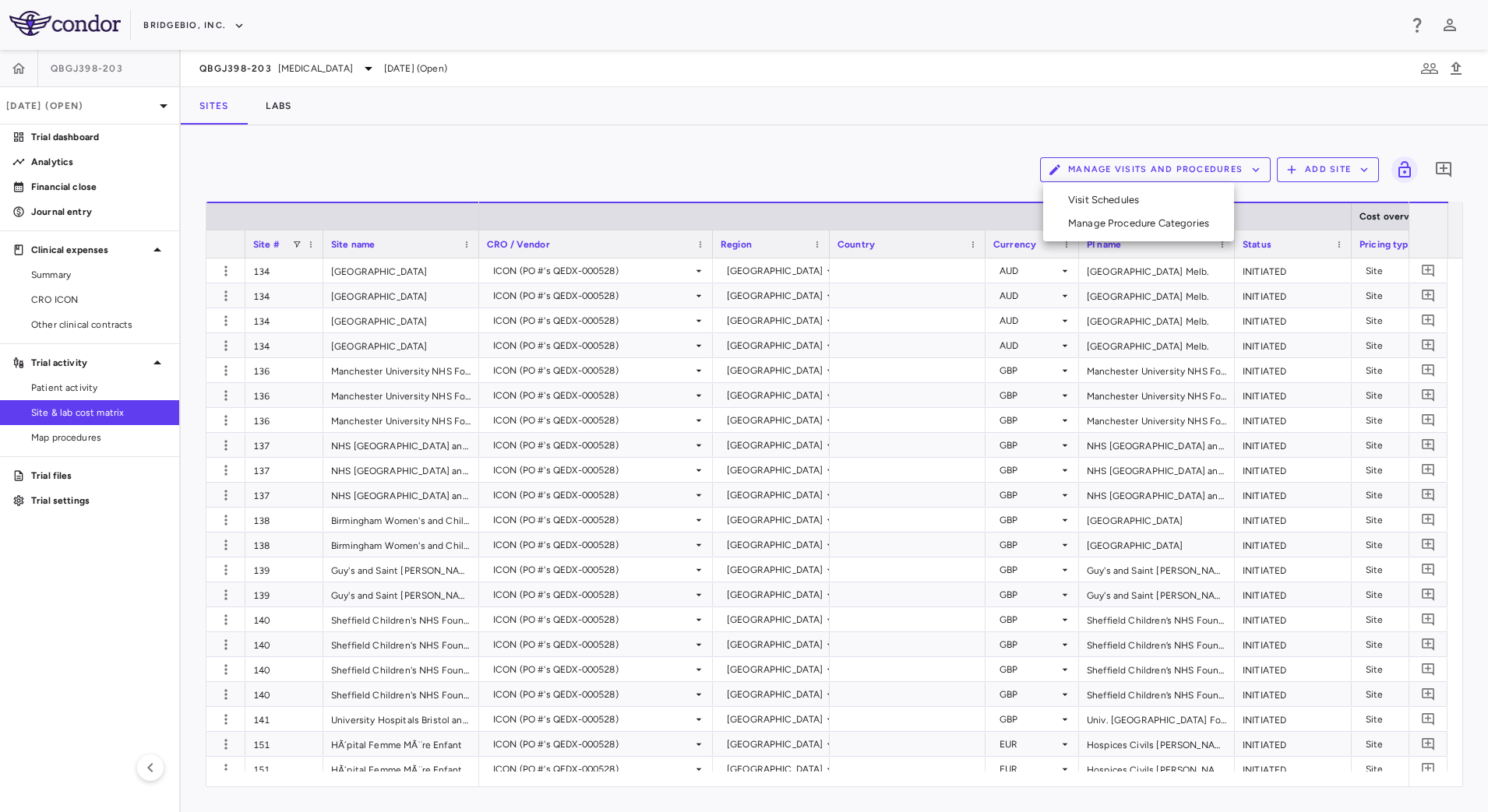
click at [1161, 197] on li "Visit Schedules" at bounding box center [1139, 200] width 166 height 24
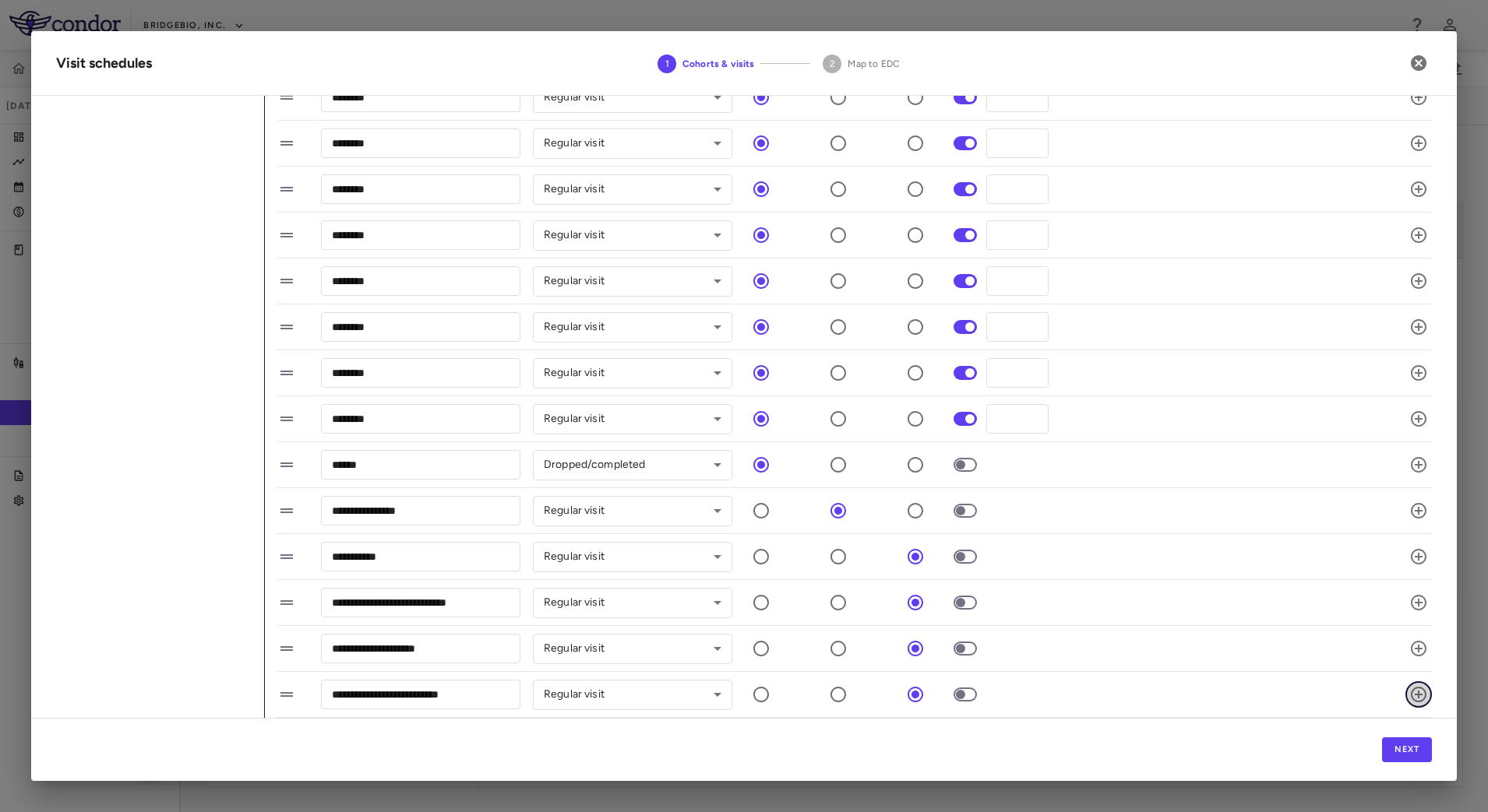
click at [1409, 696] on icon "button" at bounding box center [1419, 694] width 19 height 19
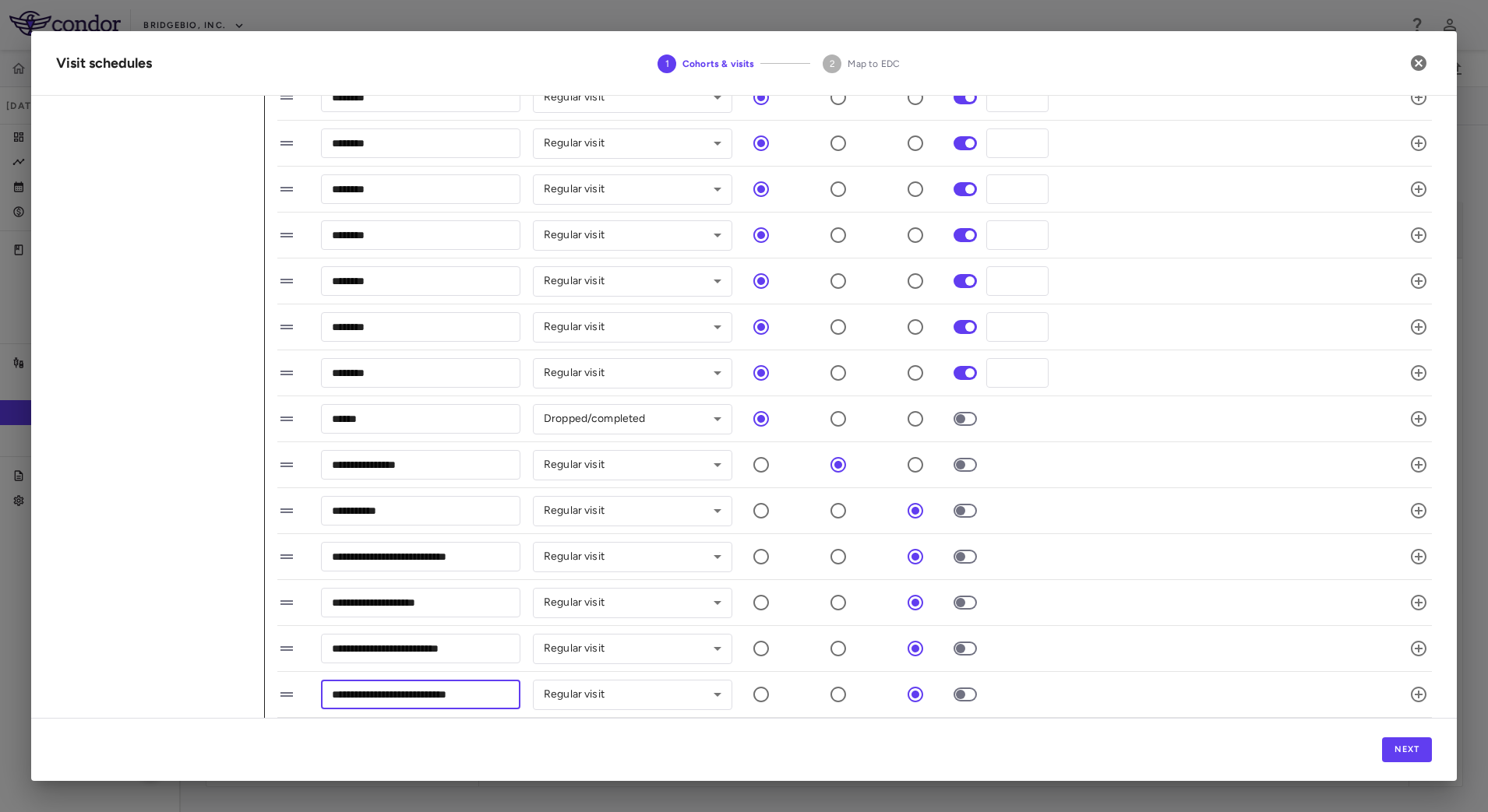
drag, startPoint x: 478, startPoint y: 695, endPoint x: 263, endPoint y: 705, distance: 215.2
click at [266, 705] on div "**********" at bounding box center [848, 162] width 1167 height 1112
type input "**********"
click at [420, 746] on div "Next" at bounding box center [744, 749] width 1425 height 63
click at [1397, 753] on button "Next" at bounding box center [1406, 749] width 50 height 25
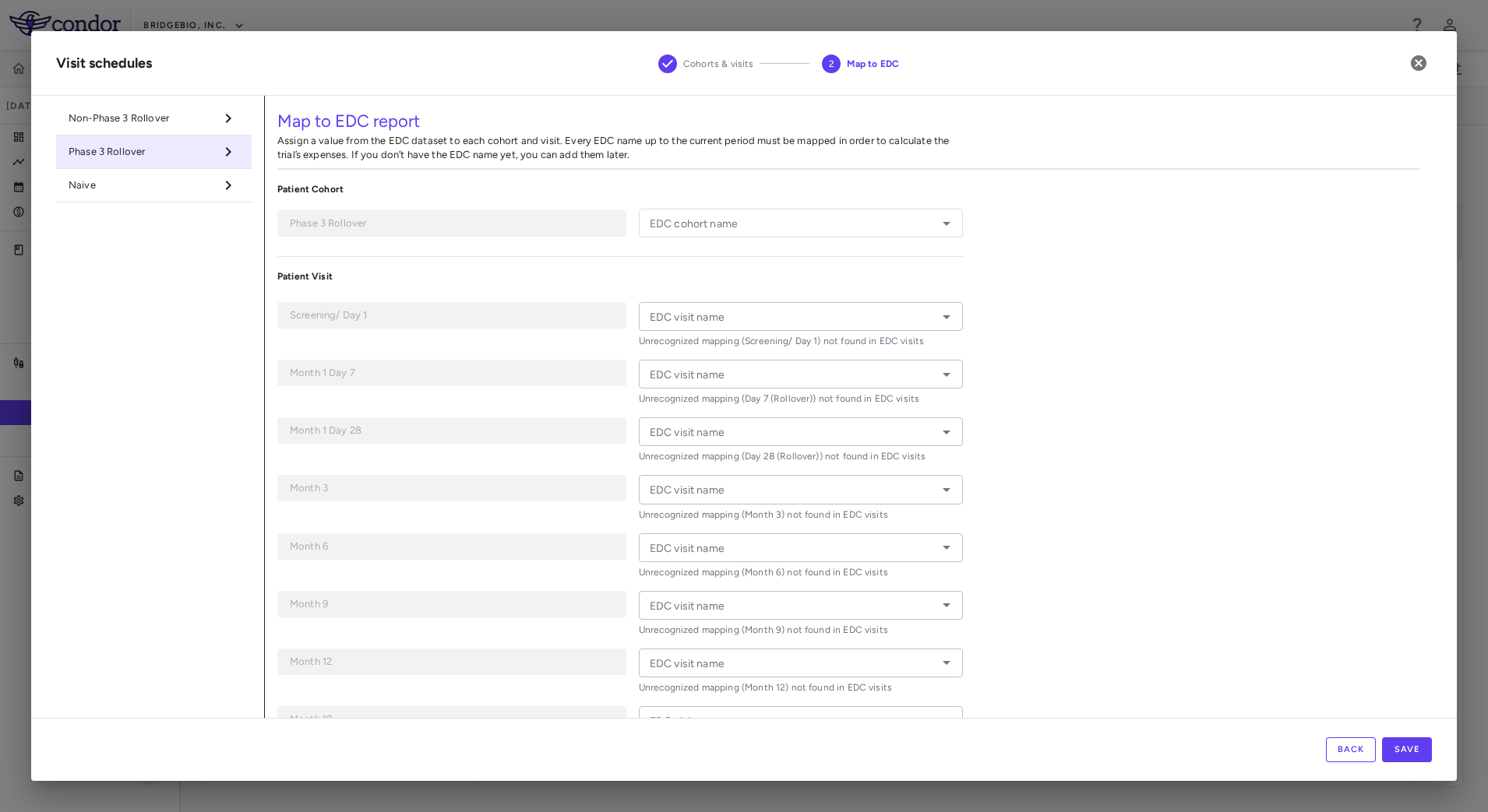
type input "*****"
type input "**********"
type input "*******"
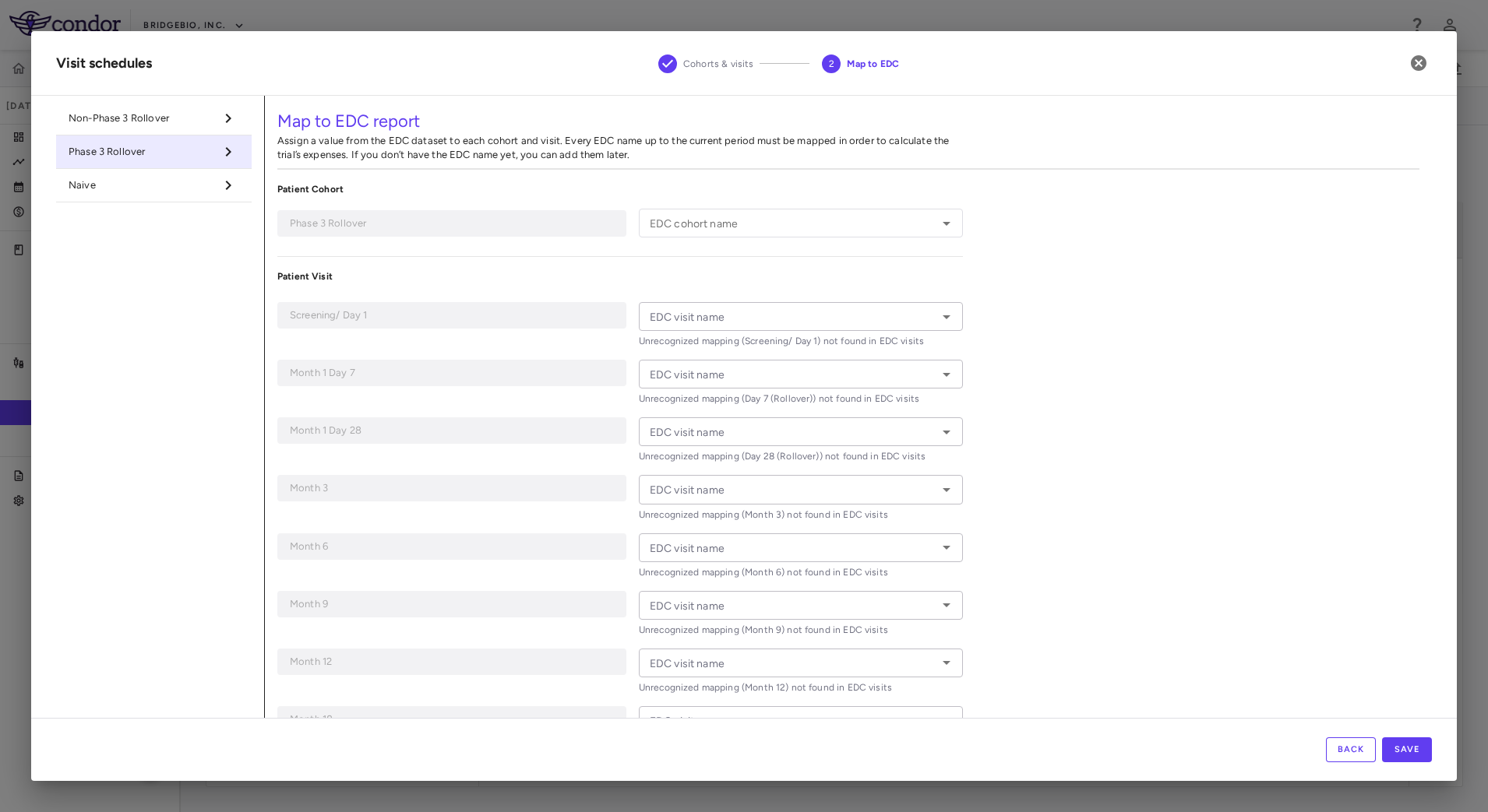
type input "*******"
type input "********"
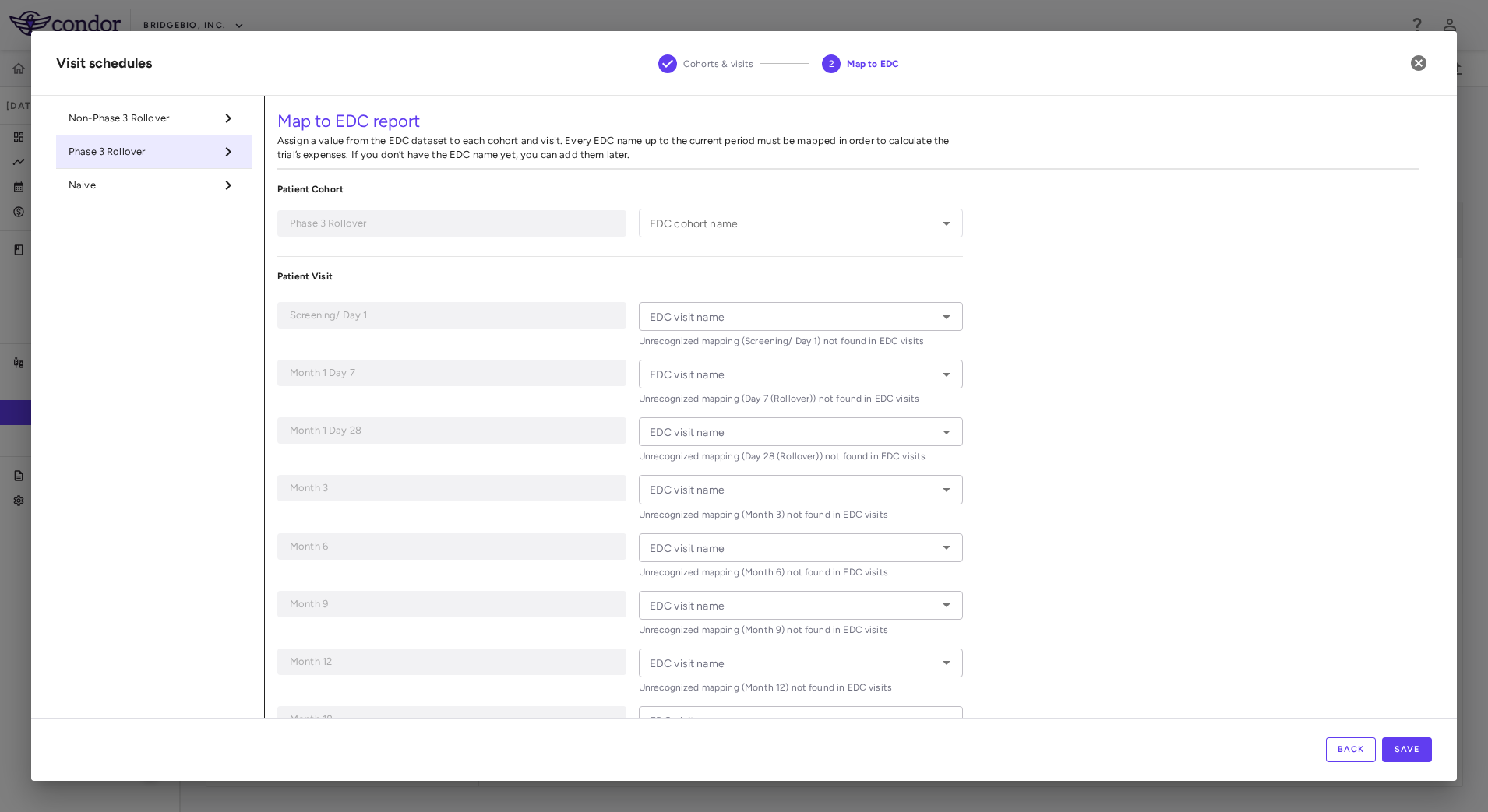
type input "********"
type input "**********"
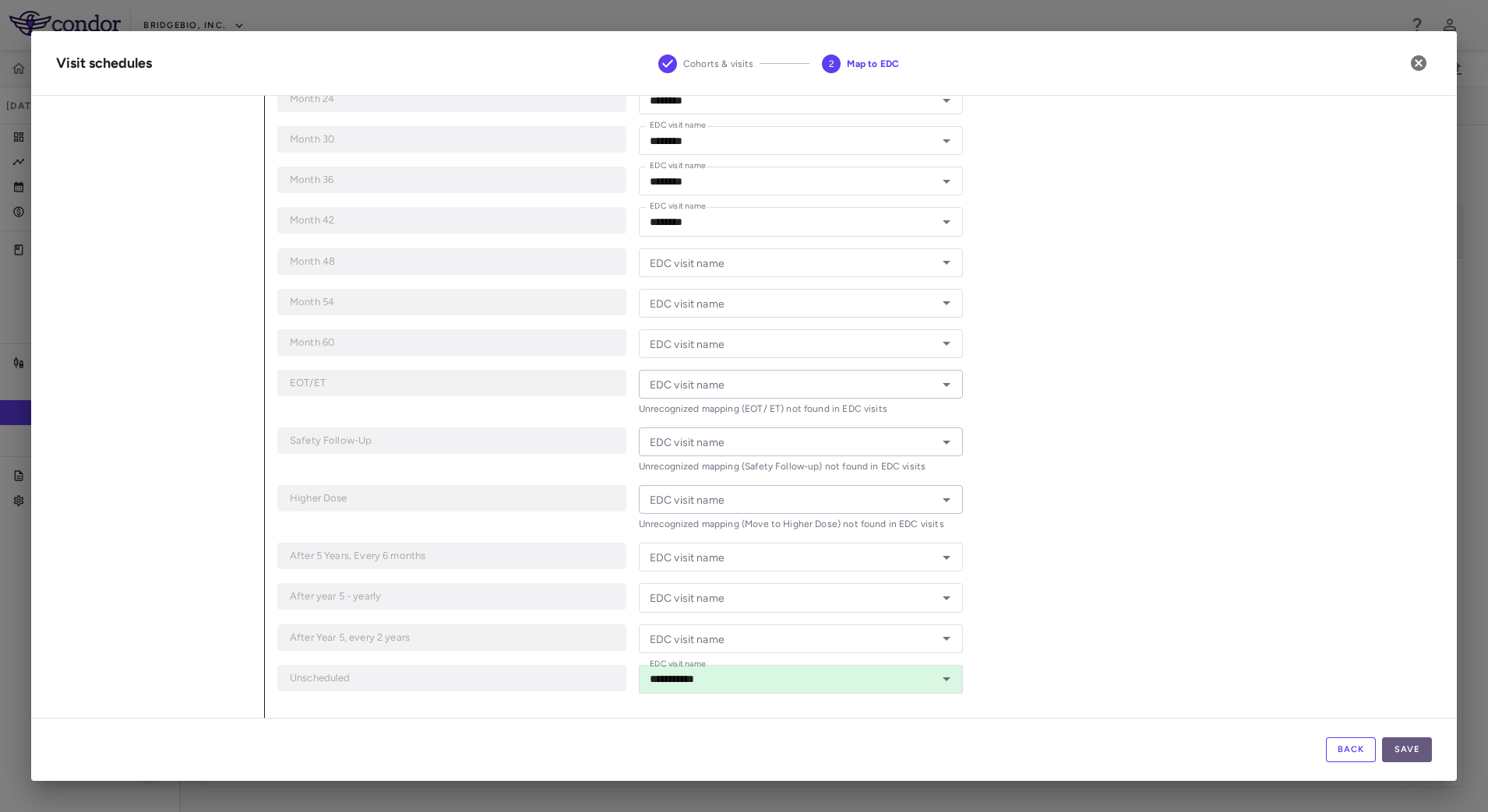
click at [1425, 747] on button "Save" at bounding box center [1406, 749] width 50 height 25
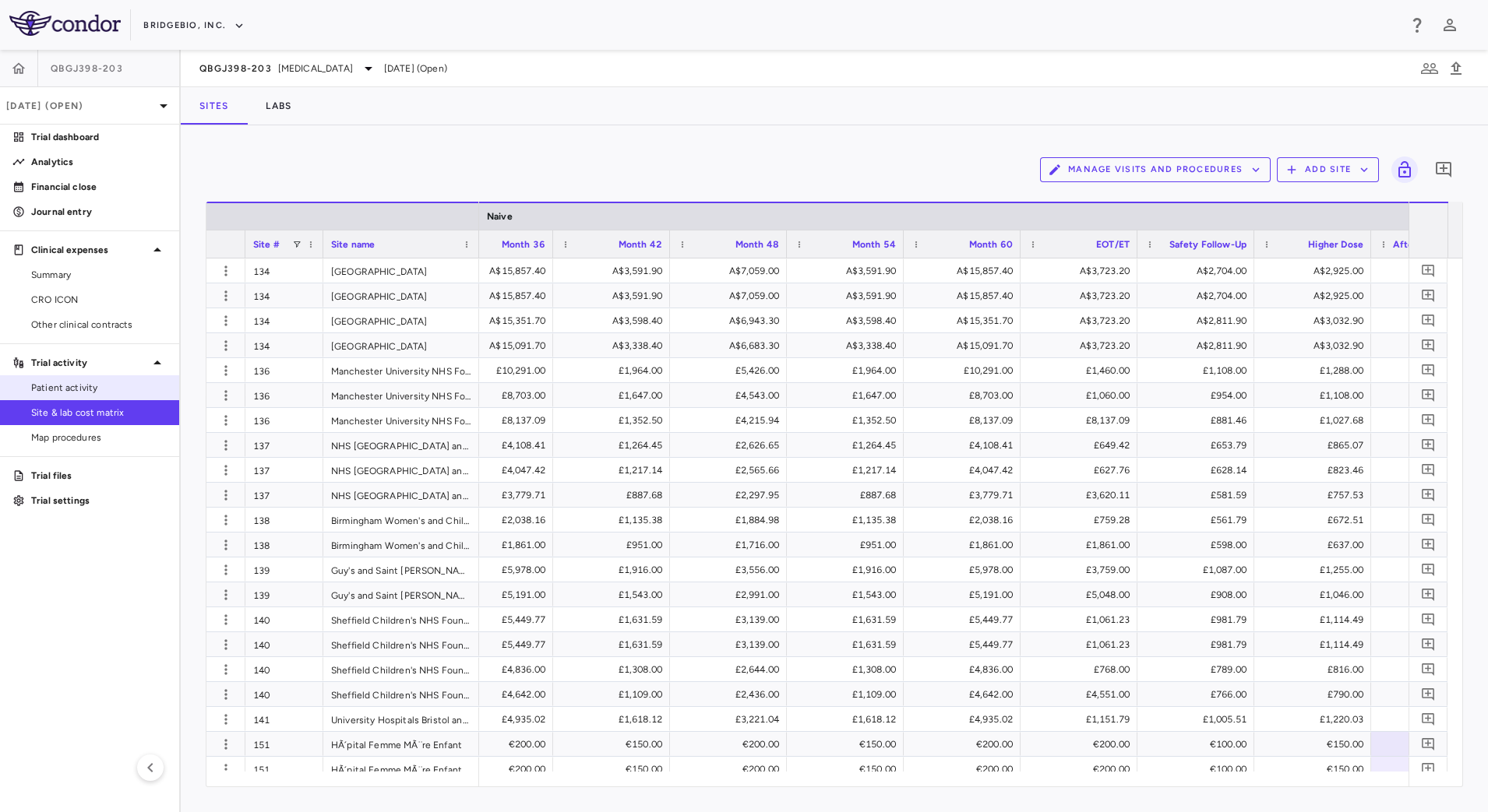
click at [122, 394] on span "Patient activity" at bounding box center [99, 387] width 135 height 14
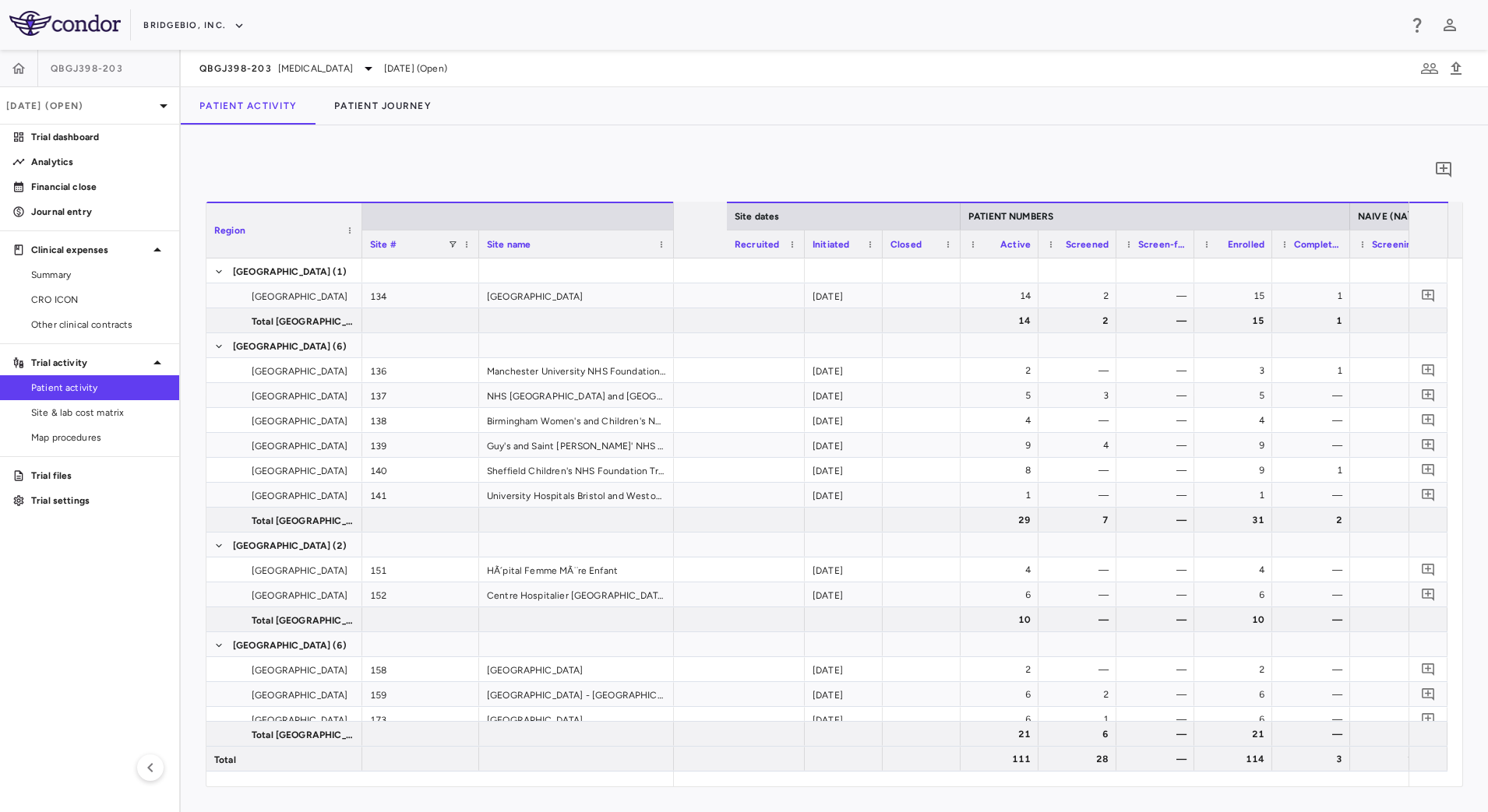
scroll to position [0, 1633]
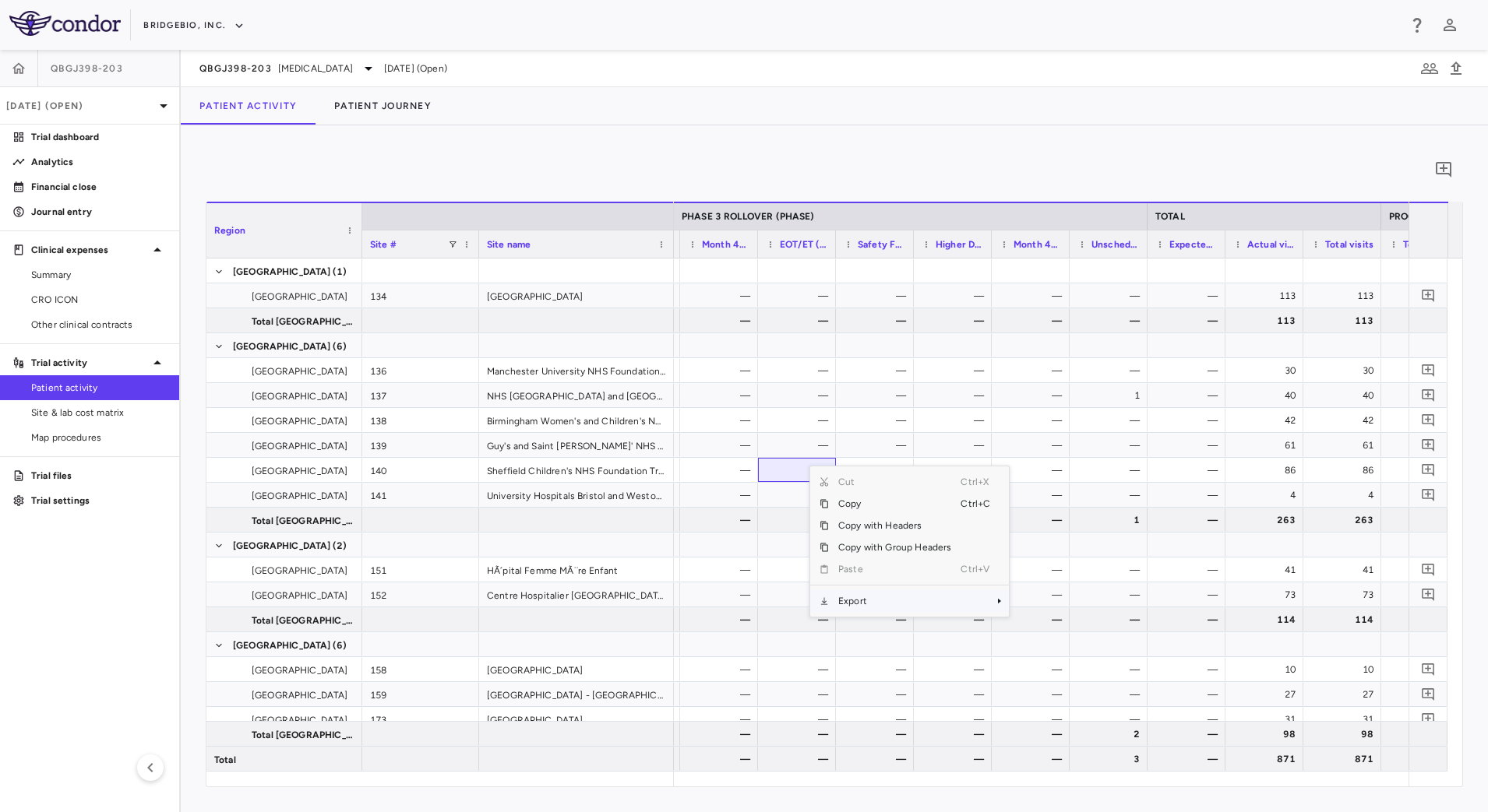
click at [902, 596] on span "Export" at bounding box center [895, 601] width 132 height 22
click at [1052, 607] on span "CSV Export" at bounding box center [1061, 606] width 74 height 22
drag, startPoint x: 84, startPoint y: 294, endPoint x: 173, endPoint y: 213, distance: 120.3
click at [84, 294] on span "CRO ICON" at bounding box center [99, 299] width 135 height 14
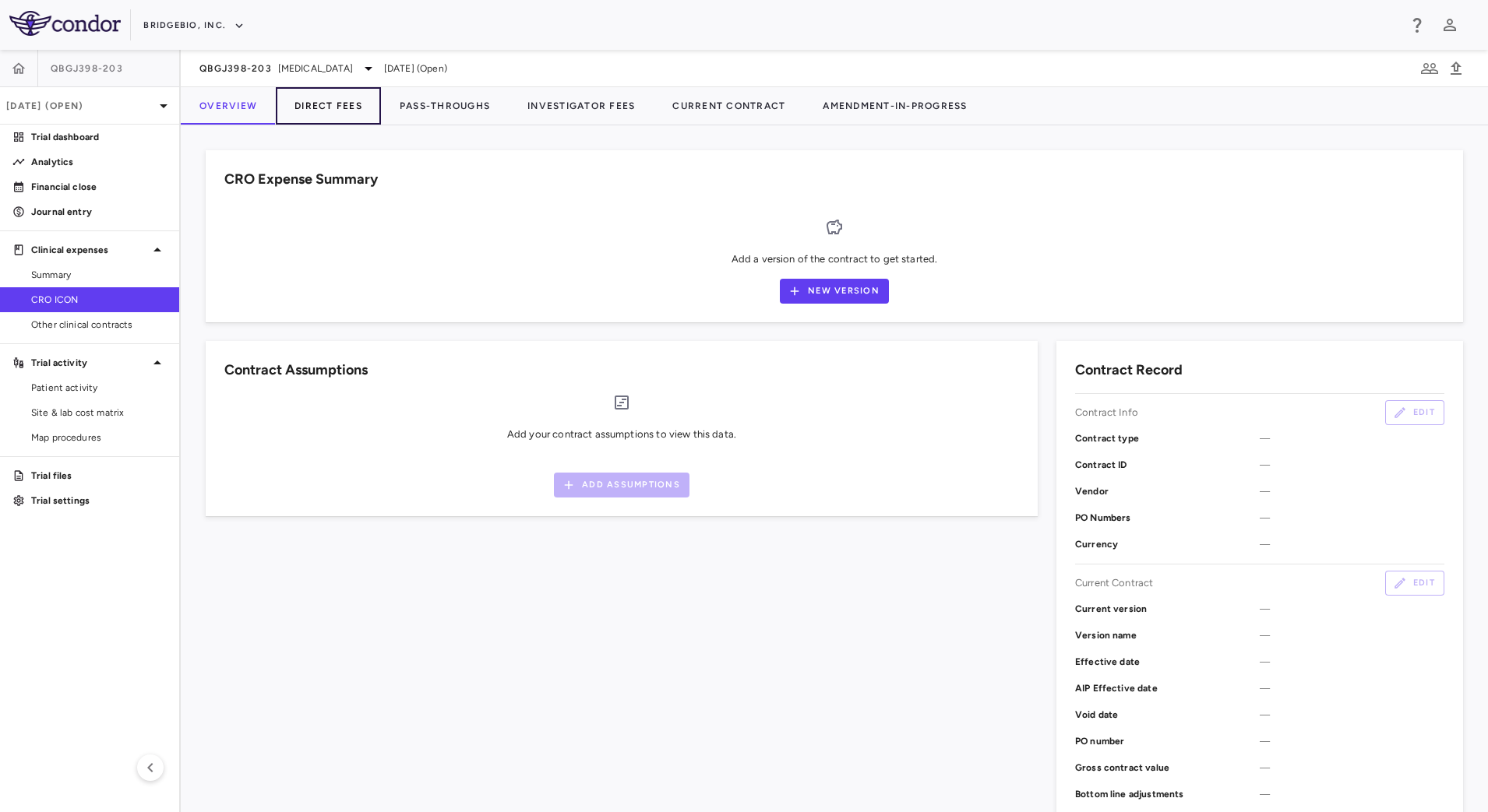
click at [336, 111] on button "Direct Fees" at bounding box center [328, 106] width 105 height 37
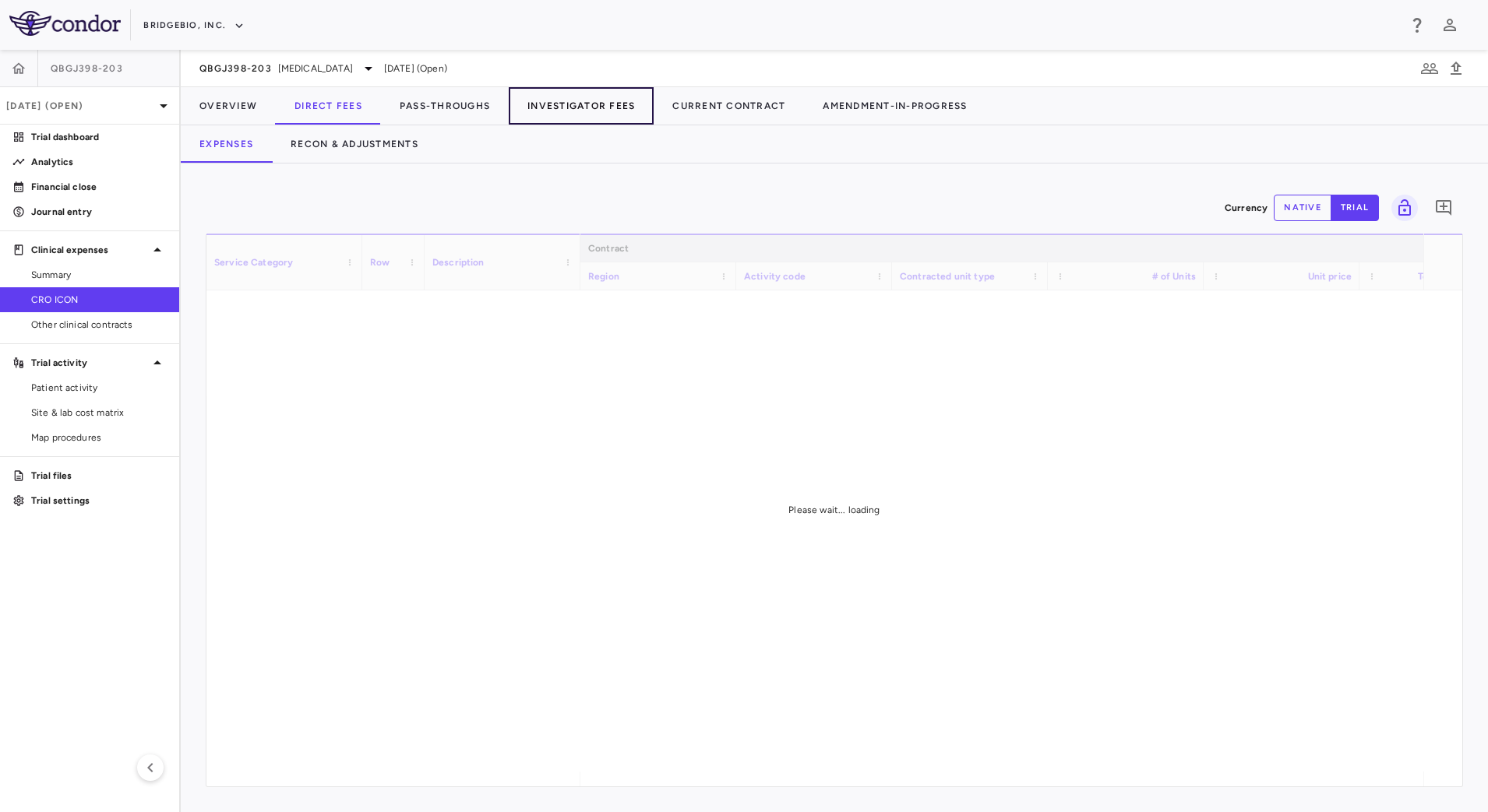
click at [546, 105] on button "Investigator Fees" at bounding box center [580, 106] width 145 height 37
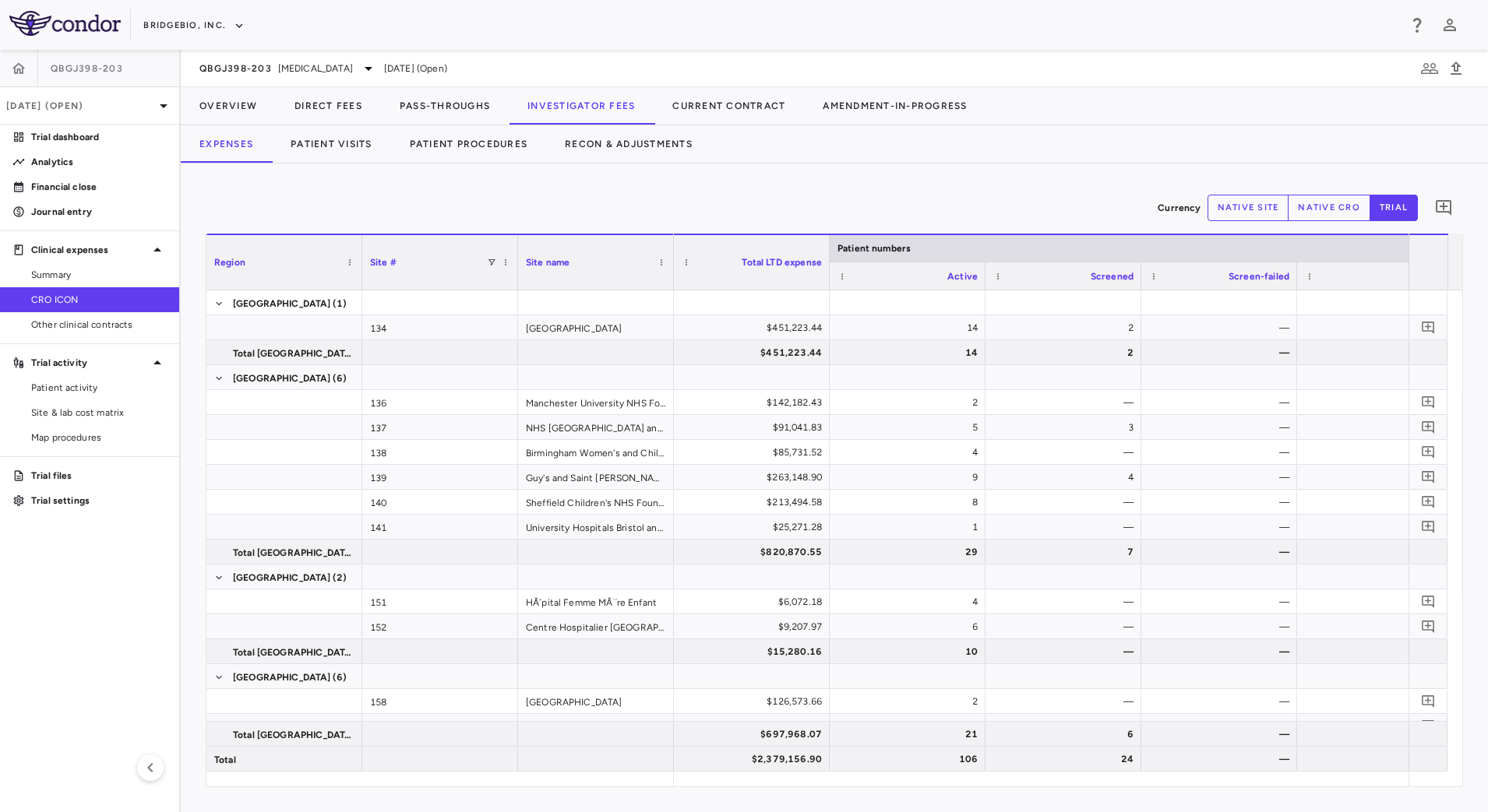
click at [816, 164] on div "Currency native site native cro trial 0 Region Drag here to set column labels R…" at bounding box center [834, 487] width 1307 height 649
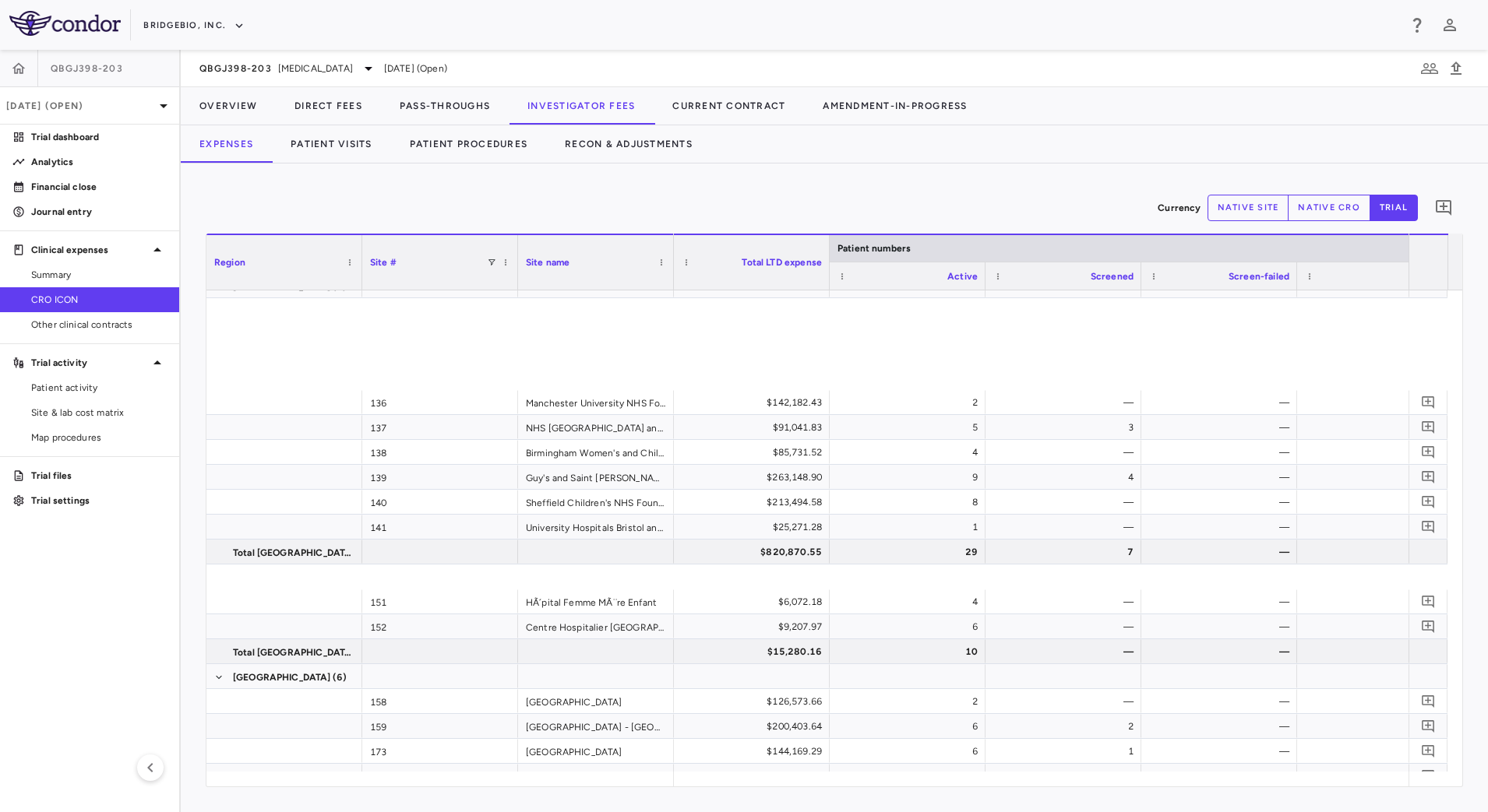
scroll to position [366, 0]
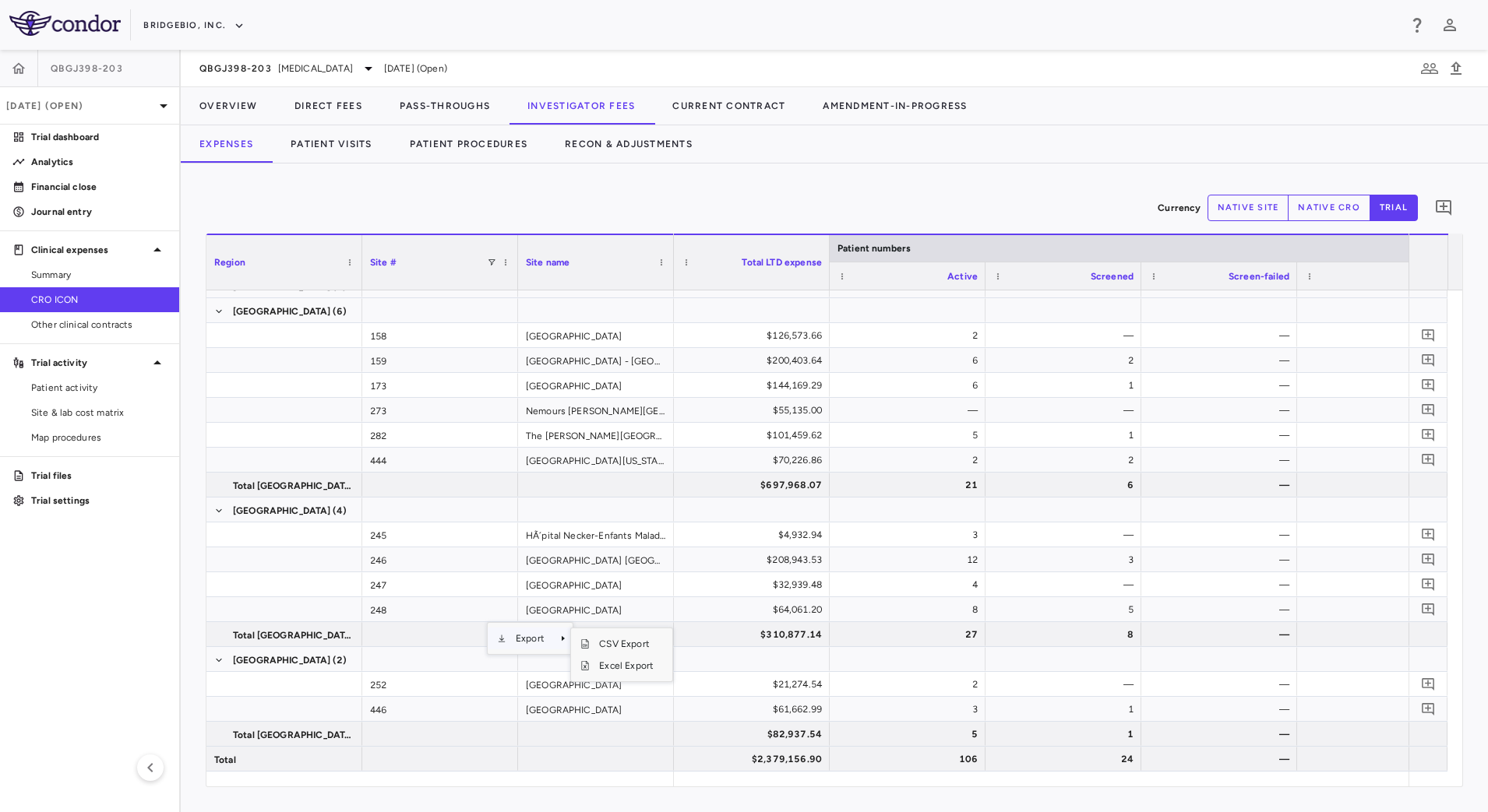
click at [552, 642] on span "Export" at bounding box center [530, 639] width 47 height 22
click at [608, 646] on span "CSV Export" at bounding box center [626, 645] width 74 height 22
click at [784, 152] on div "Expenses Patient Visits Patient Procedures Recon & Adjustments" at bounding box center [834, 144] width 1307 height 37
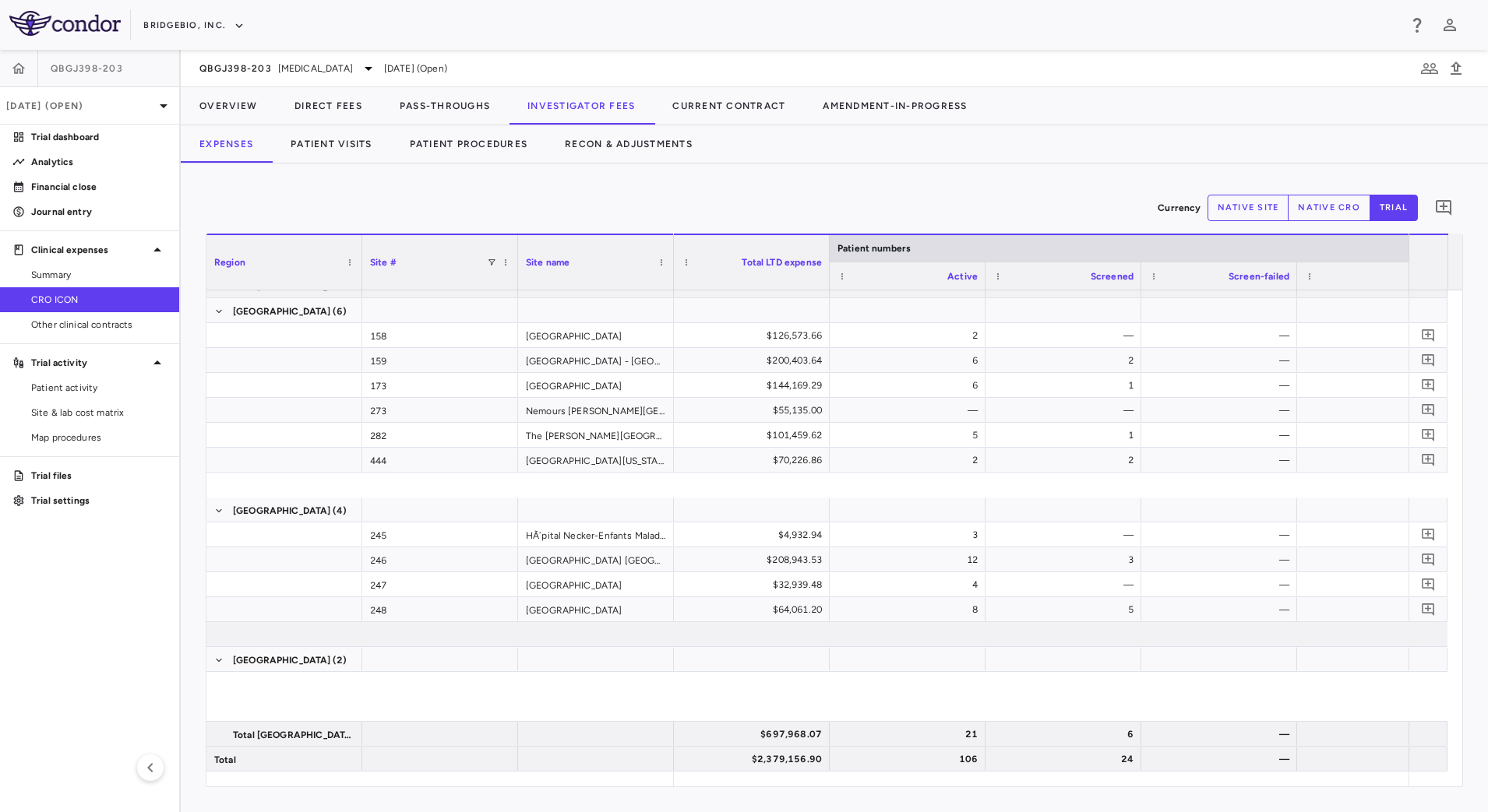
scroll to position [0, 0]
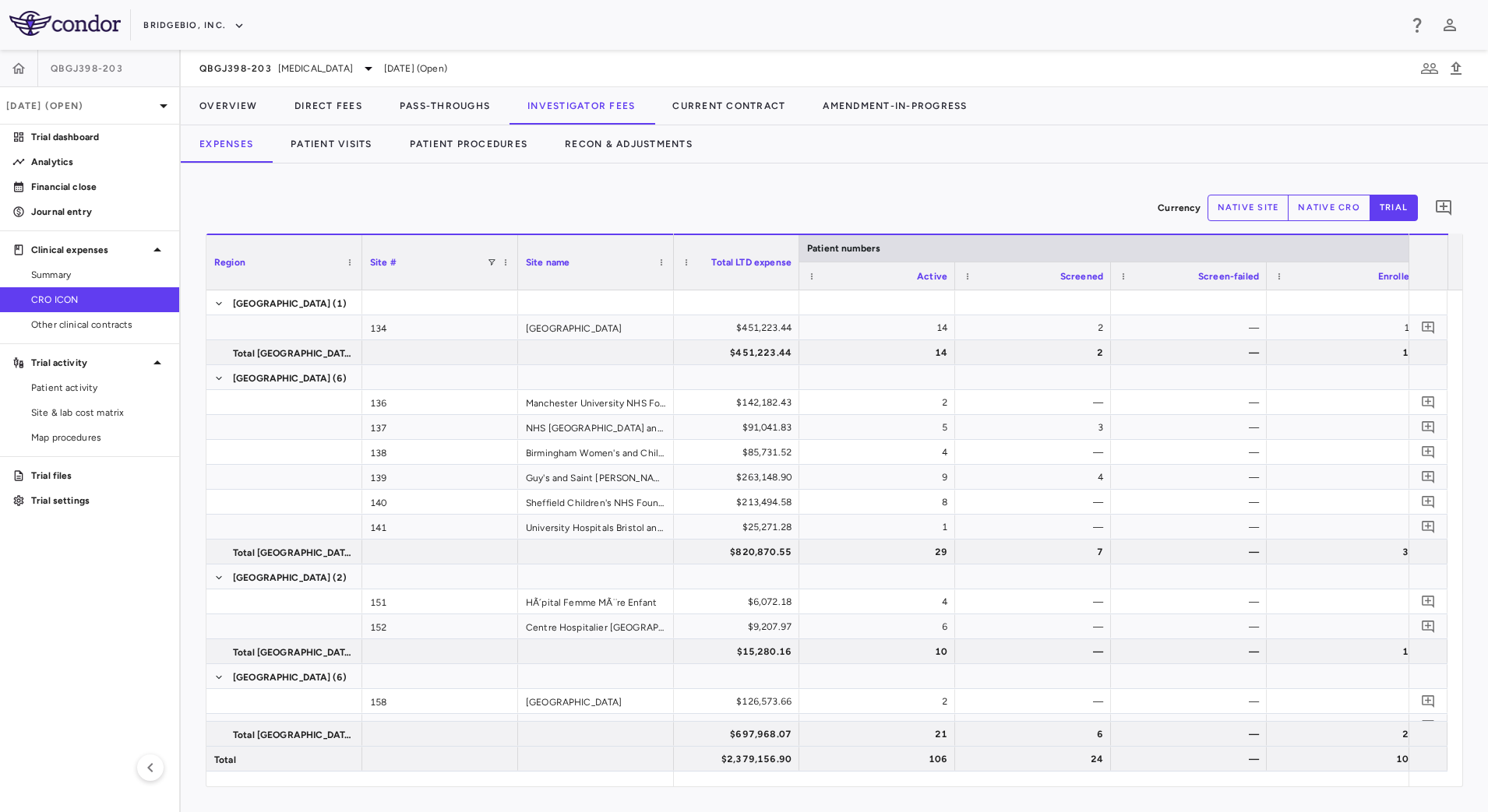
drag, startPoint x: 828, startPoint y: 246, endPoint x: 798, endPoint y: 244, distance: 30.1
click at [798, 244] on div at bounding box center [798, 262] width 6 height 54
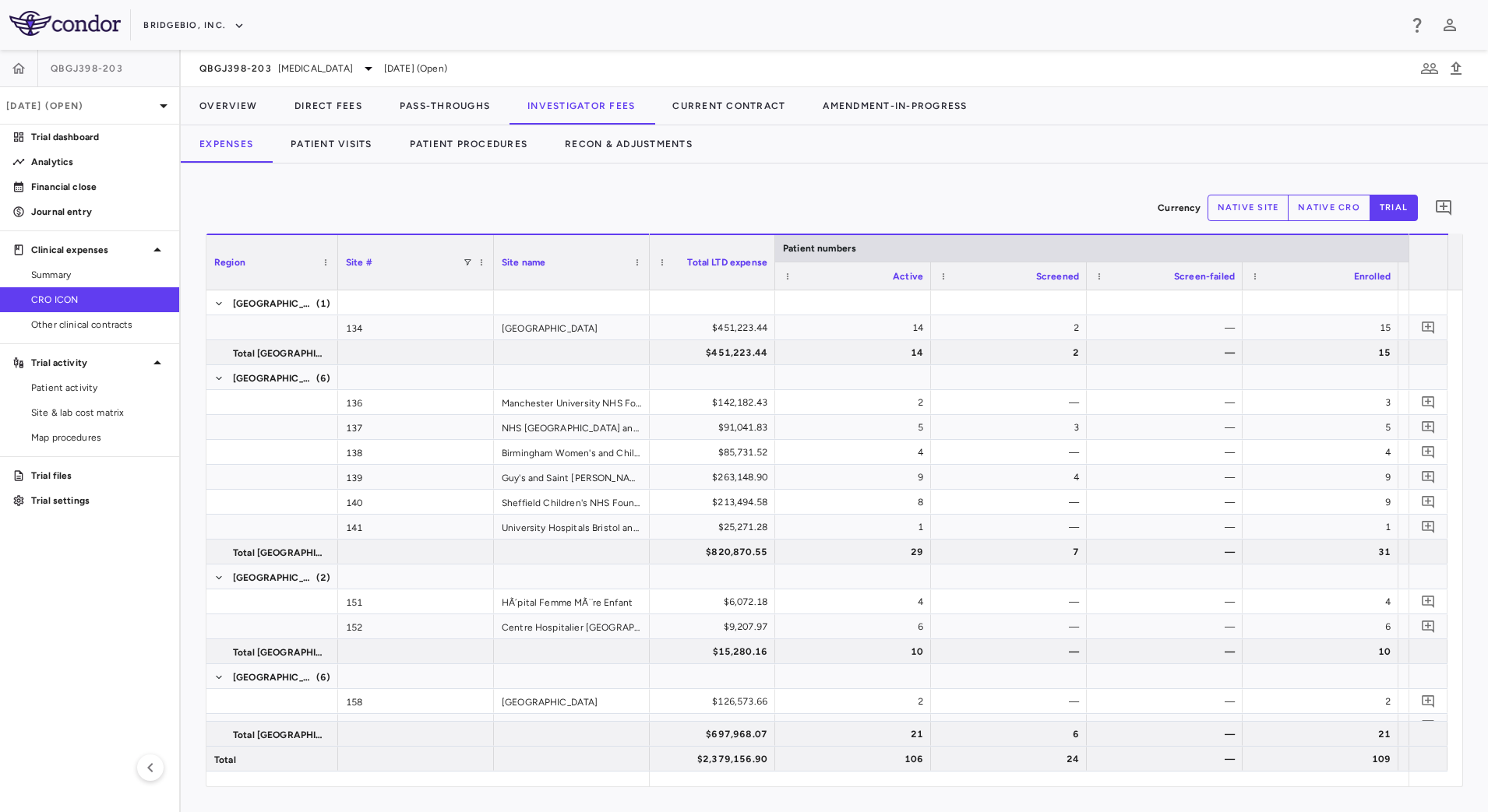
drag, startPoint x: 359, startPoint y: 242, endPoint x: 334, endPoint y: 240, distance: 25.1
click at [334, 240] on div at bounding box center [337, 262] width 6 height 54
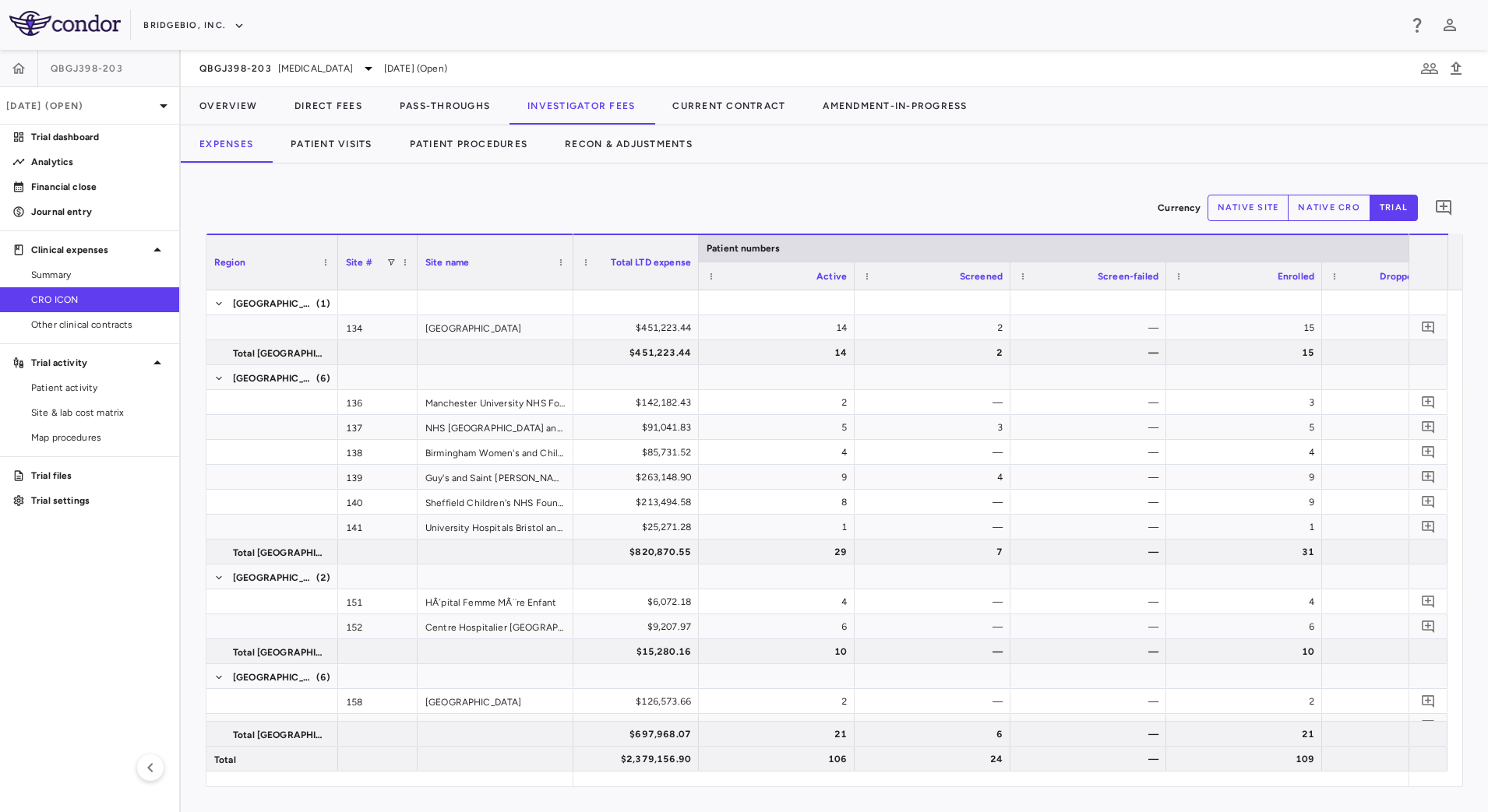
drag, startPoint x: 491, startPoint y: 246, endPoint x: 415, endPoint y: 235, distance: 76.8
click at [415, 235] on div at bounding box center [416, 262] width 6 height 54
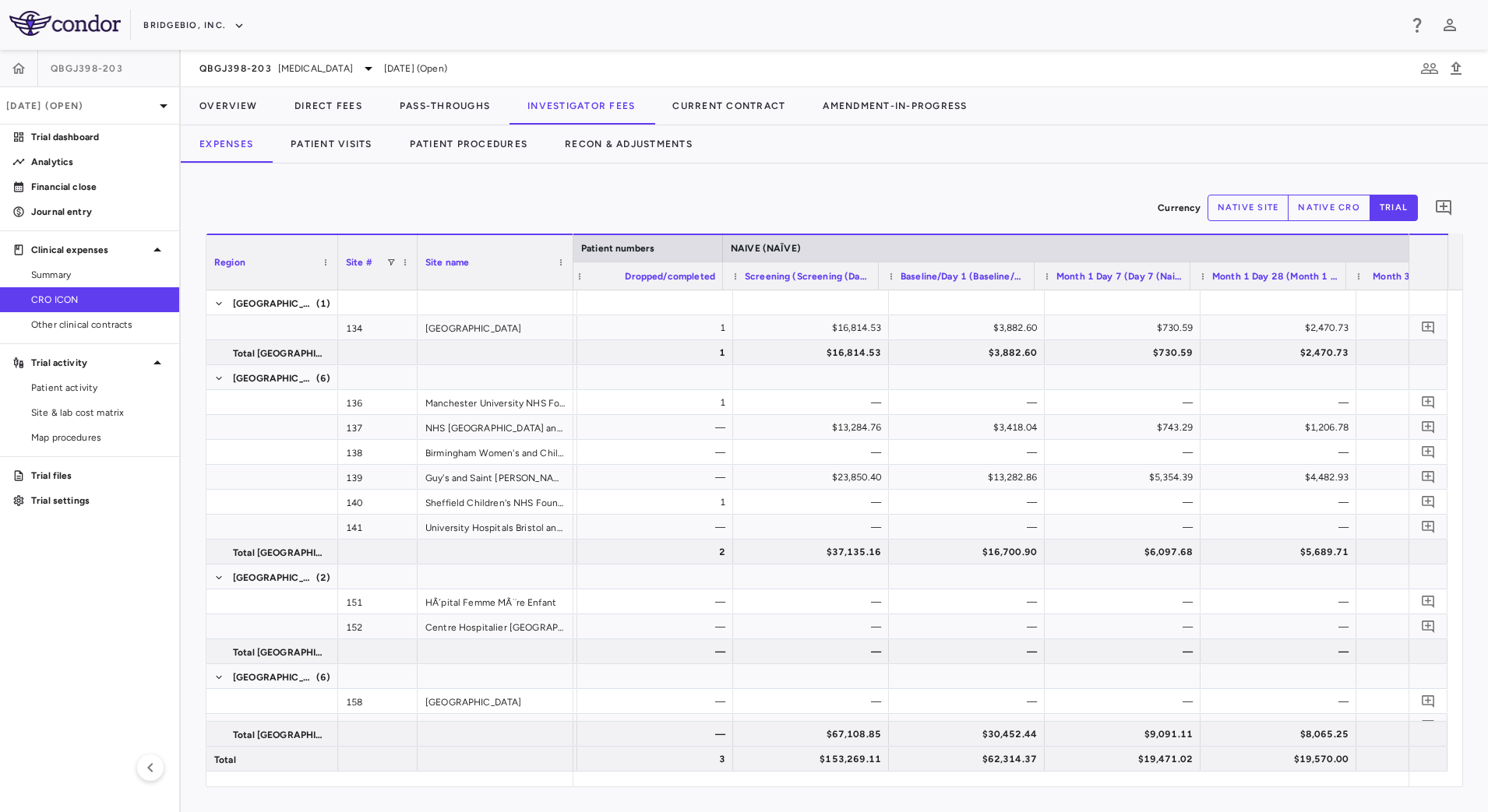
scroll to position [0, 755]
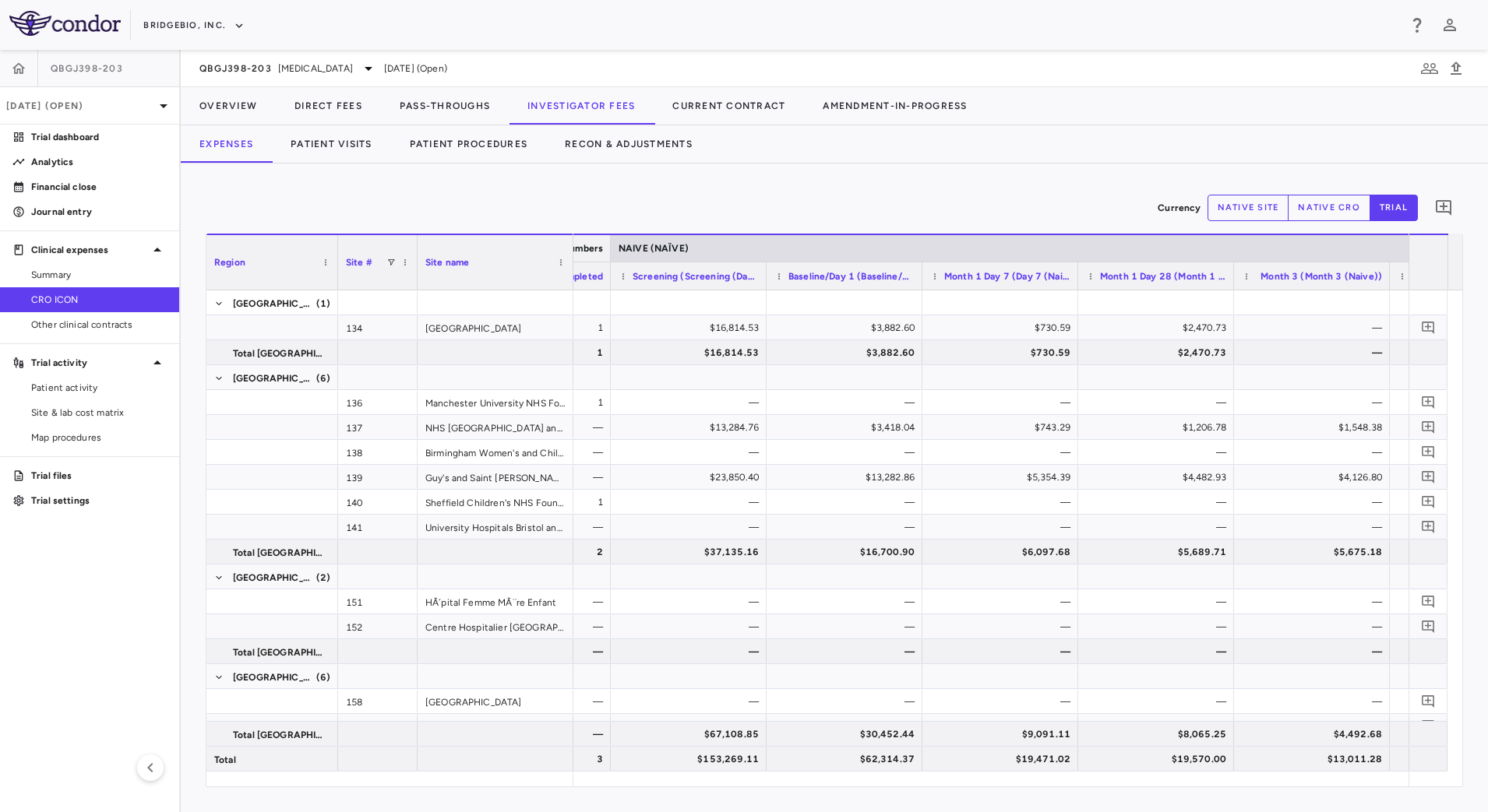
drag, startPoint x: 722, startPoint y: 244, endPoint x: 589, endPoint y: 244, distance: 133.0
click at [607, 236] on div at bounding box center [609, 248] width 6 height 26
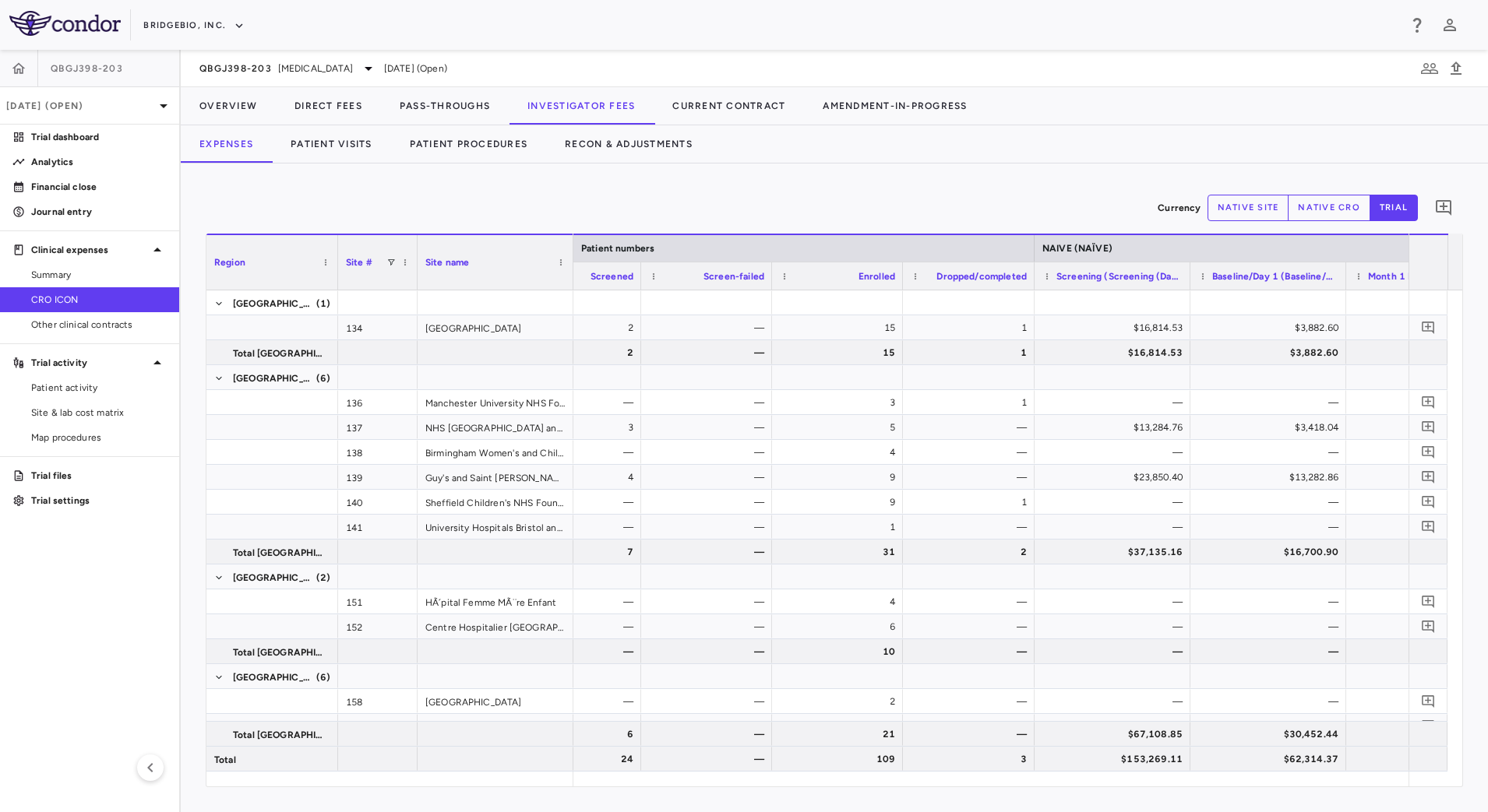
scroll to position [0, 271]
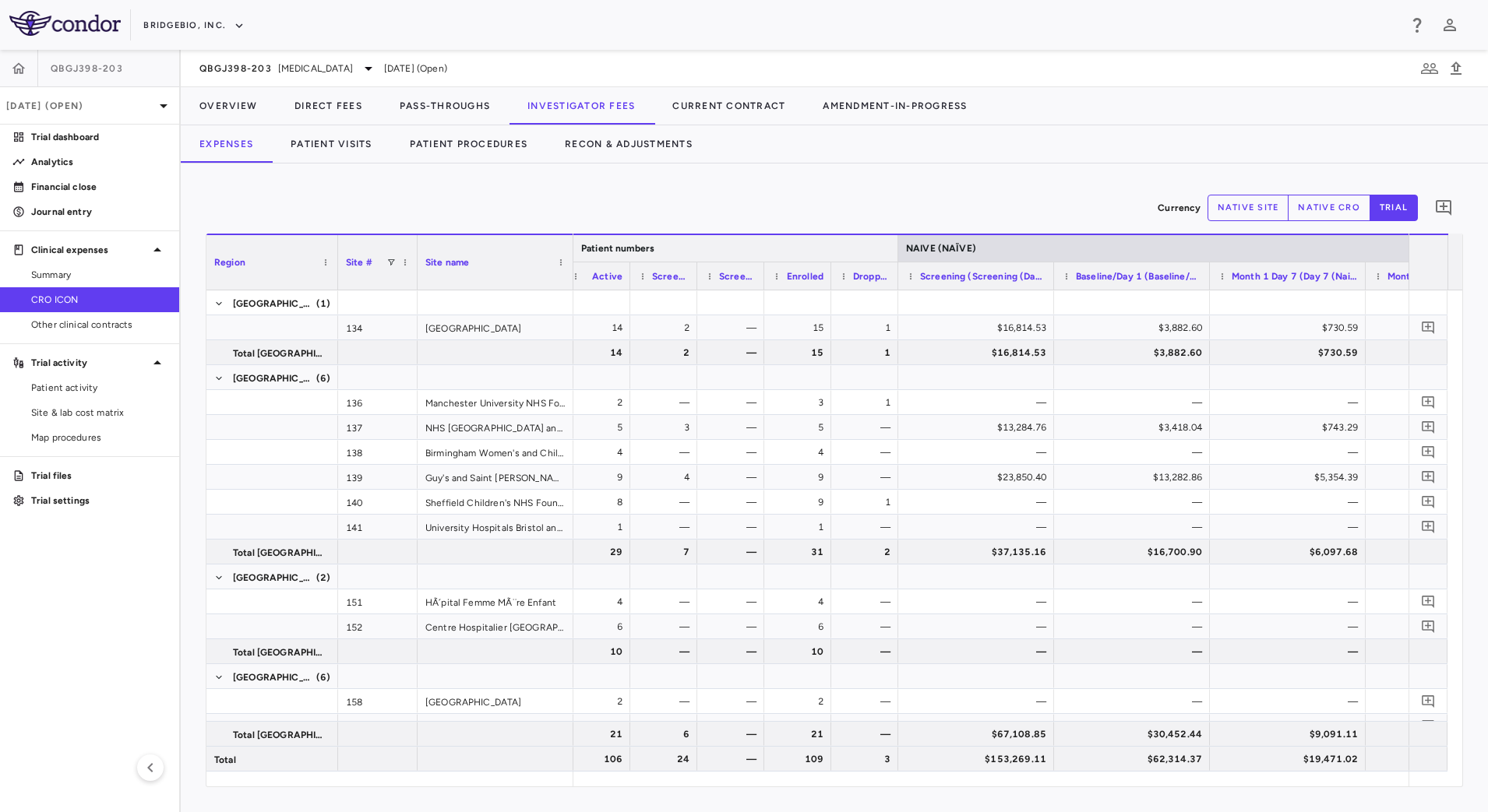
drag, startPoint x: 1215, startPoint y: 244, endPoint x: 895, endPoint y: 244, distance: 320.0
click at [895, 244] on div at bounding box center [897, 248] width 6 height 26
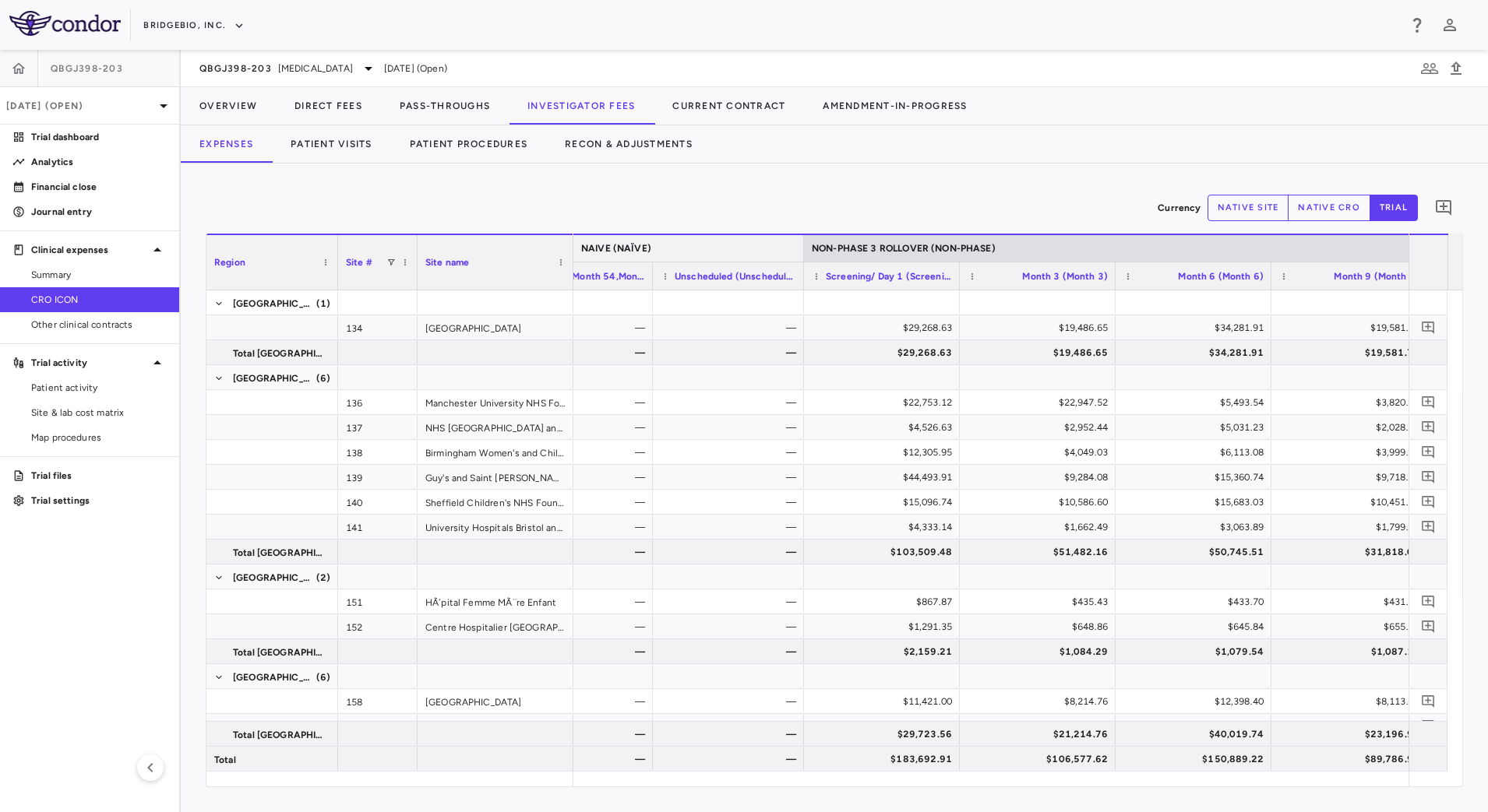
drag, startPoint x: 914, startPoint y: 247, endPoint x: 549, endPoint y: 278, distance: 366.3
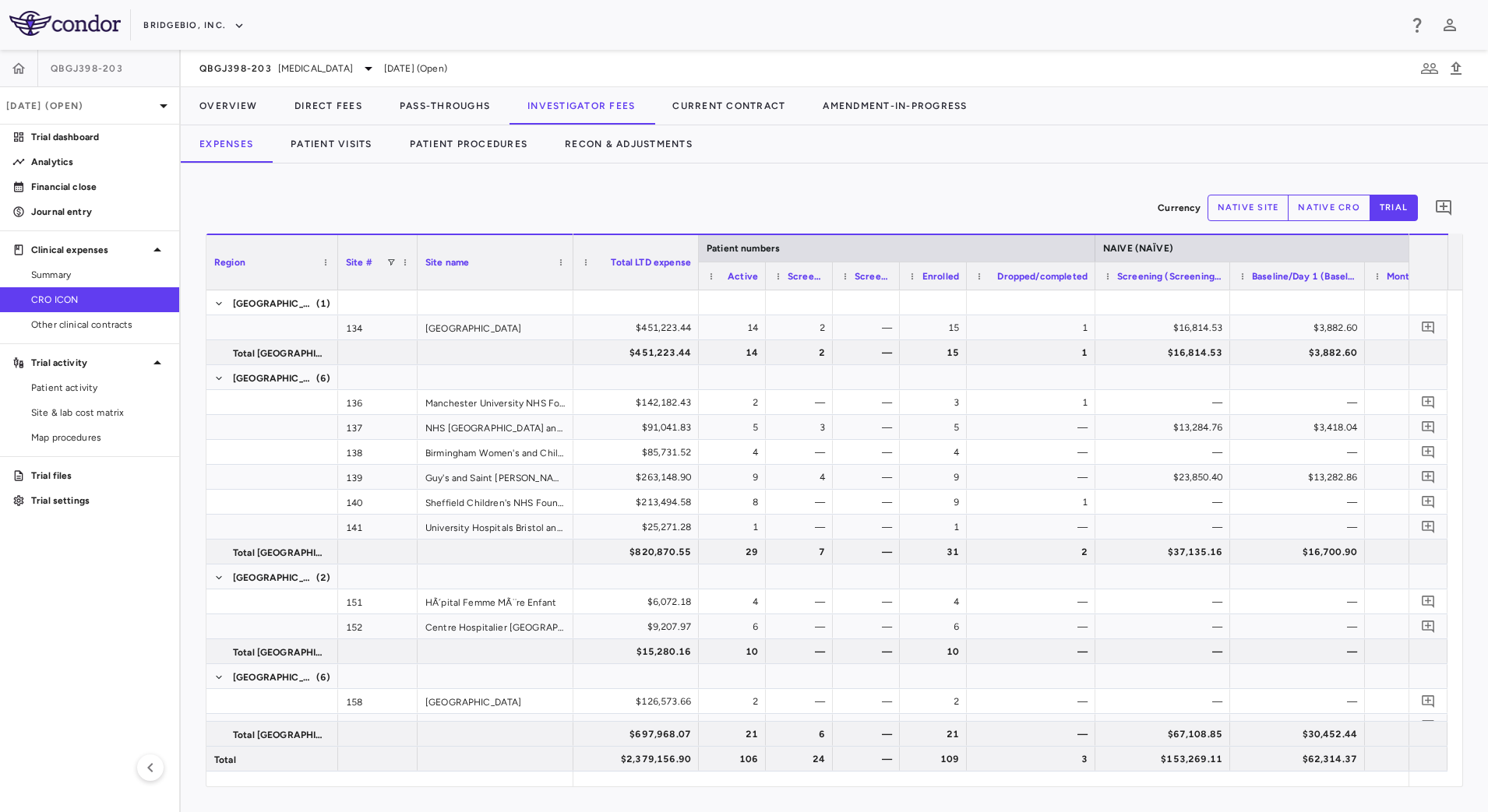
drag, startPoint x: 1033, startPoint y: 282, endPoint x: 1095, endPoint y: 295, distance: 63.3
click at [1095, 295] on div "Region Site # Site name Patient numbers NAIVE (NAÏVE) 2" at bounding box center [834, 510] width 1255 height 553
drag, startPoint x: 831, startPoint y: 283, endPoint x: 847, endPoint y: 288, distance: 16.8
click at [847, 288] on div at bounding box center [847, 276] width 6 height 27
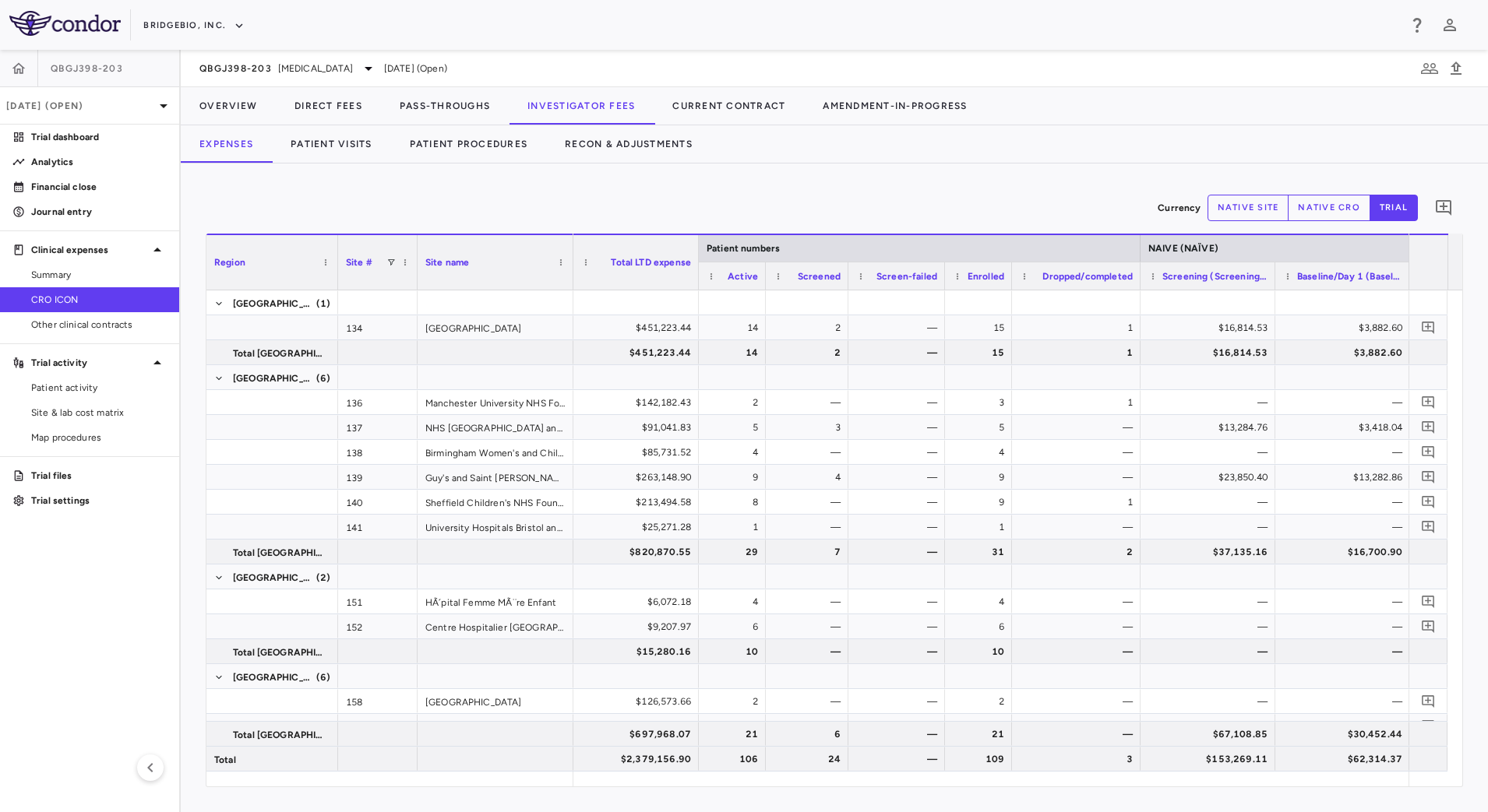
drag, startPoint x: 914, startPoint y: 286, endPoint x: 946, endPoint y: 290, distance: 32.2
click at [942, 290] on div "Region Site # Site name Patient numbers NAIVE (NAÏVE) 2" at bounding box center [834, 510] width 1255 height 553
click at [1226, 210] on button "native site" at bounding box center [1248, 207] width 82 height 26
type button "site"
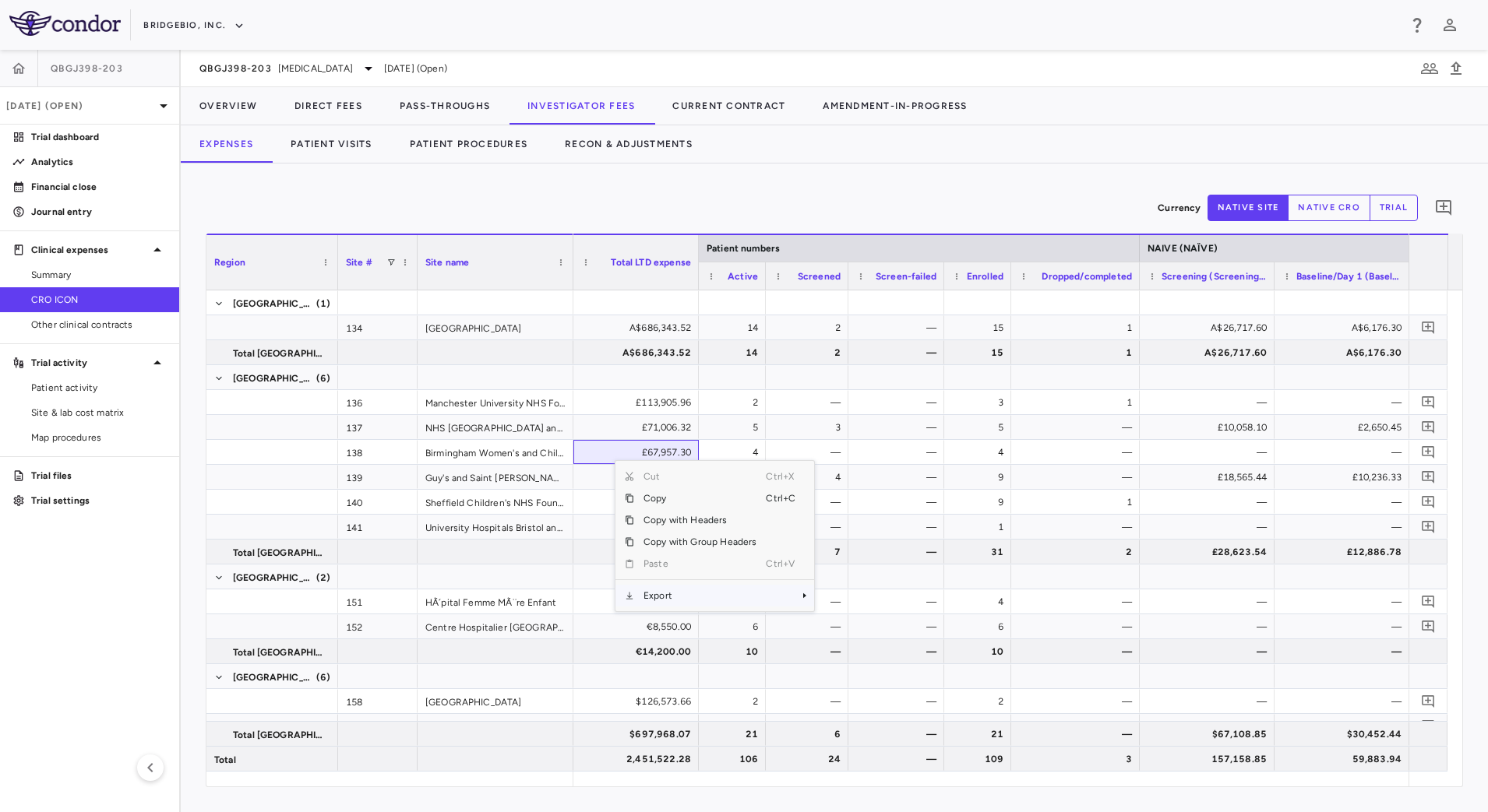
click at [678, 595] on span "Export" at bounding box center [700, 596] width 132 height 22
click at [841, 605] on span "CSV Export" at bounding box center [866, 601] width 74 height 22
click at [61, 413] on span "Site & lab cost matrix" at bounding box center [99, 413] width 135 height 14
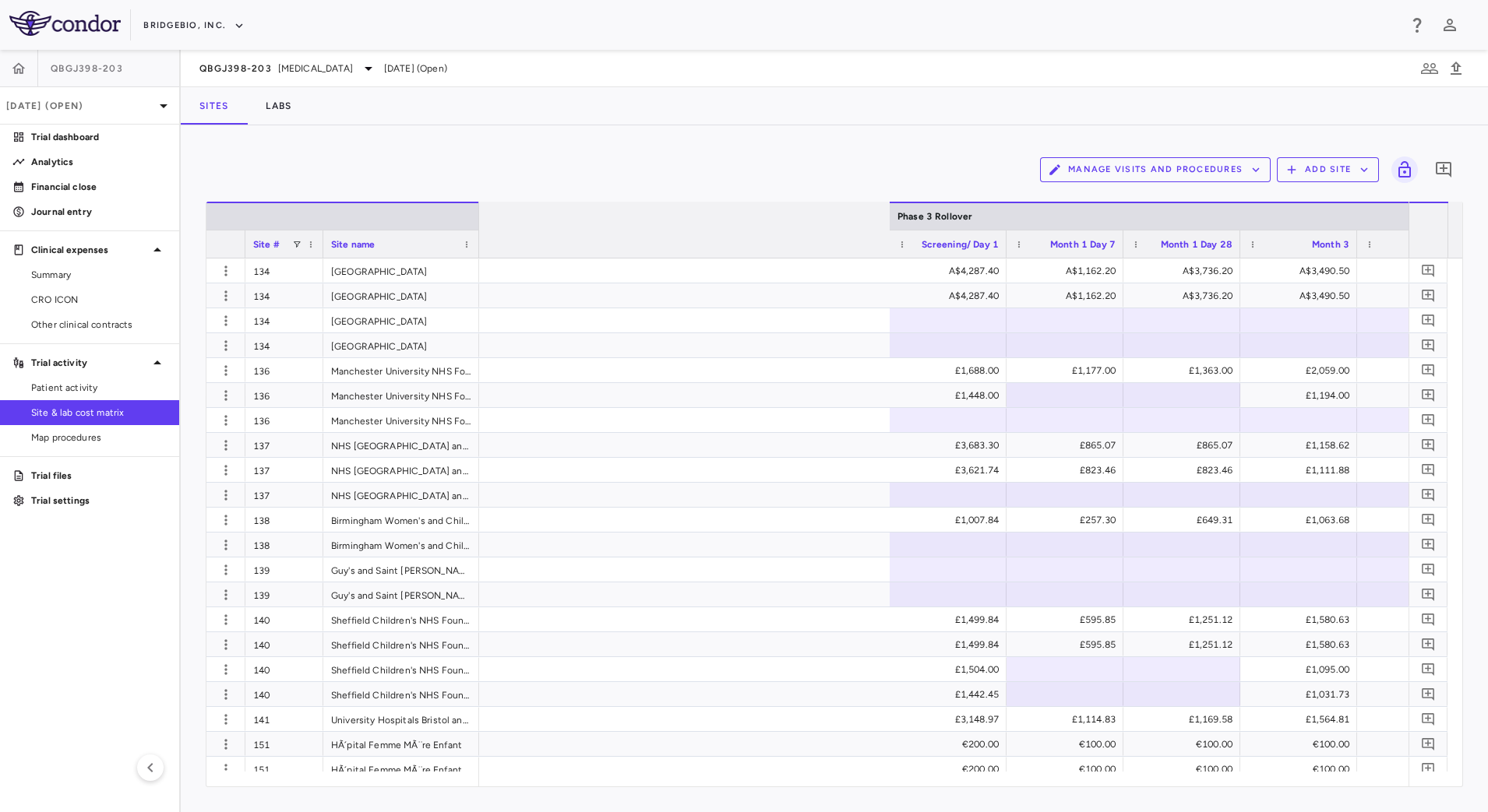
scroll to position [0, 2165]
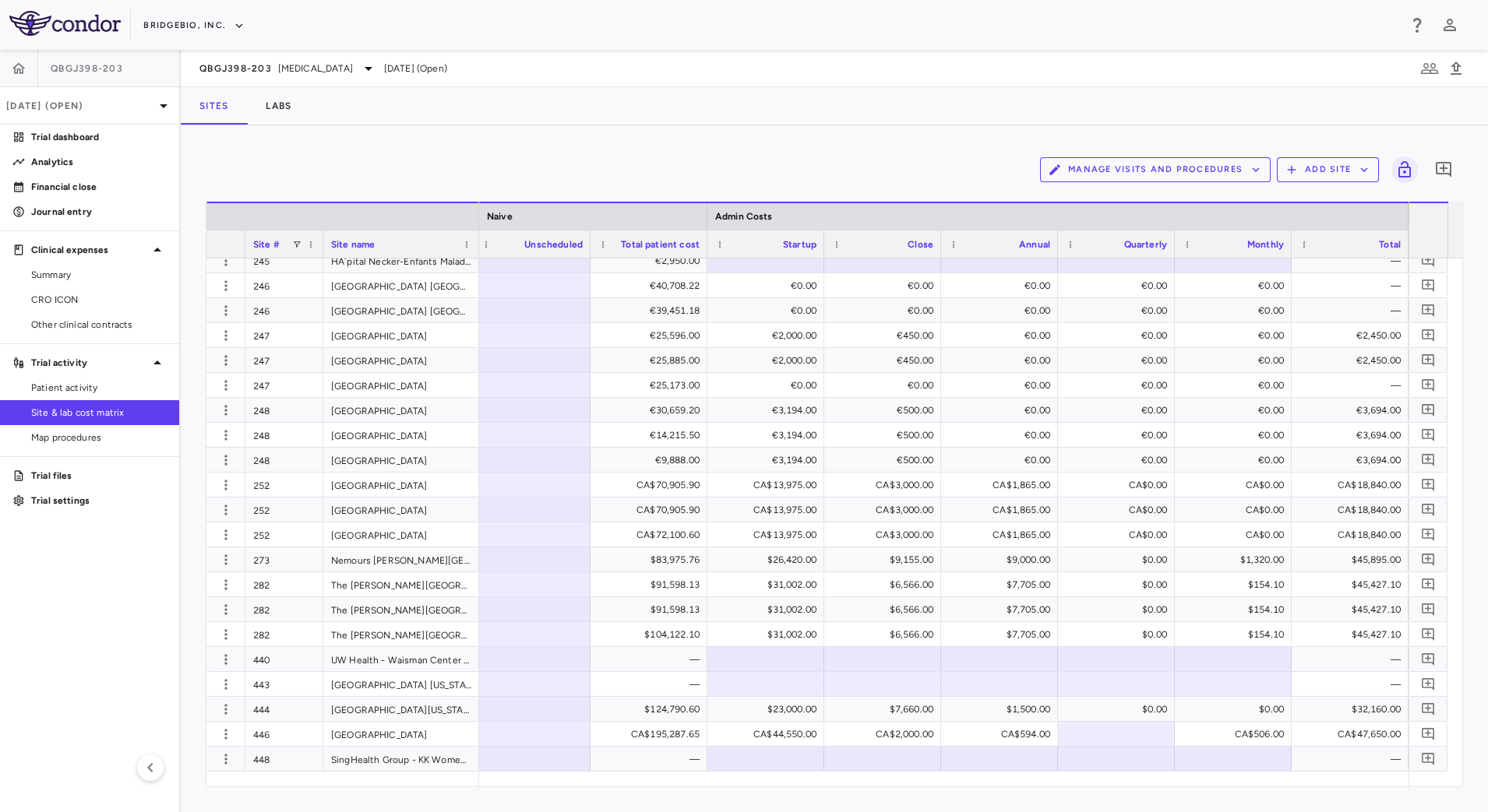
click at [1203, 169] on button "Manage Visits and Procedures" at bounding box center [1155, 169] width 231 height 25
click at [1144, 191] on li "Visit Schedules" at bounding box center [1139, 200] width 166 height 24
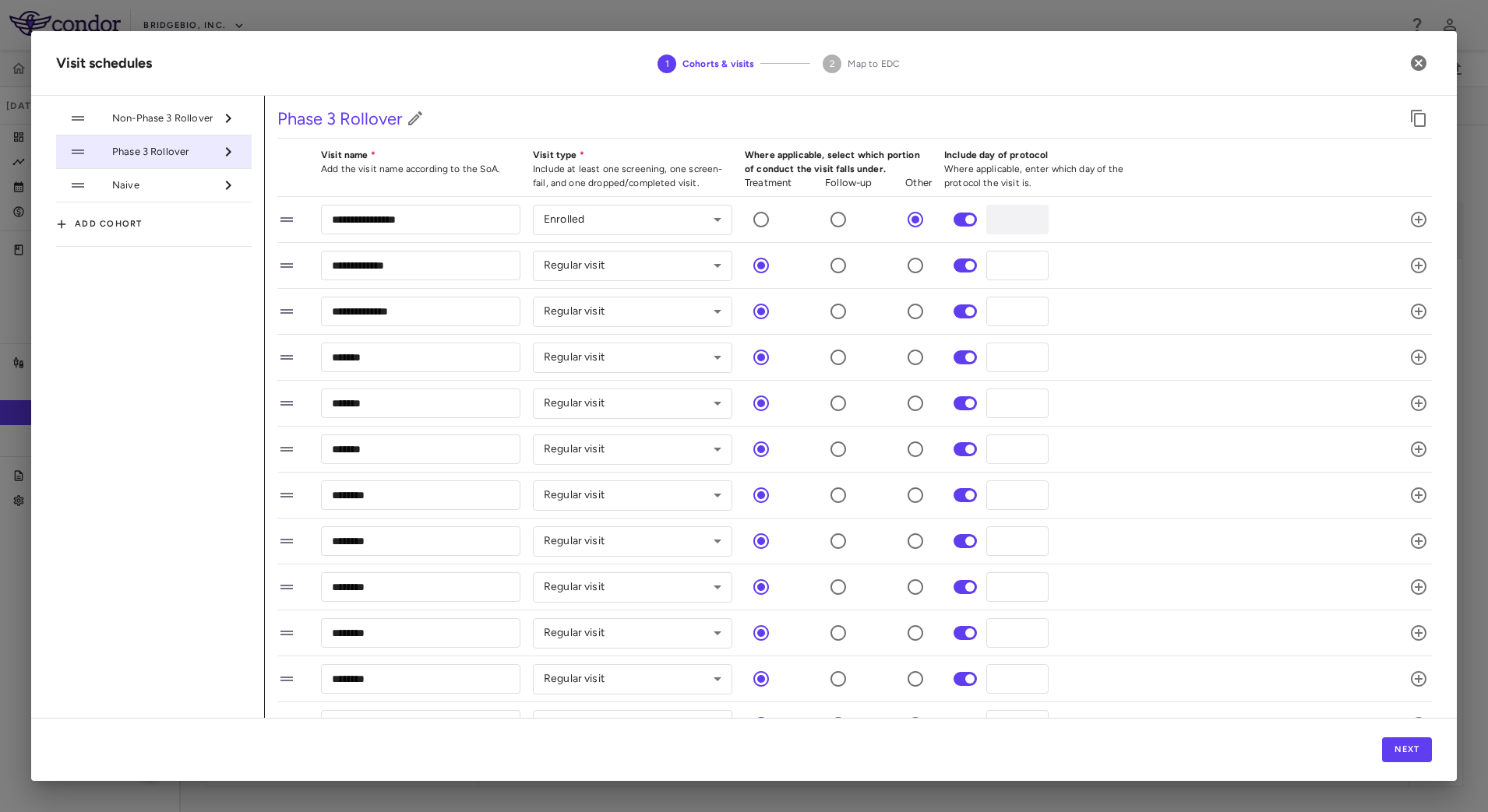
click at [131, 185] on span "Naive" at bounding box center [163, 185] width 102 height 14
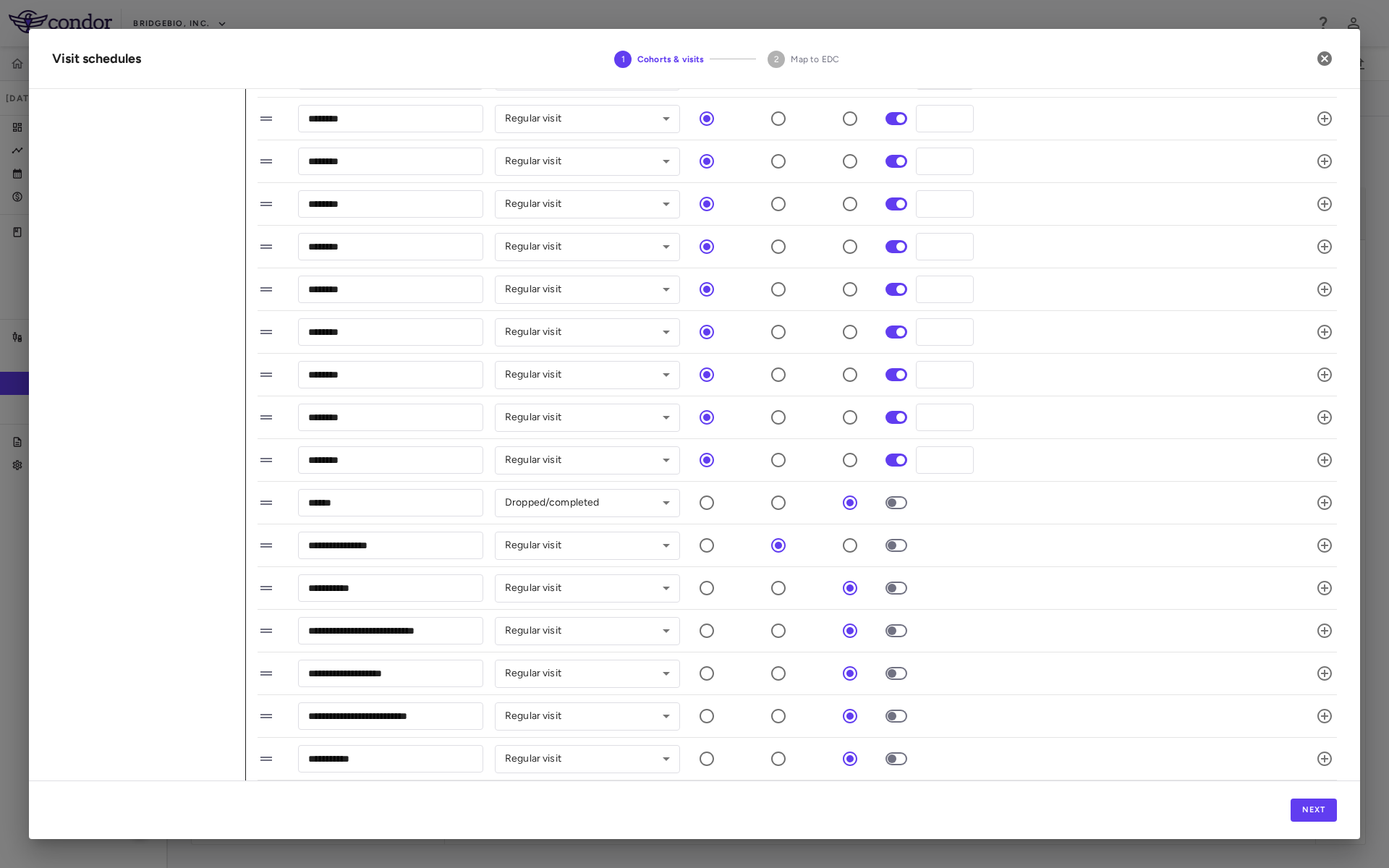
scroll to position [0, 0]
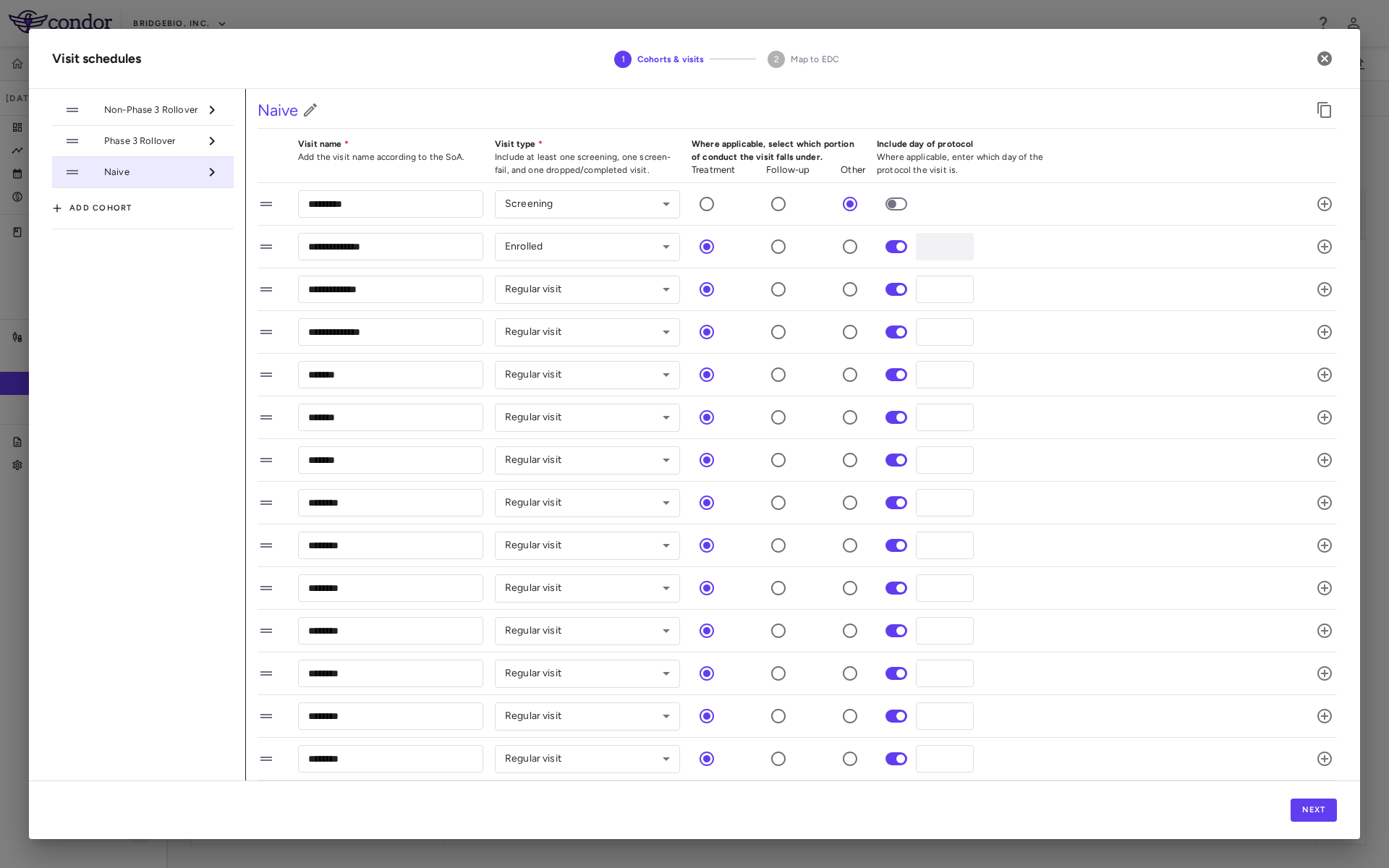
click at [152, 106] on span "Non-Phase 3 Rollover" at bounding box center [152, 110] width 95 height 13
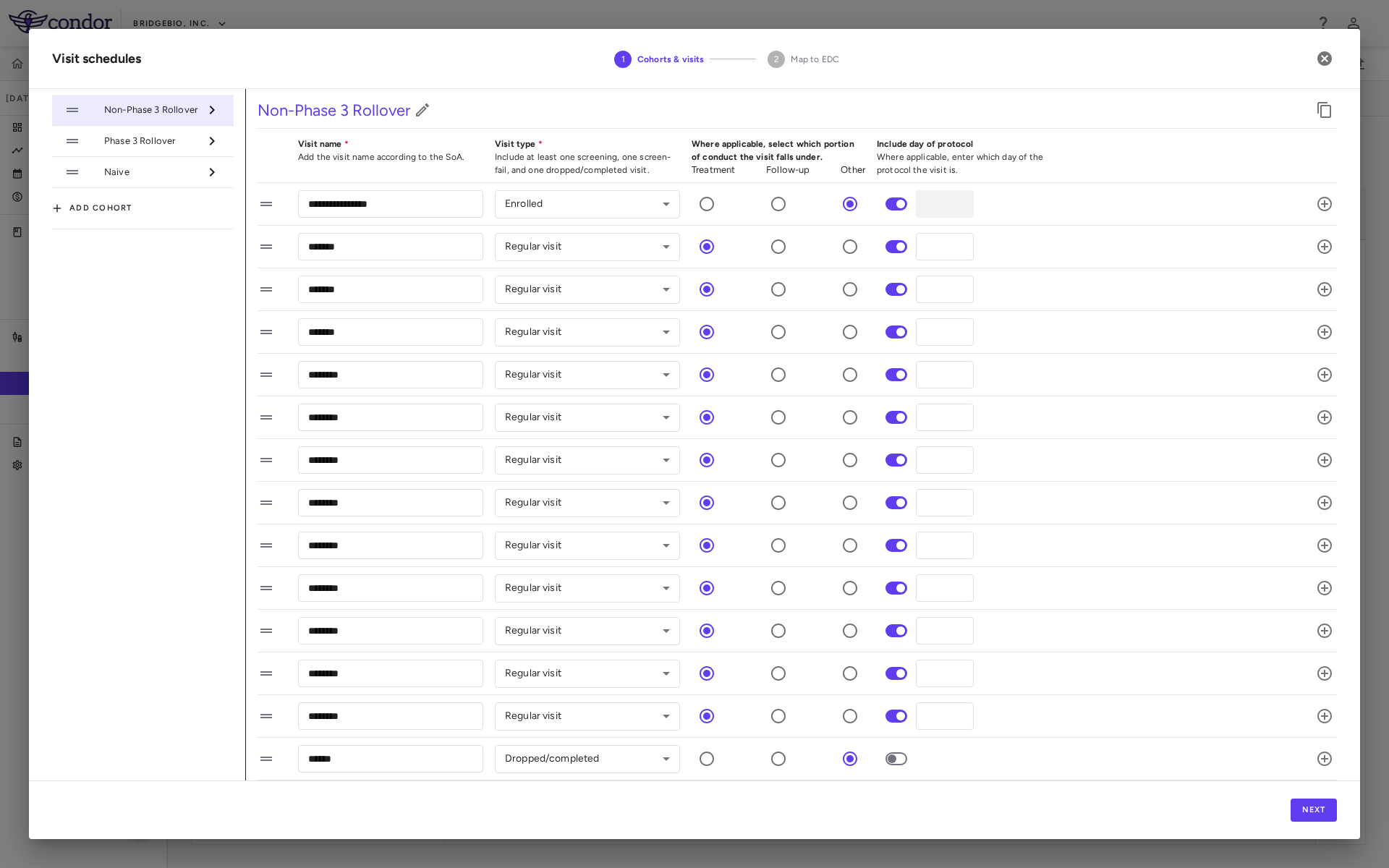
click at [158, 141] on span "Phase 3 Rollover" at bounding box center [152, 141] width 95 height 13
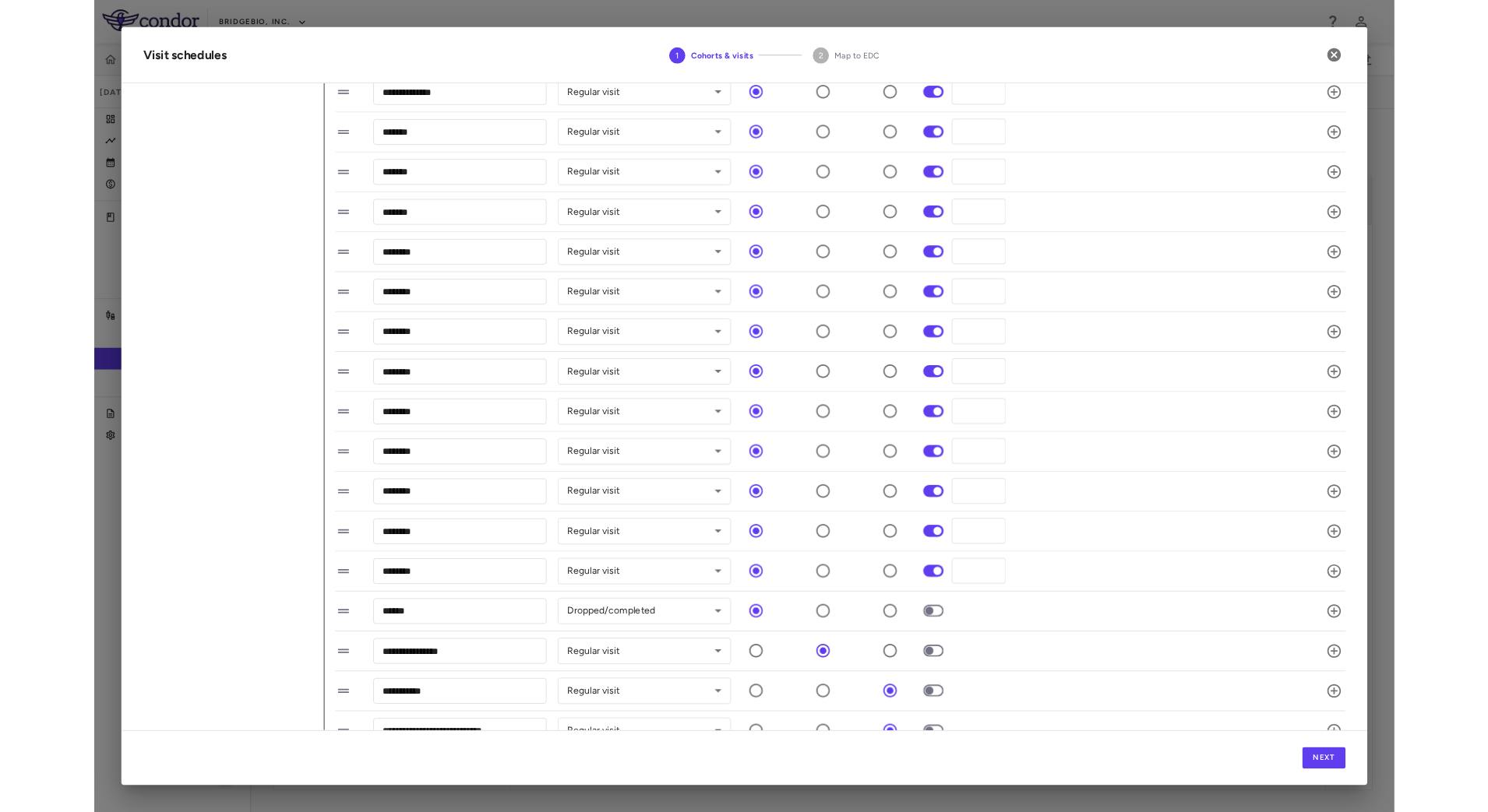
scroll to position [368, 0]
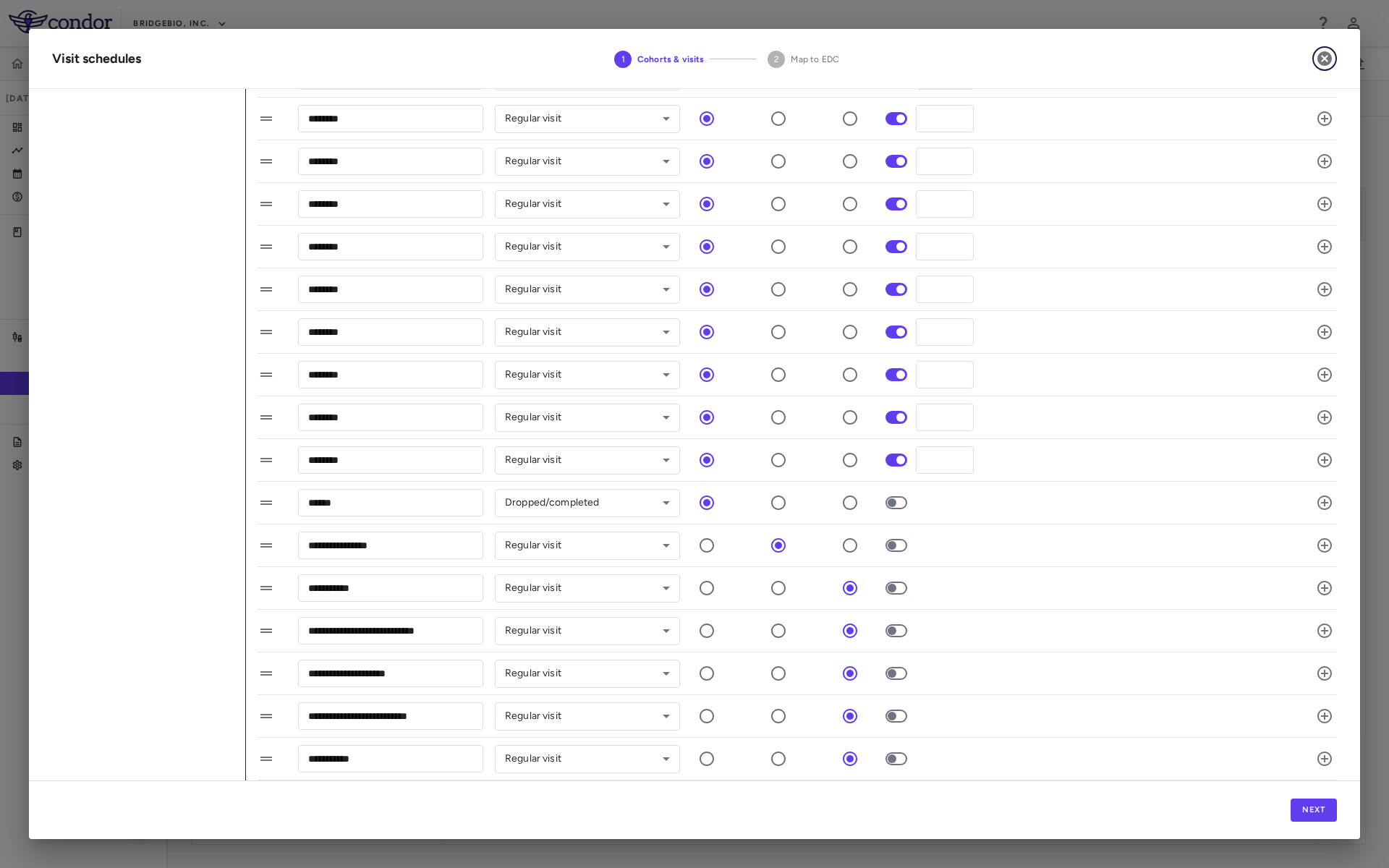
click at [1329, 60] on icon "button" at bounding box center [1325, 58] width 14 height 14
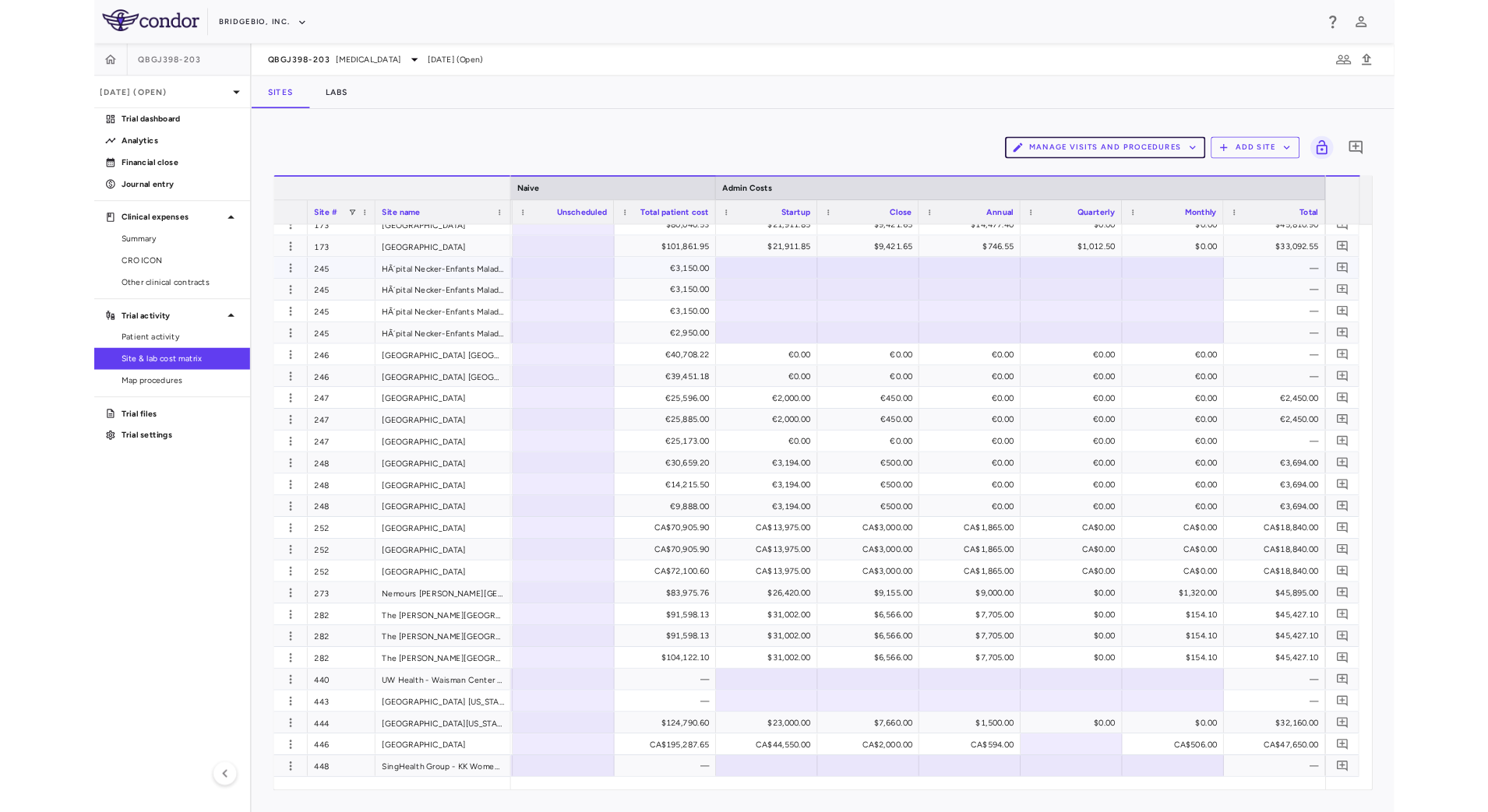
scroll to position [932, 0]
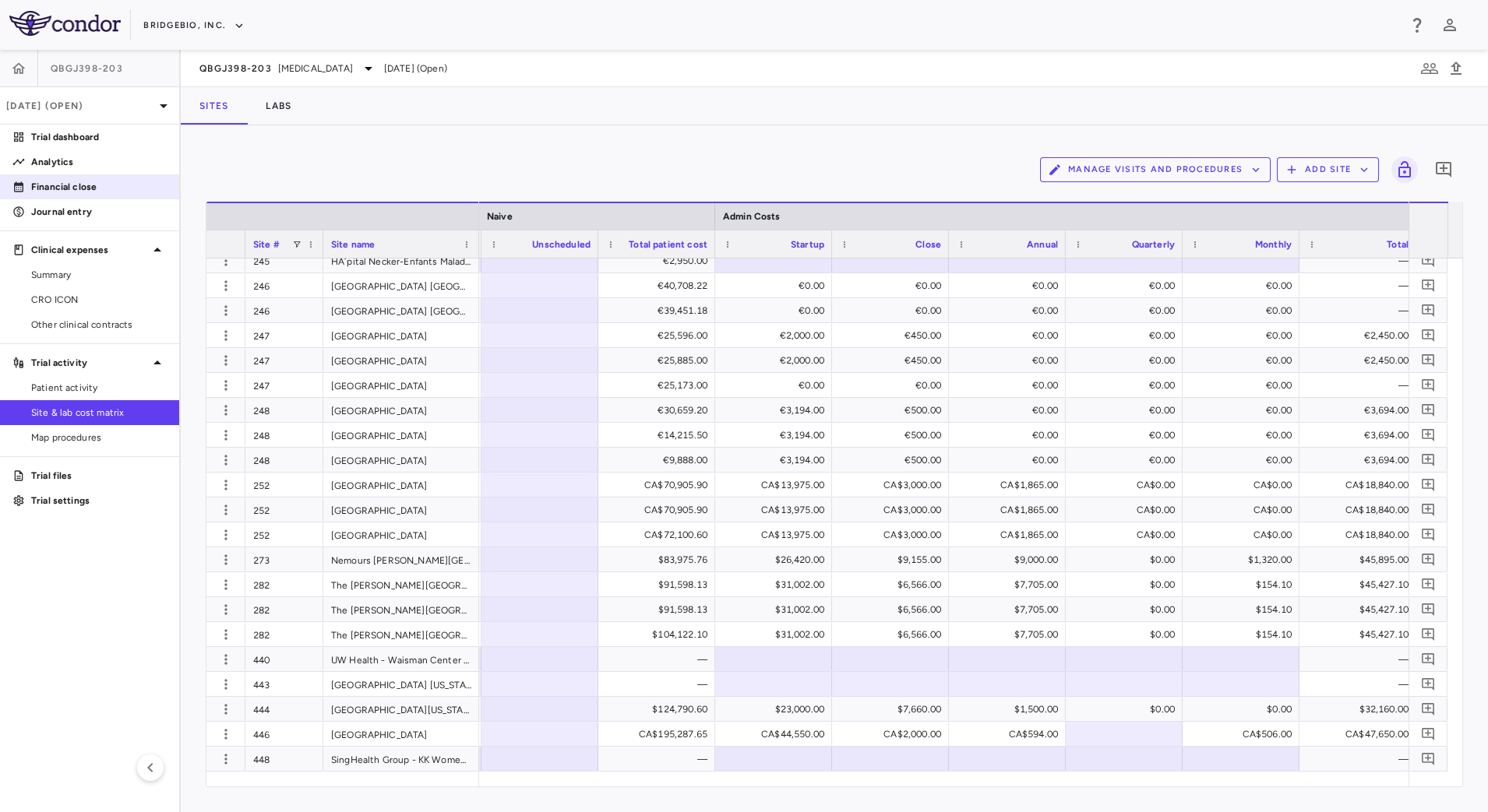
drag, startPoint x: 85, startPoint y: 172, endPoint x: 152, endPoint y: 182, distance: 67.7
click at [85, 172] on link "Analytics" at bounding box center [90, 162] width 179 height 24
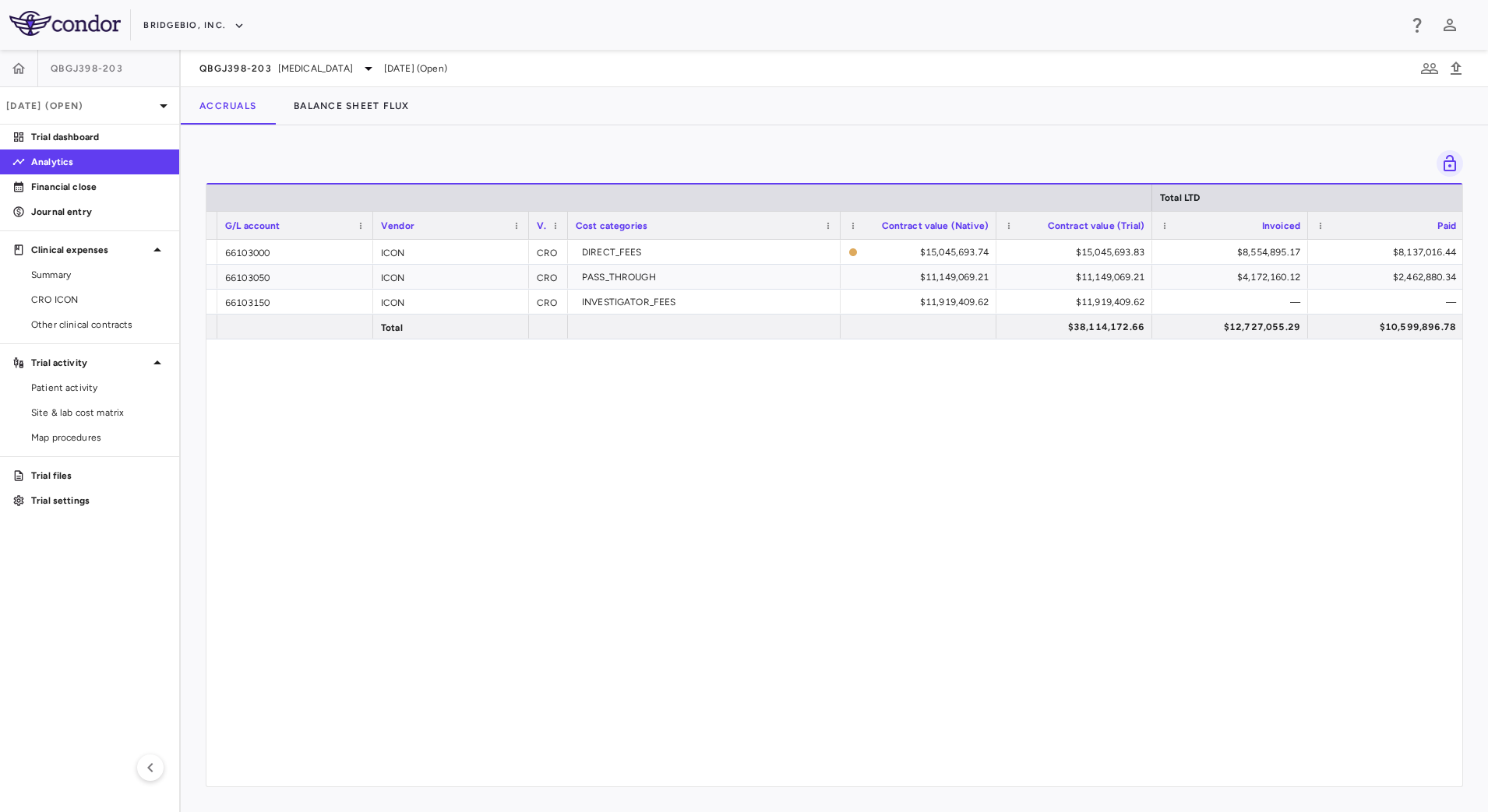
scroll to position [0, 253]
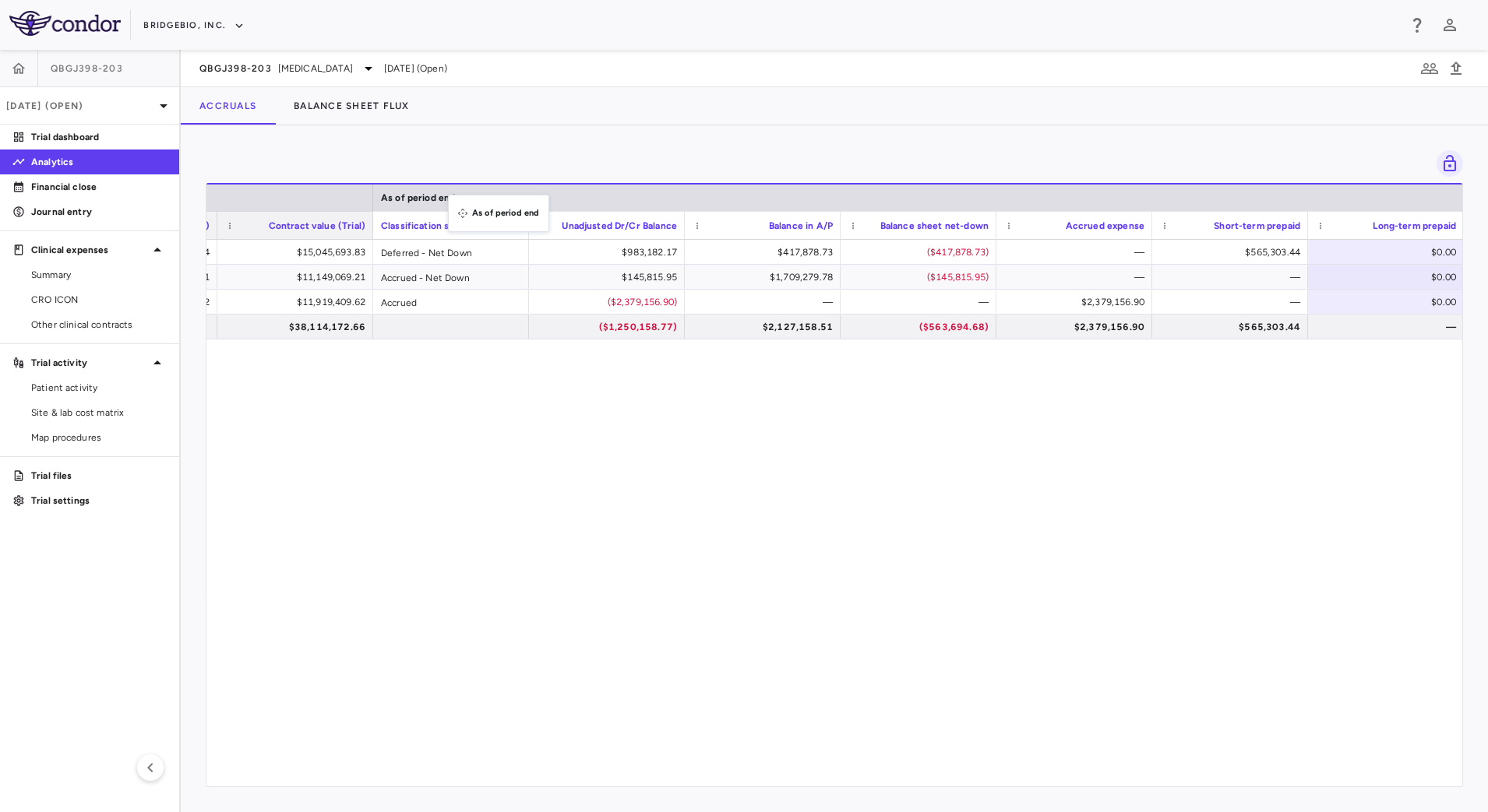
drag, startPoint x: 1211, startPoint y: 194, endPoint x: 456, endPoint y: 204, distance: 755.1
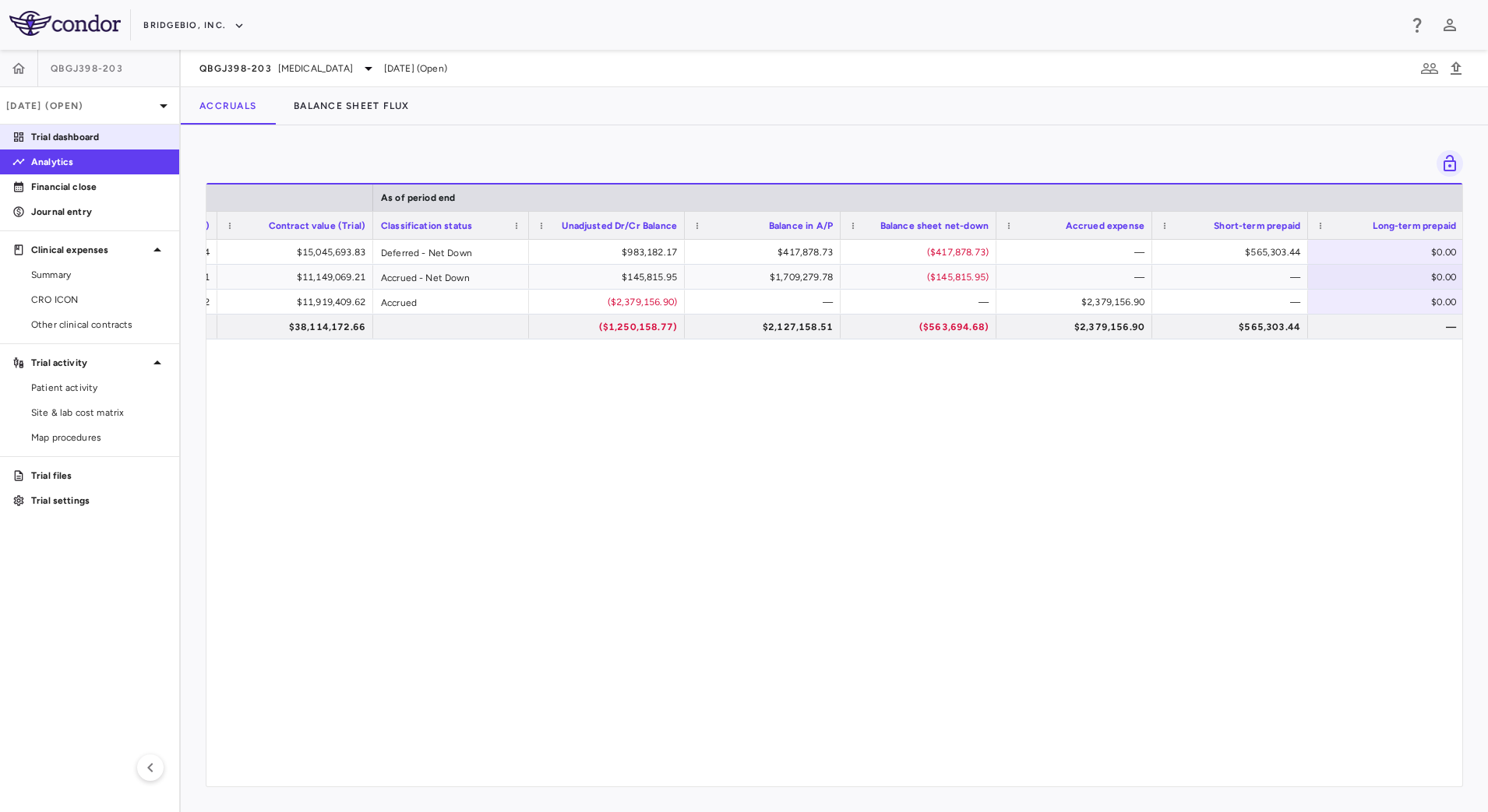
click at [90, 136] on p "Trial dashboard" at bounding box center [99, 137] width 135 height 14
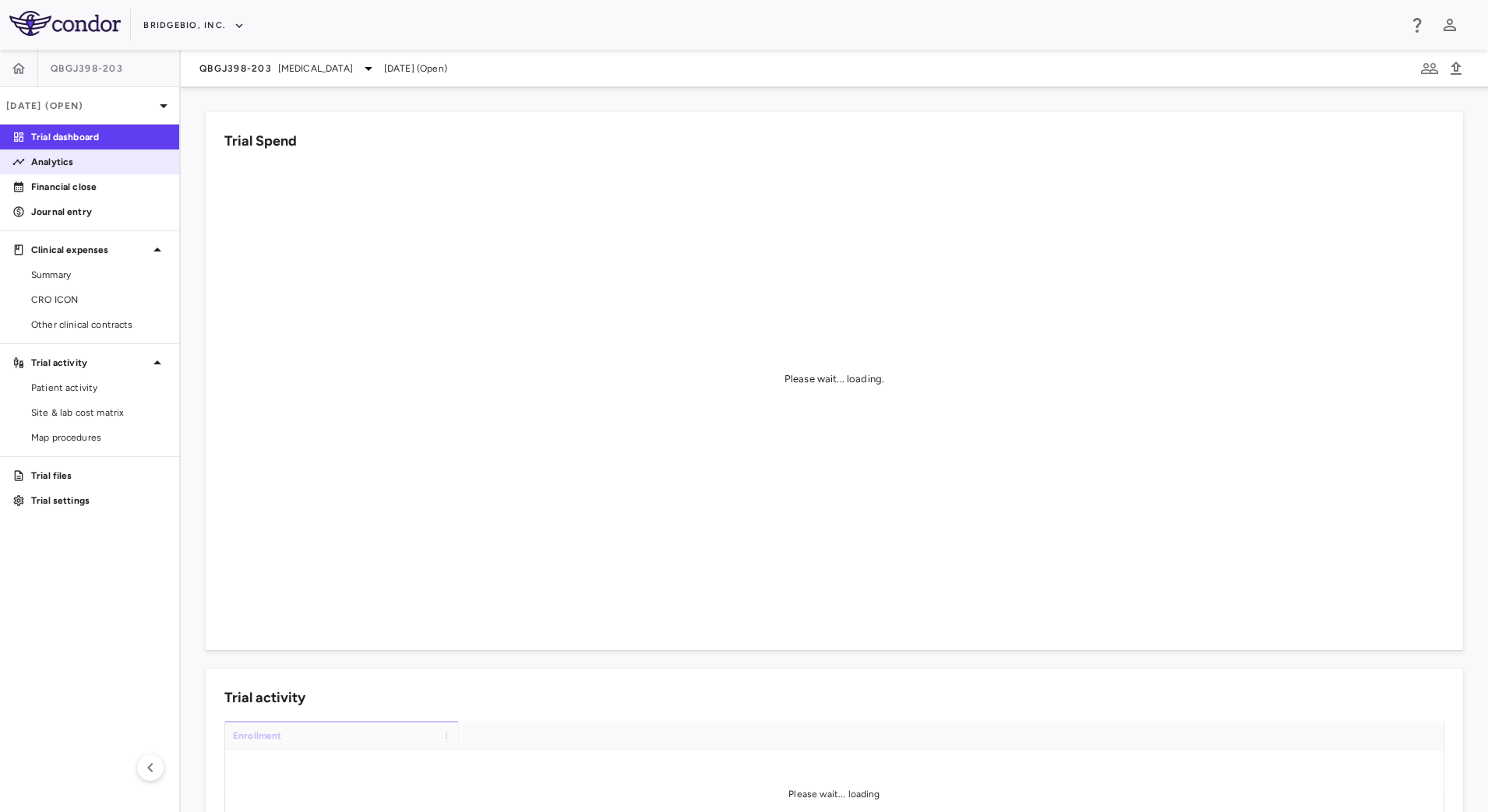
click at [84, 159] on p "Analytics" at bounding box center [99, 162] width 135 height 14
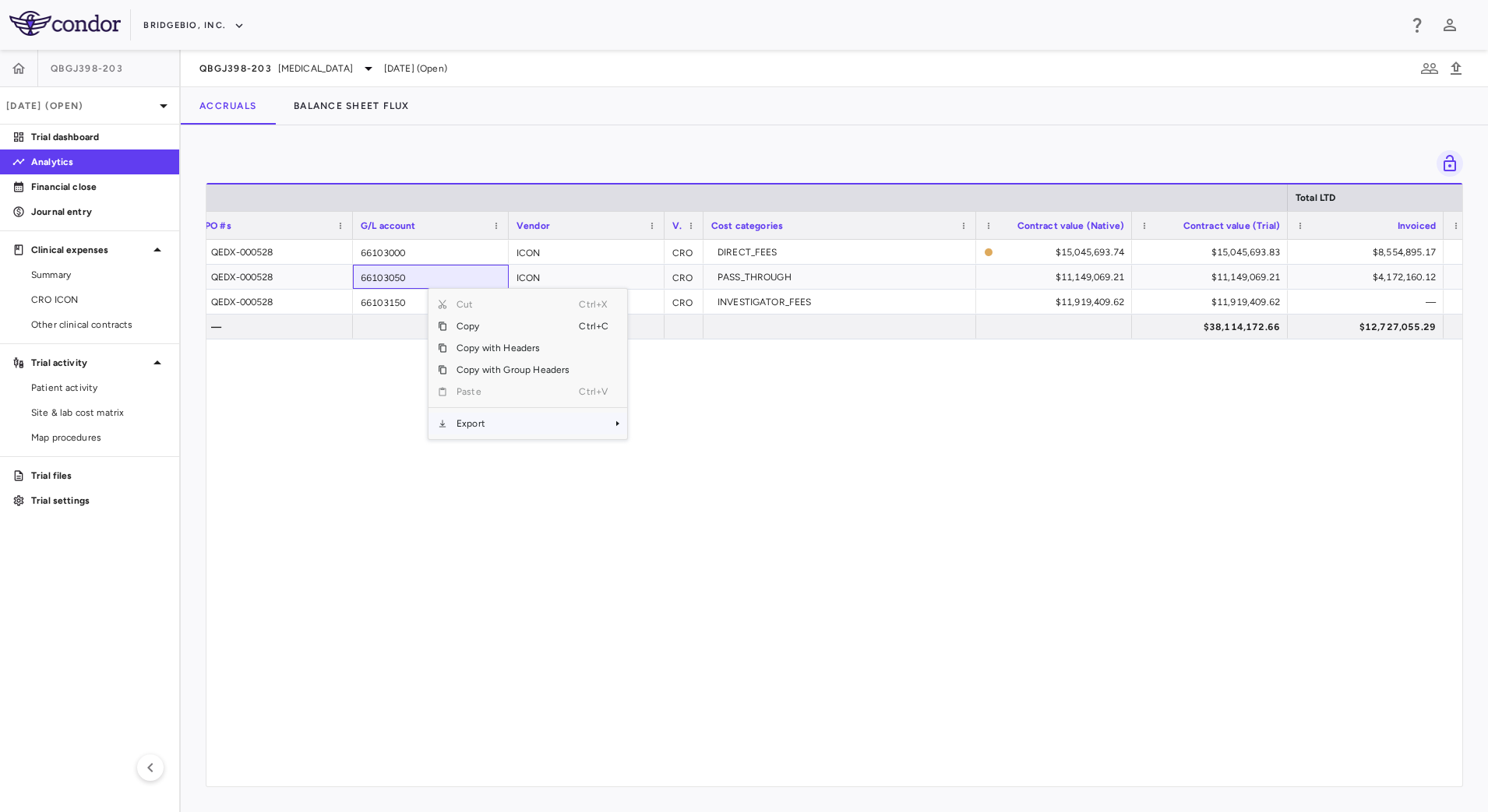
click at [505, 425] on span "Export" at bounding box center [513, 424] width 132 height 22
click at [654, 432] on span "CSV Export" at bounding box center [679, 429] width 74 height 22
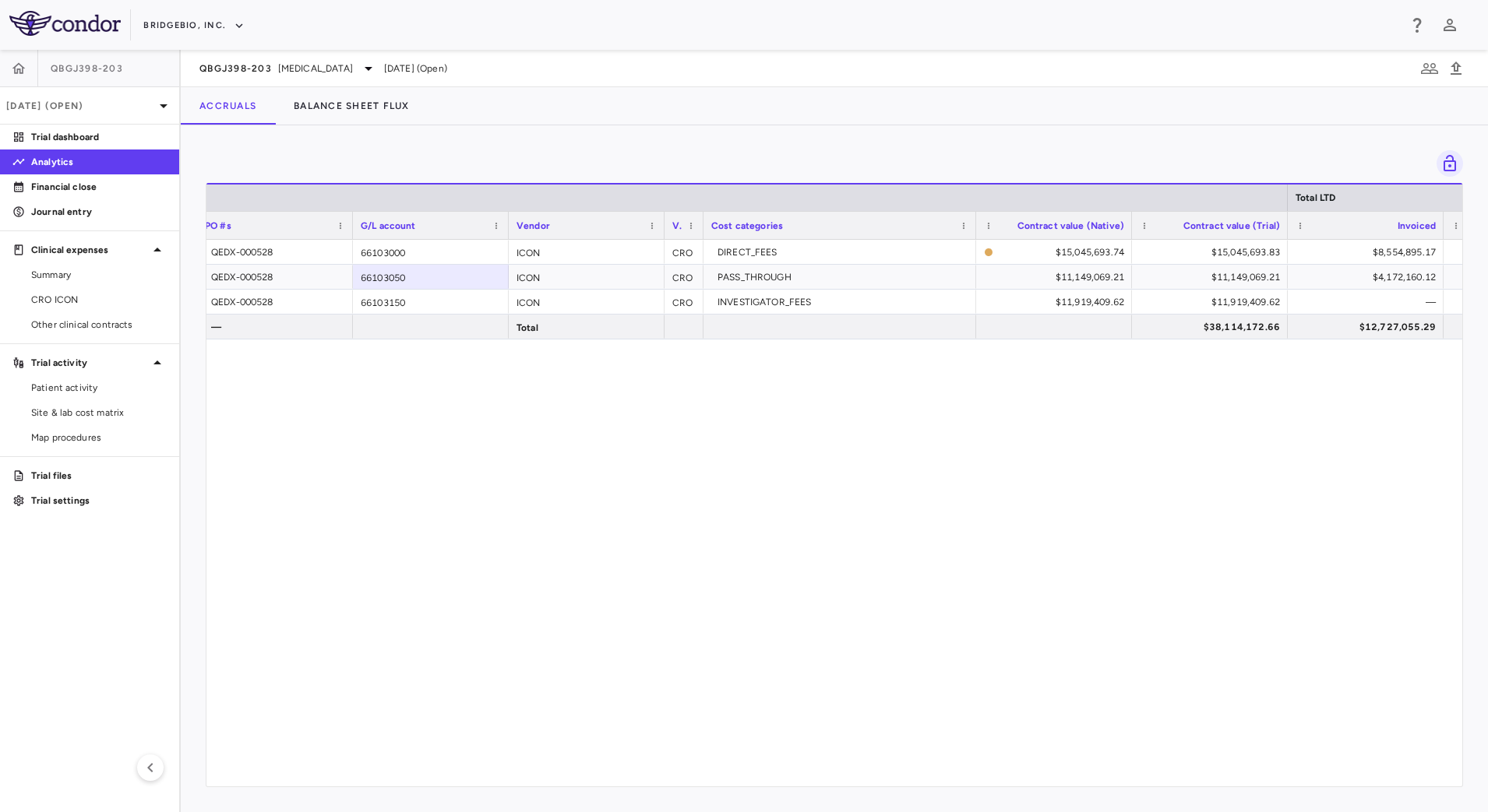
click at [870, 510] on div "QEDX-000528 66103000 ICON CRO DIRECT_FEES $15,045,693.74 $15,045,693.83 $8,554,…" at bounding box center [834, 506] width 1255 height 532
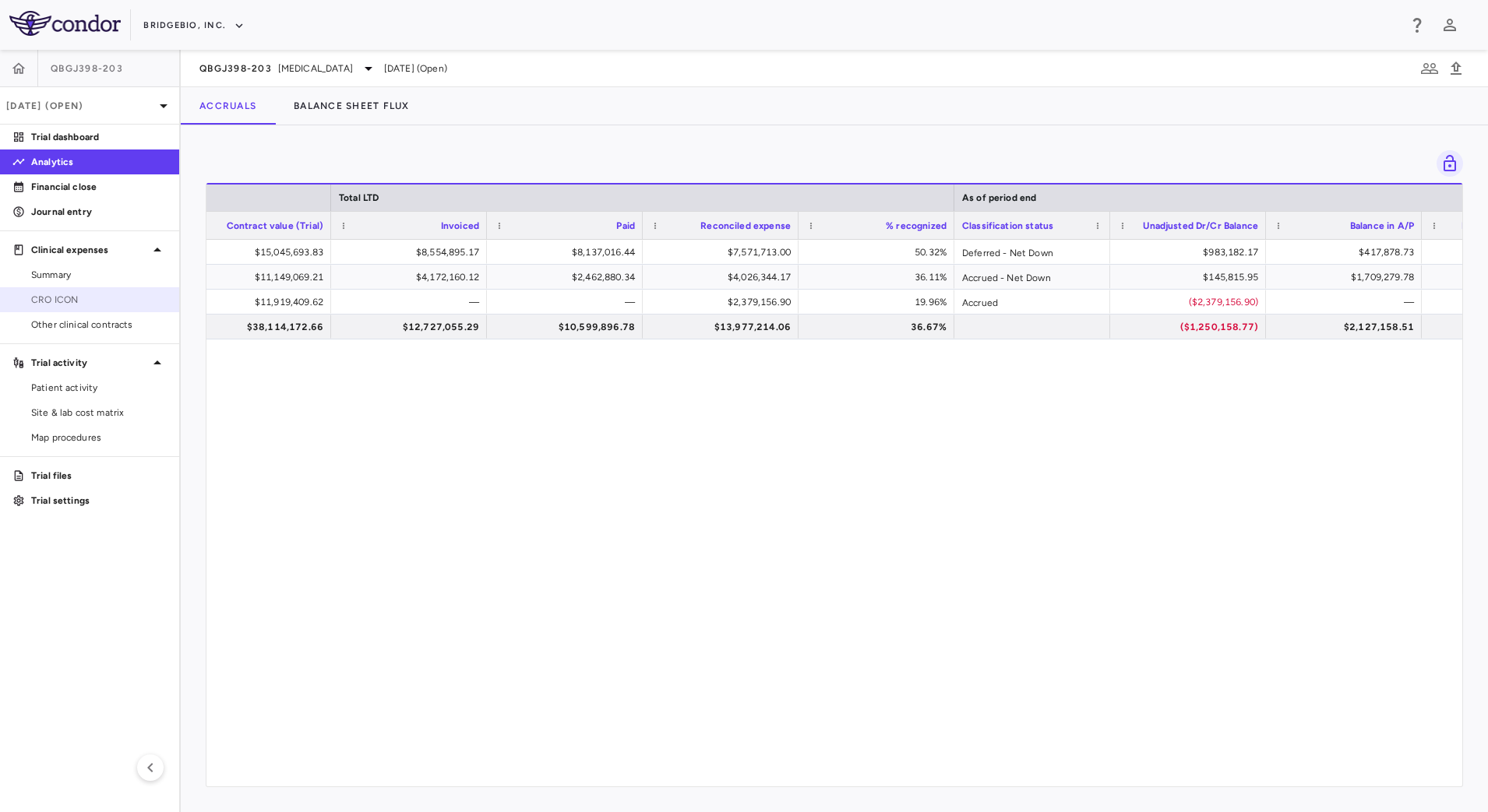
click at [84, 299] on span "CRO ICON" at bounding box center [99, 299] width 135 height 14
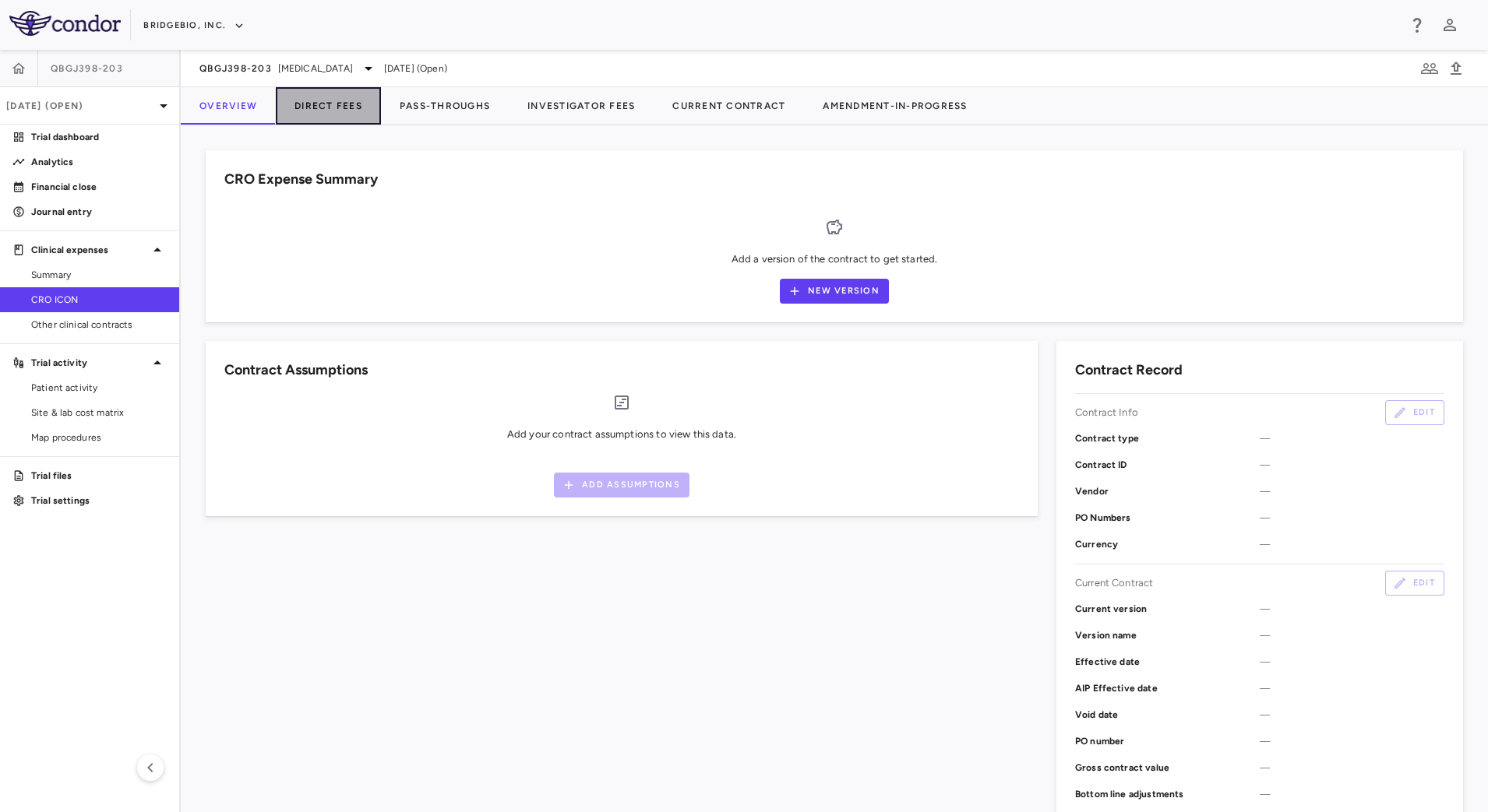
click at [349, 109] on button "Direct Fees" at bounding box center [328, 106] width 105 height 37
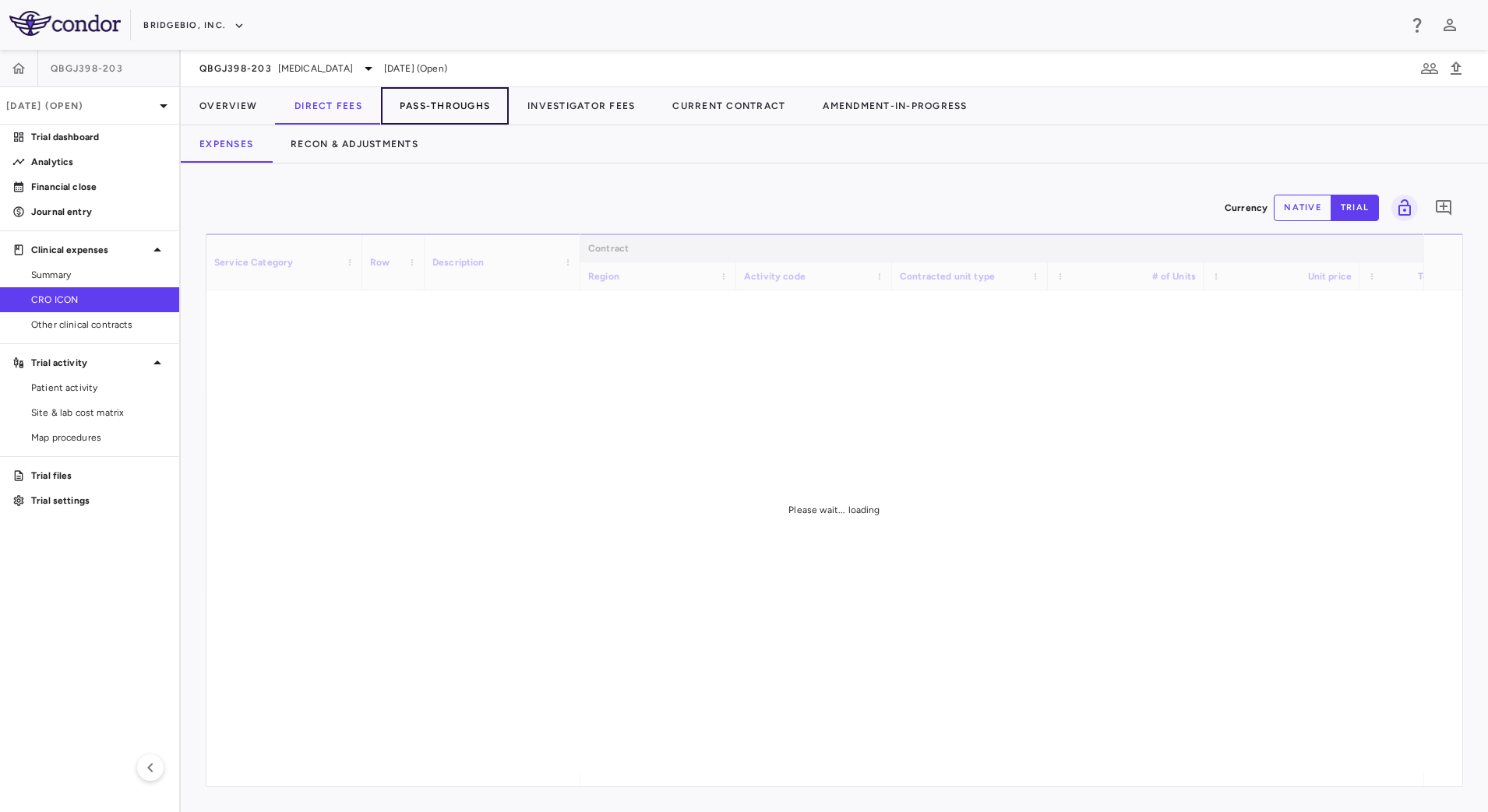
click at [428, 107] on button "Pass-Throughs" at bounding box center [444, 106] width 128 height 37
click at [405, 143] on button "Recon & Adjustments" at bounding box center [354, 144] width 165 height 37
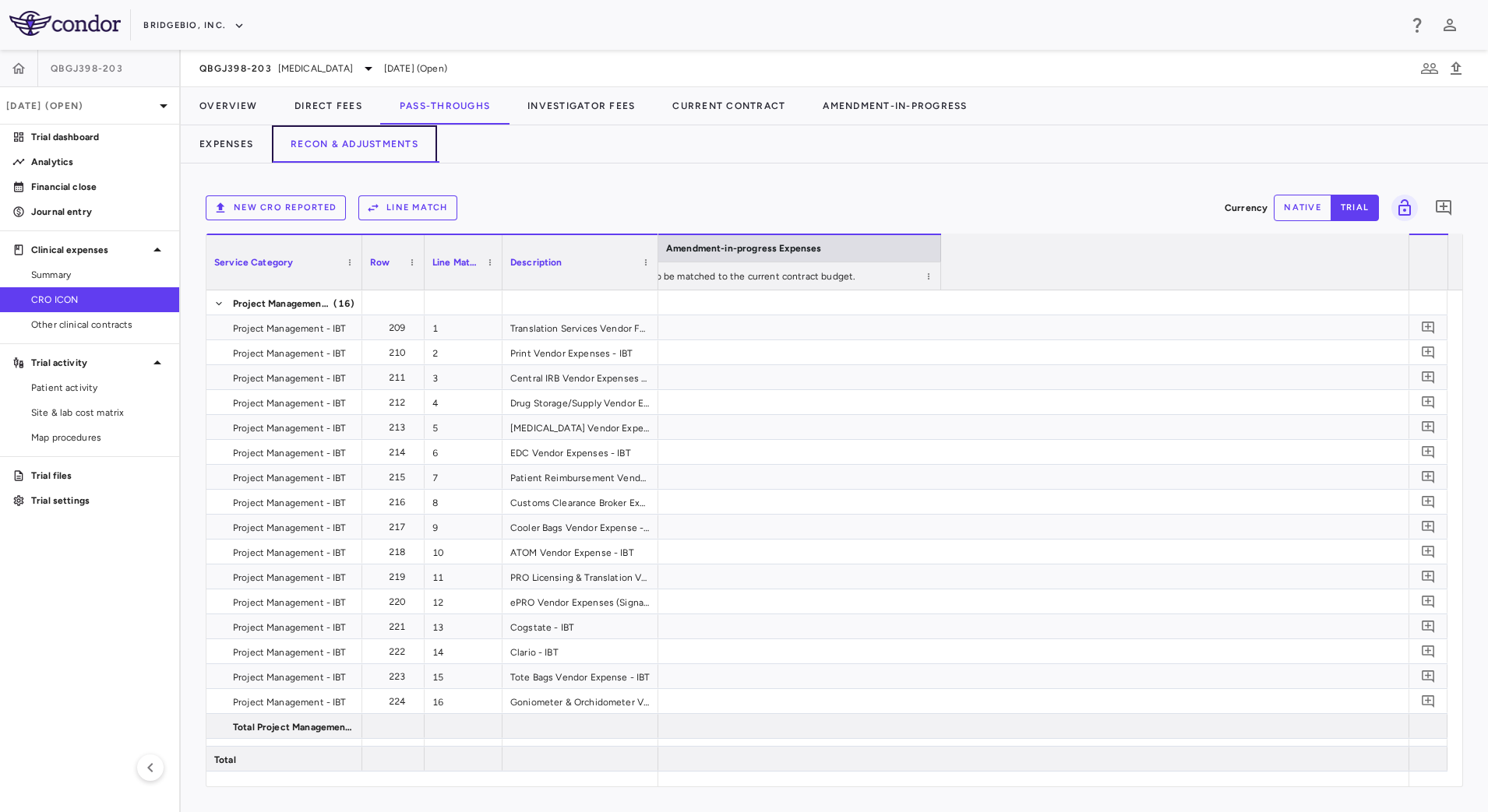
scroll to position [0, 2483]
